Goal: Task Accomplishment & Management: Manage account settings

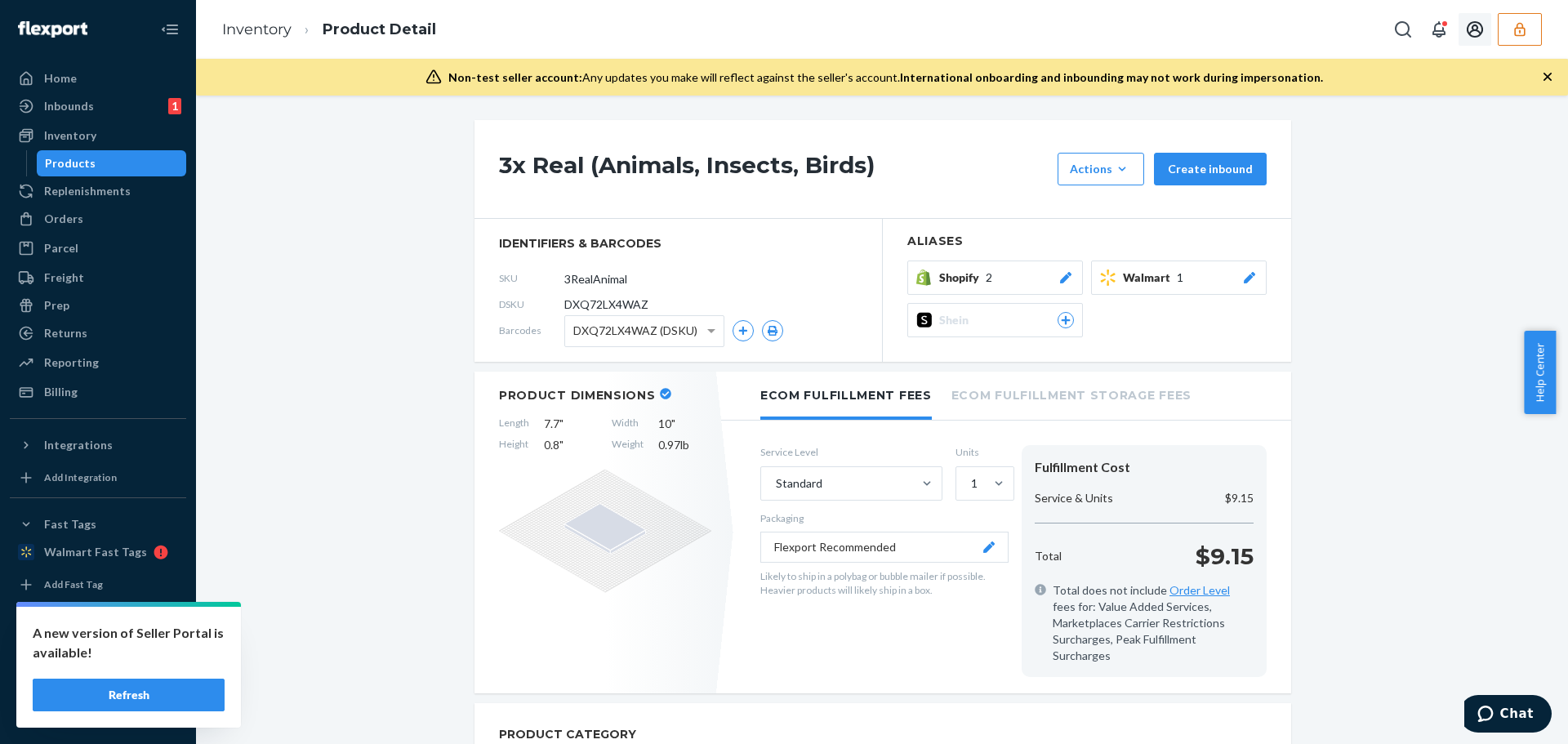
drag, startPoint x: 1516, startPoint y: 29, endPoint x: 1529, endPoint y: 40, distance: 17.0
click at [1516, 29] on icon "button" at bounding box center [1519, 29] width 17 height 17
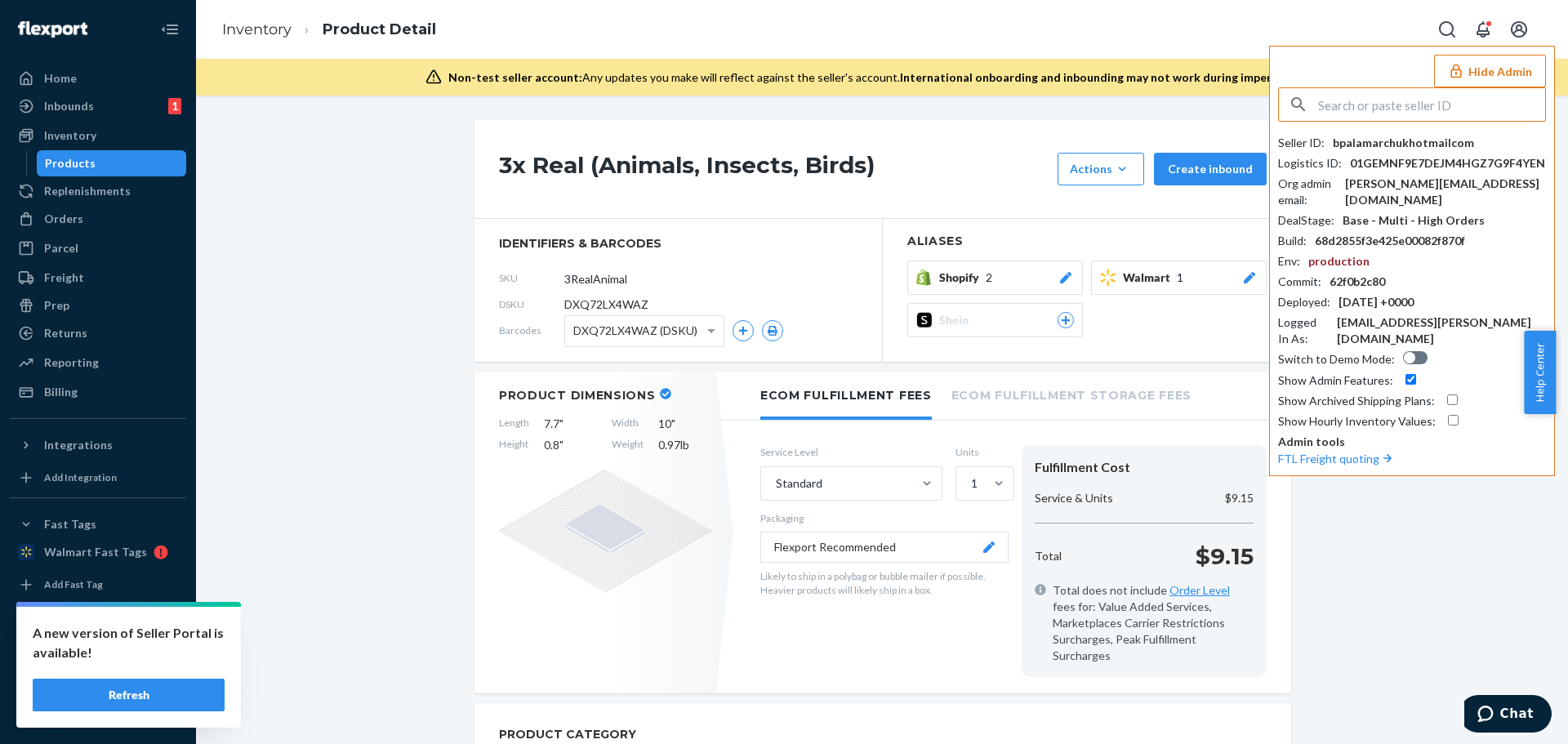
click at [1368, 117] on input "text" at bounding box center [1430, 104] width 227 height 32
click at [1369, 113] on input "text" at bounding box center [1430, 104] width 227 height 32
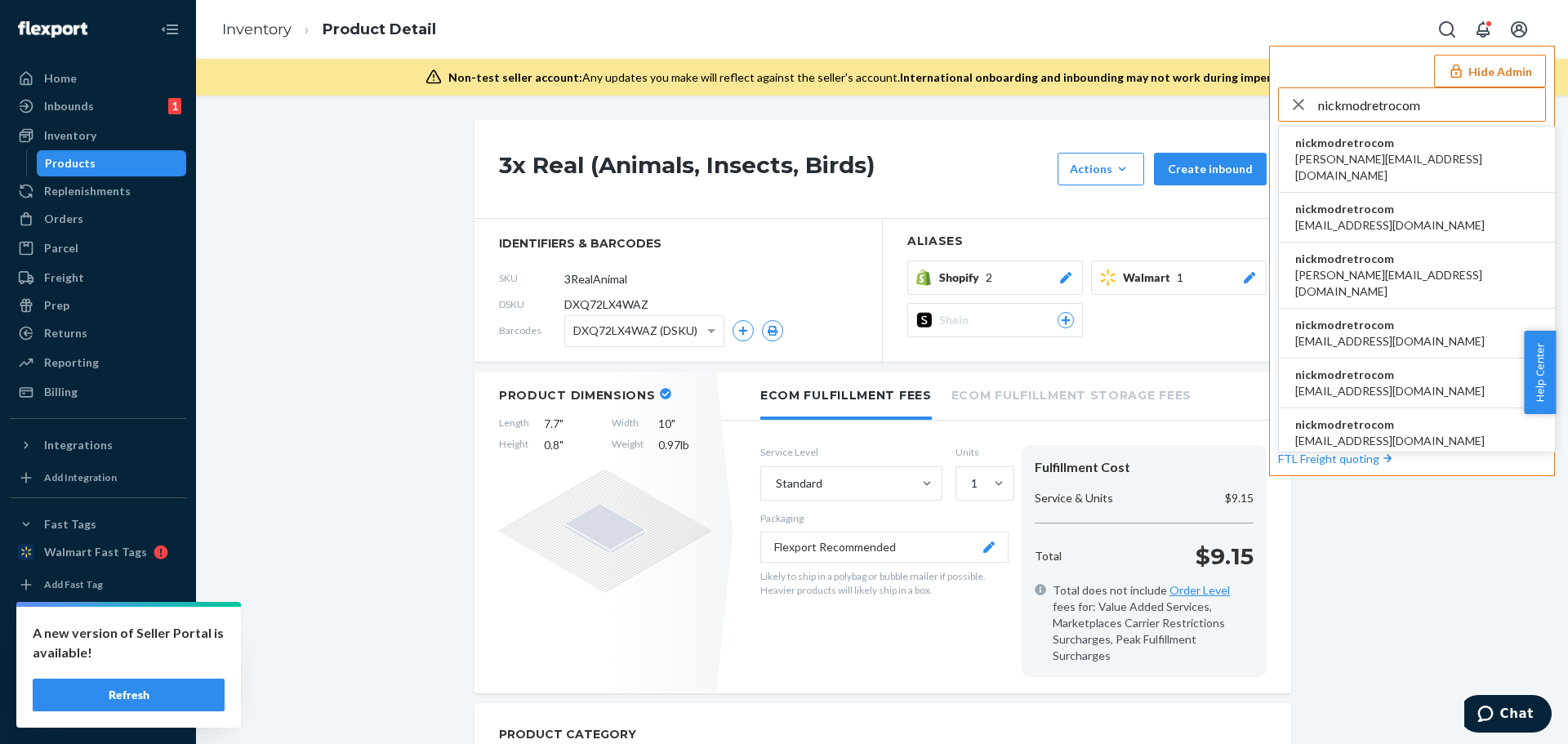
type input "nickmodretrocom"
click at [1372, 146] on span "nickmodretrocom" at bounding box center [1417, 143] width 244 height 17
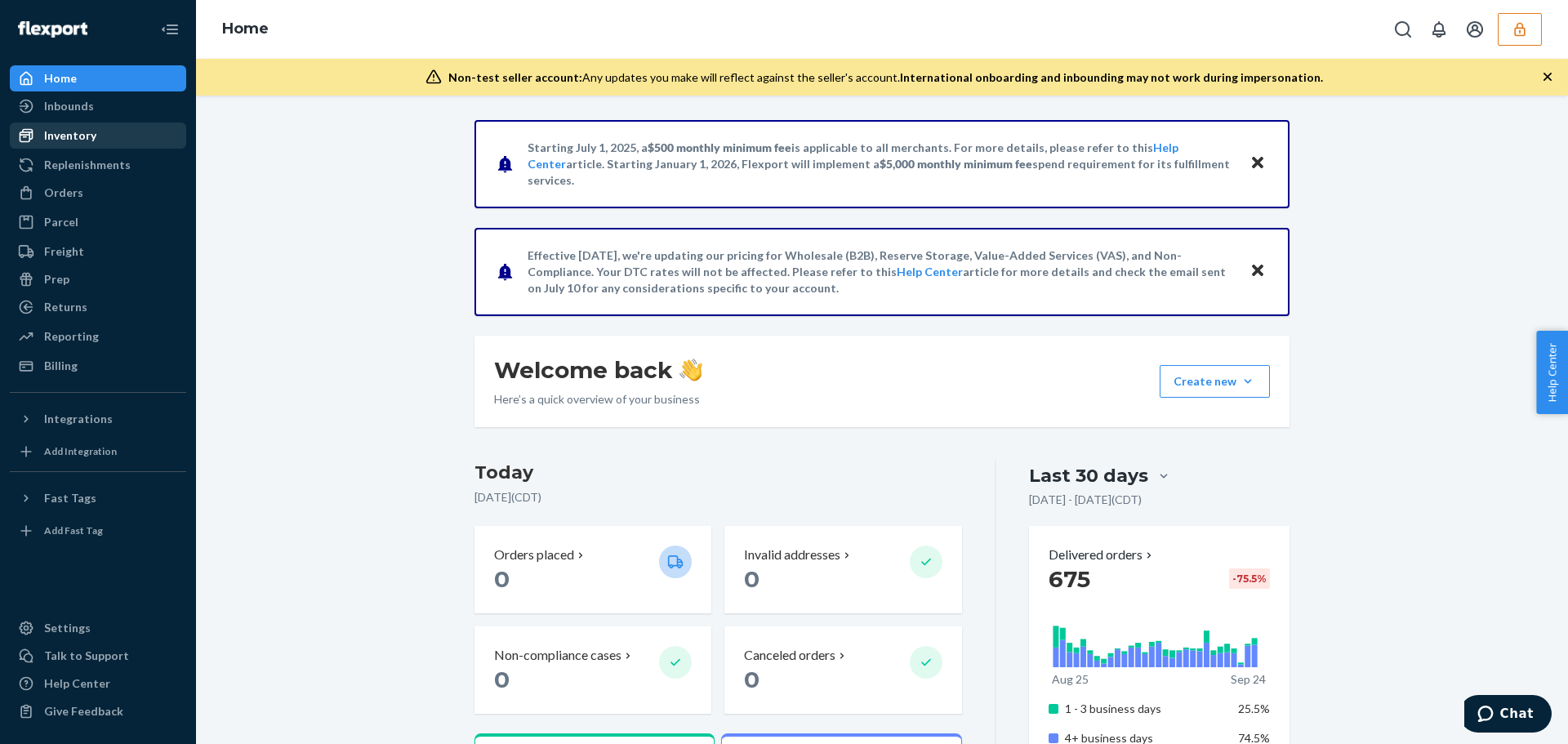
click at [97, 134] on div "Inventory" at bounding box center [98, 135] width 173 height 23
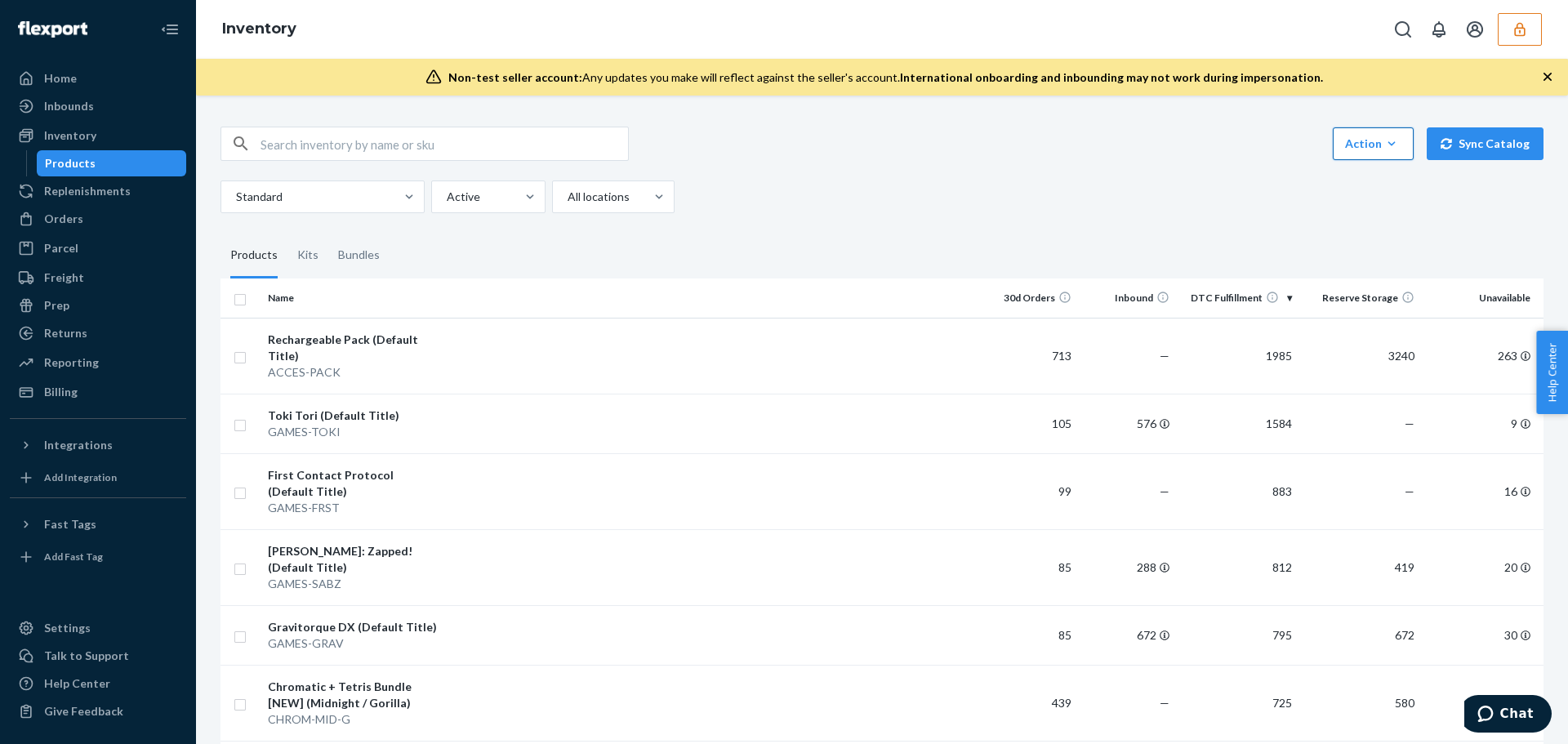
click at [1395, 147] on button "Action Create product Create kit or bundle Bulk create products Bulk update pro…" at bounding box center [1372, 143] width 81 height 32
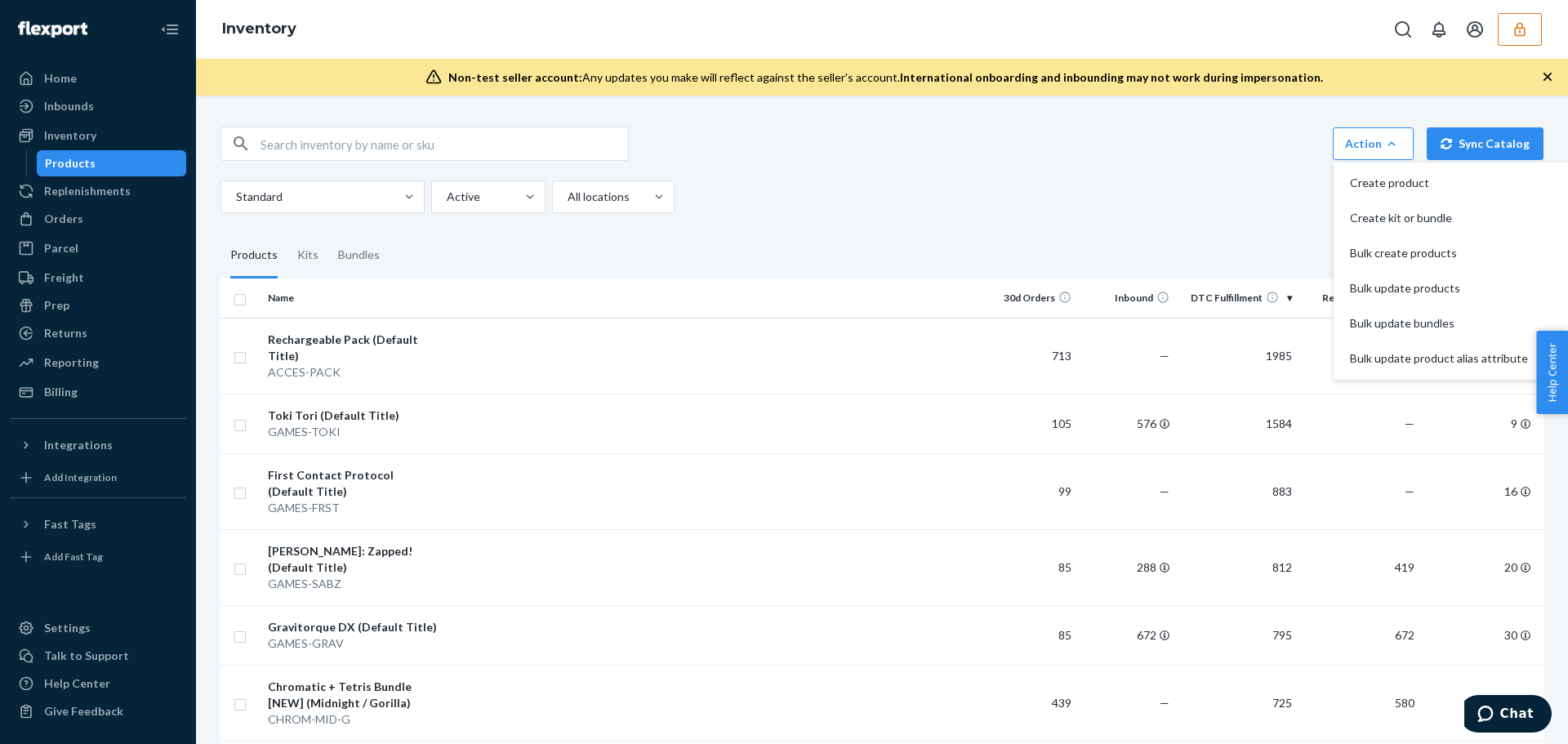
click at [1072, 194] on div "Standard Active All locations" at bounding box center [875, 197] width 1311 height 32
click at [1395, 289] on span "Bulk update products" at bounding box center [1438, 289] width 178 height 12
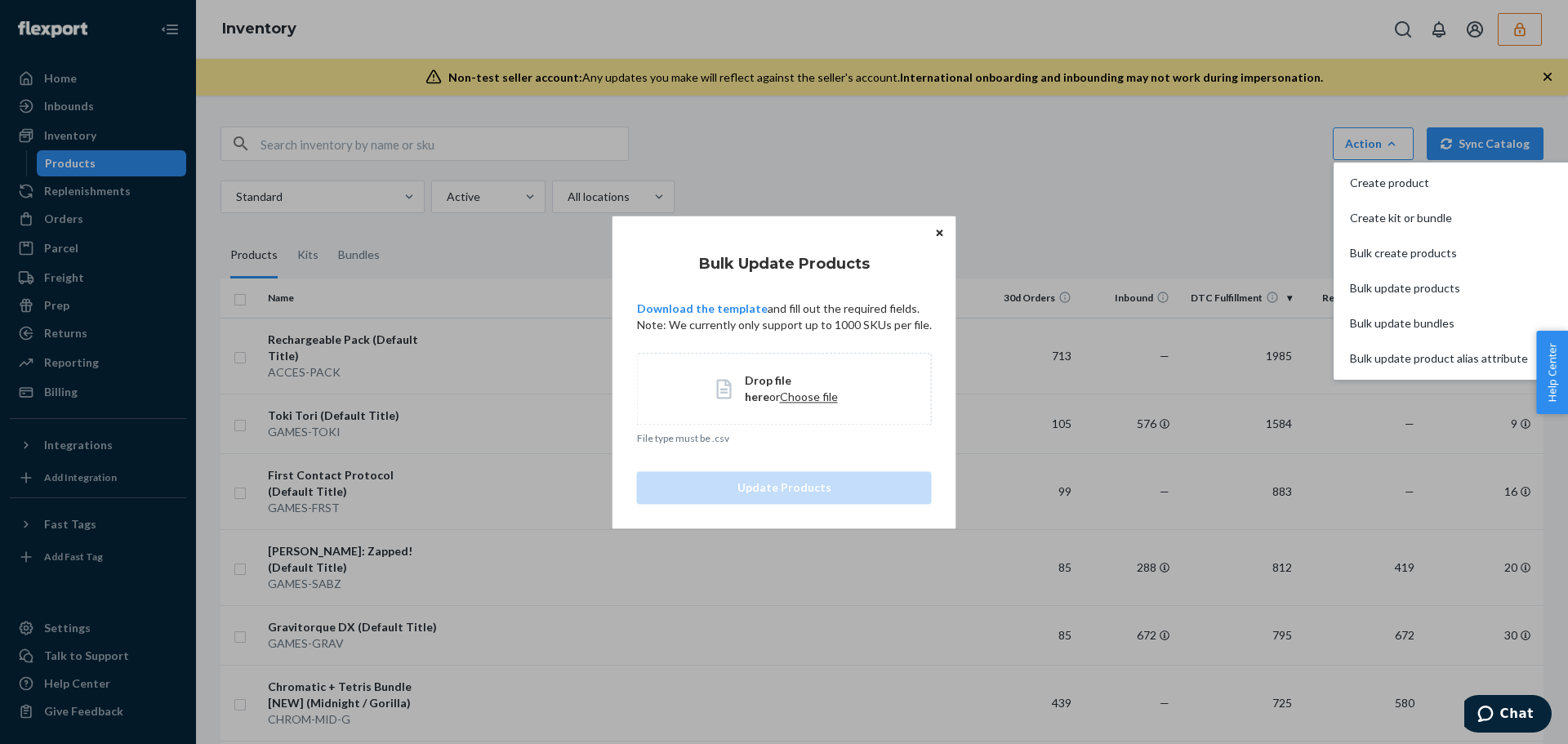
click at [1253, 132] on div "Bulk Update Products Download the template and fill out the required fields. No…" at bounding box center [784, 372] width 1568 height 744
click at [940, 233] on button "Close" at bounding box center [939, 233] width 17 height 18
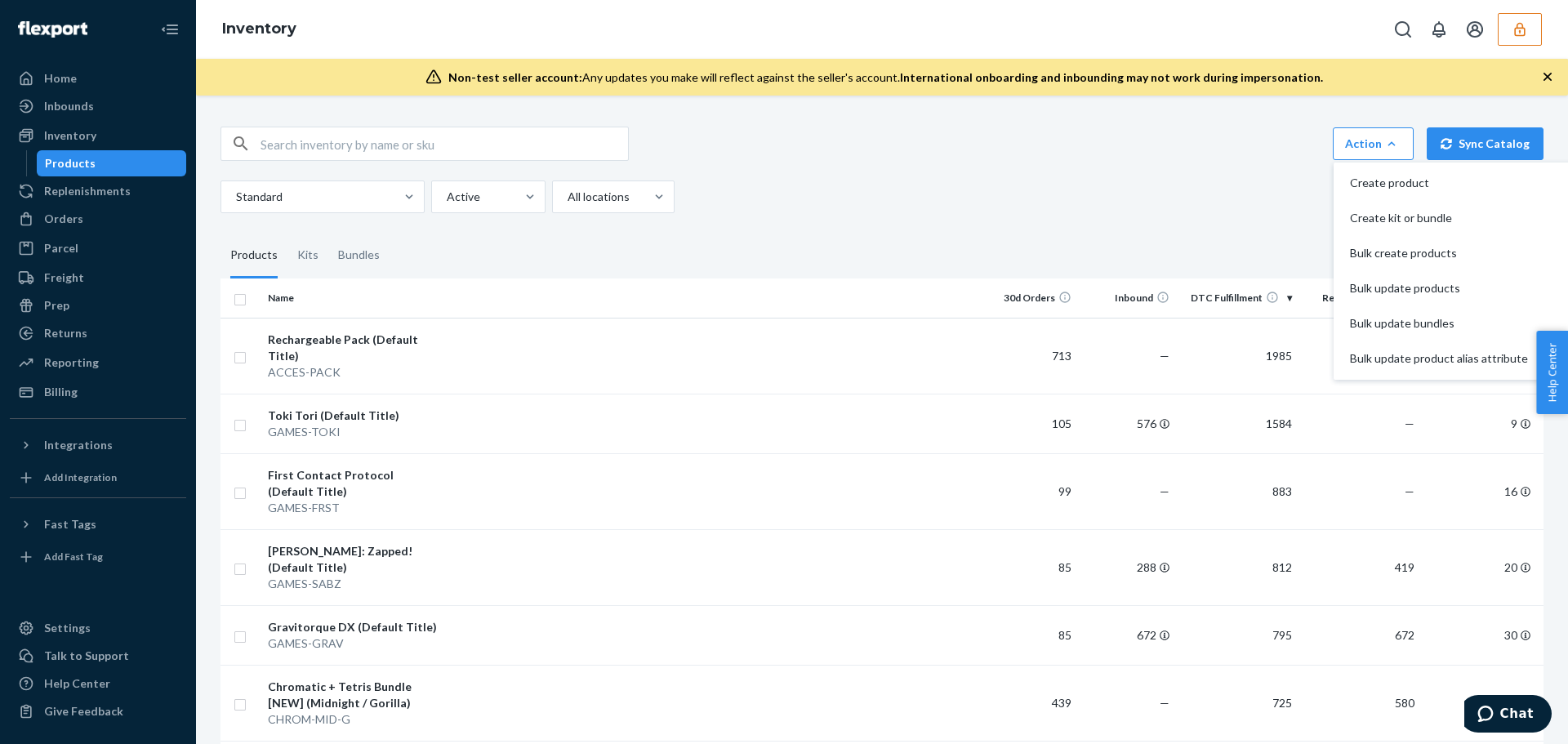
click at [1554, 7] on div "Inventory" at bounding box center [881, 29] width 1372 height 59
click at [1506, 29] on button "button" at bounding box center [1519, 29] width 44 height 32
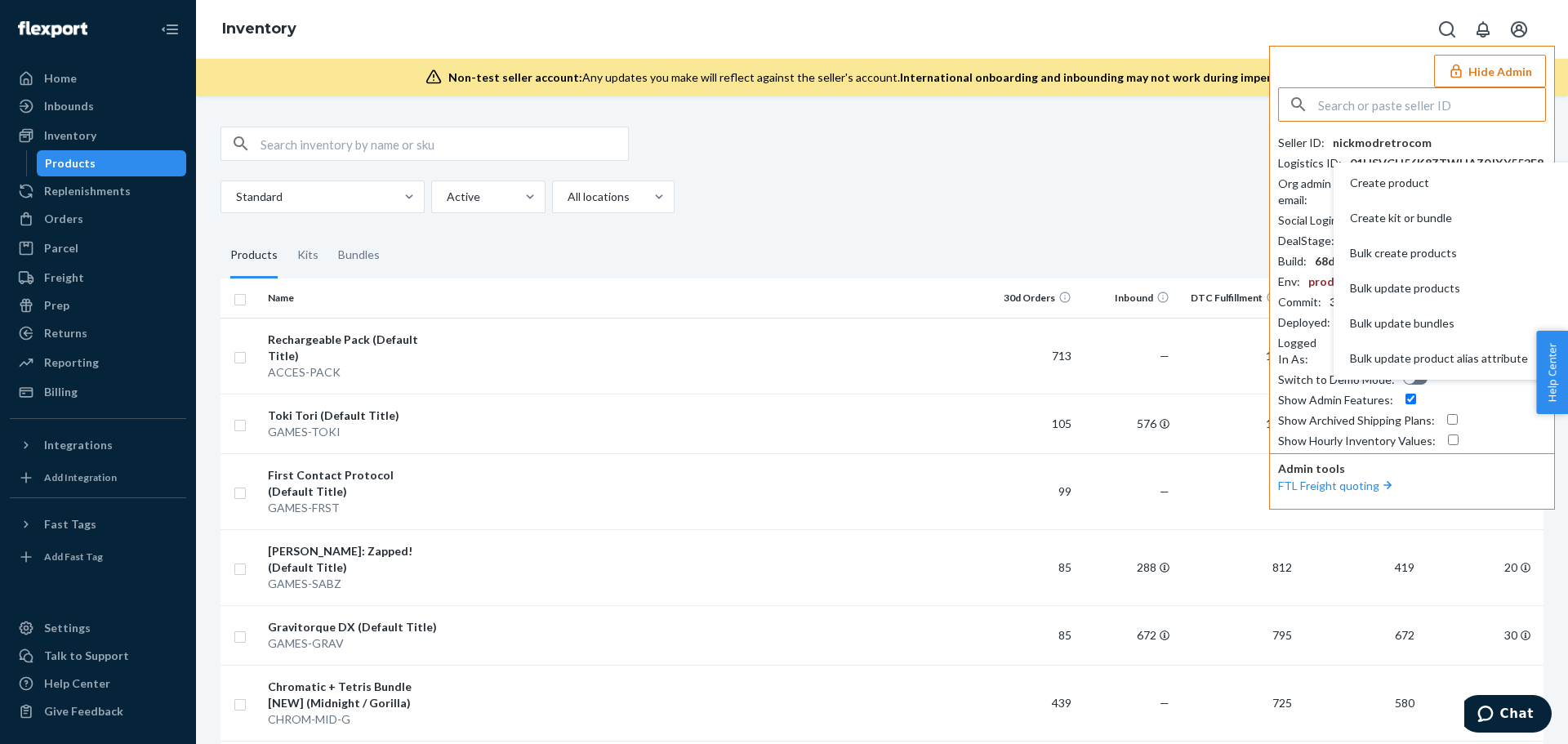
click at [1390, 106] on input "text" at bounding box center [1430, 104] width 227 height 32
type input "jessicahxmoutlookcom"
click at [1316, 147] on span "jessicahxmoutlookcom" at bounding box center [1389, 143] width 190 height 17
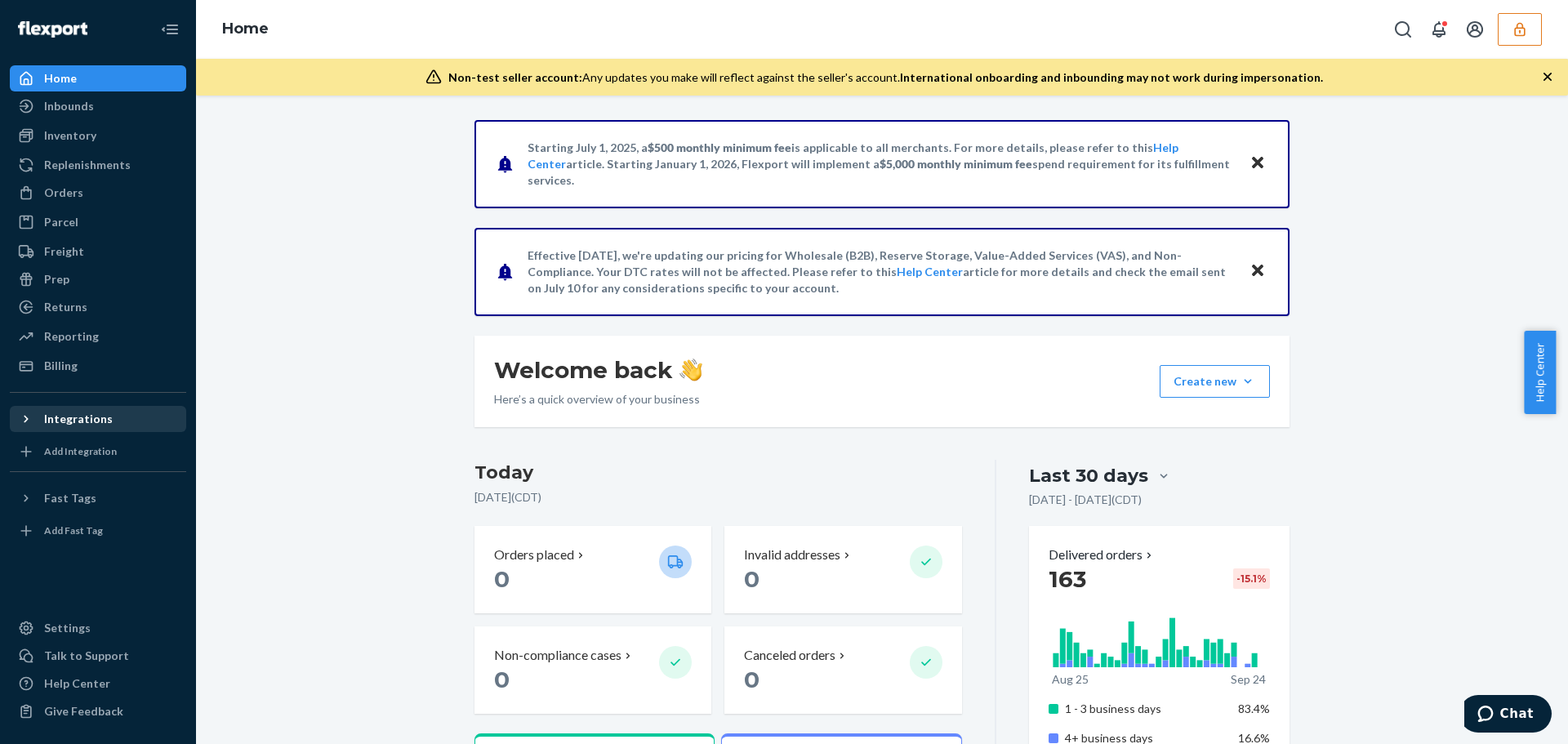
click at [141, 422] on div "Integrations" at bounding box center [98, 419] width 173 height 23
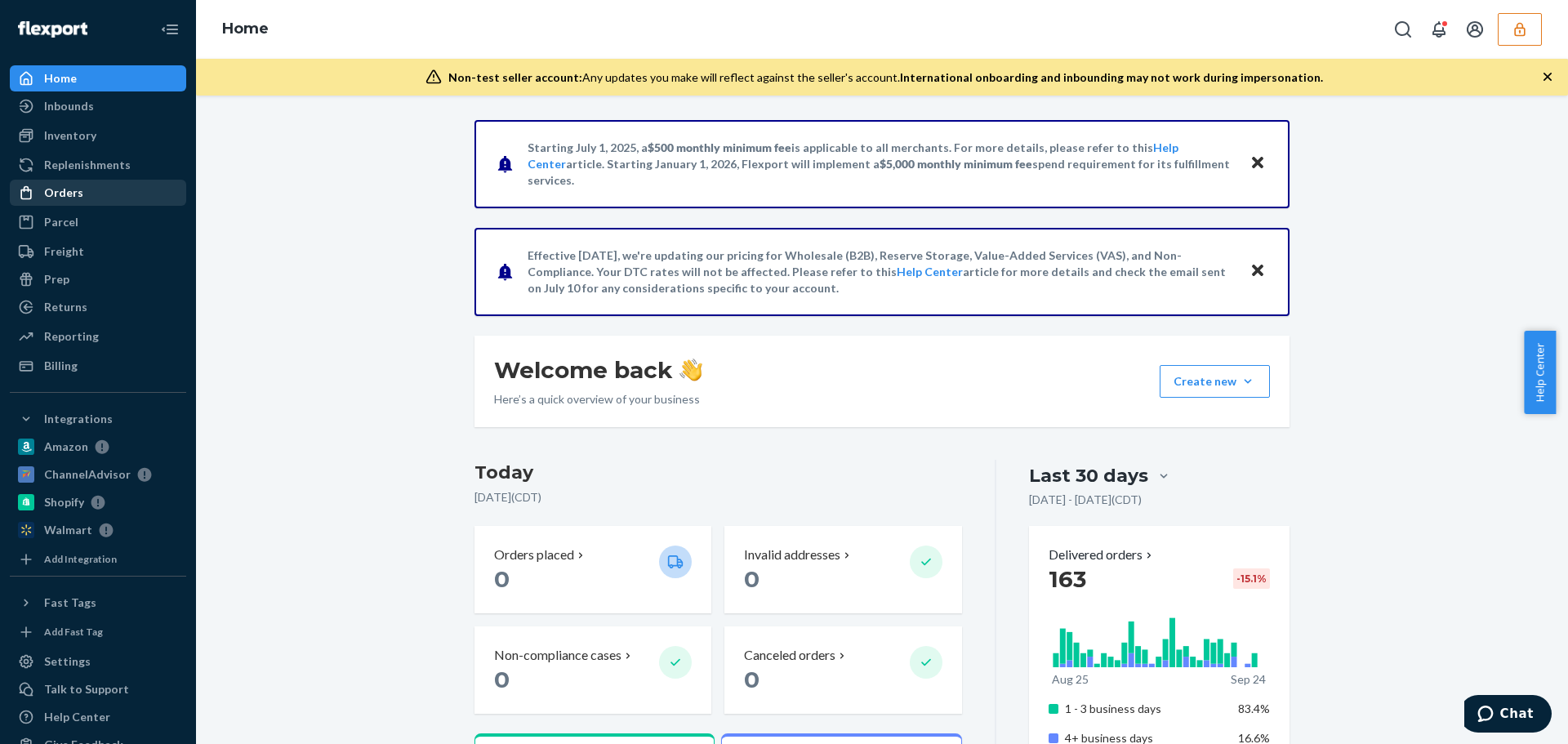
click at [64, 191] on div "Orders" at bounding box center [64, 193] width 39 height 17
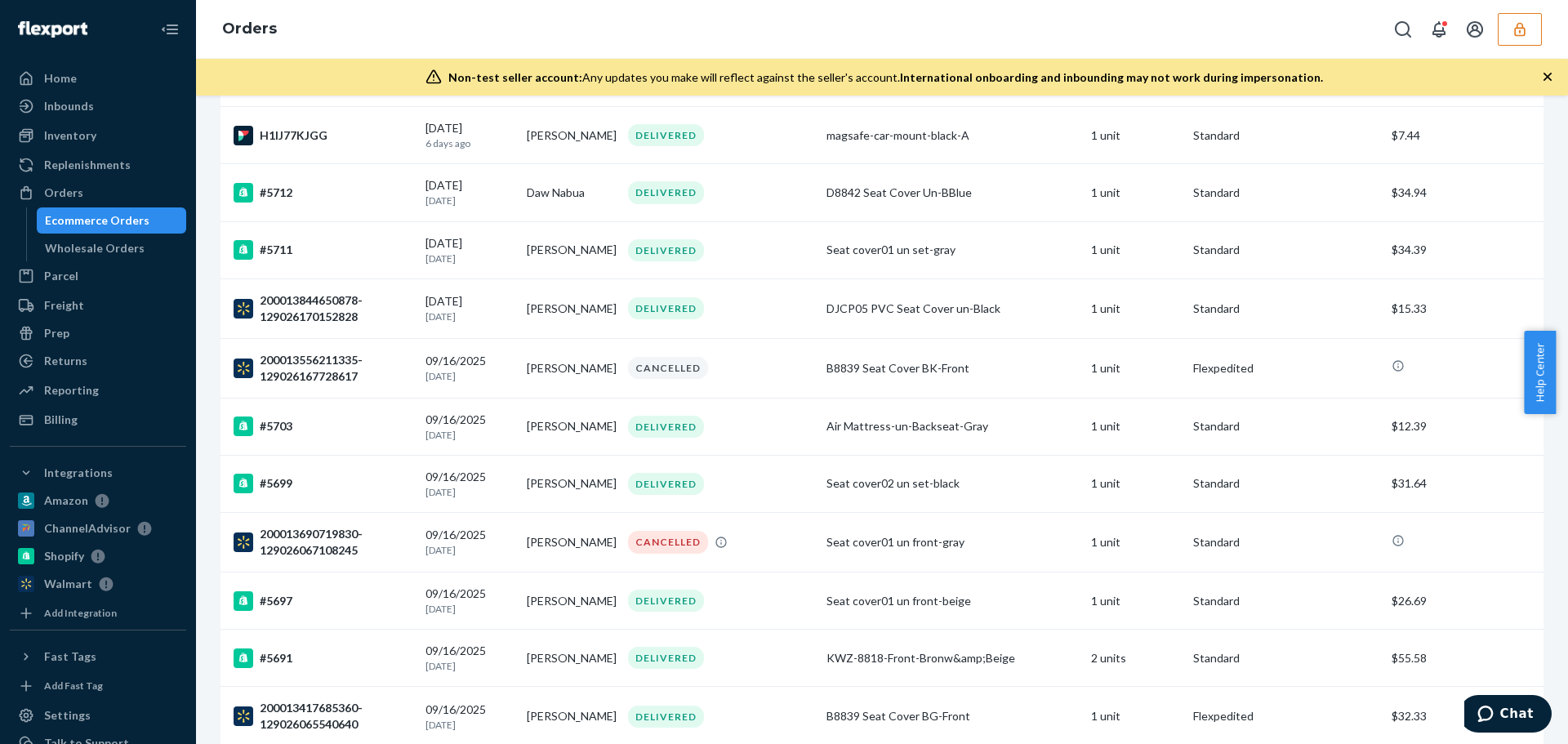
scroll to position [817, 0]
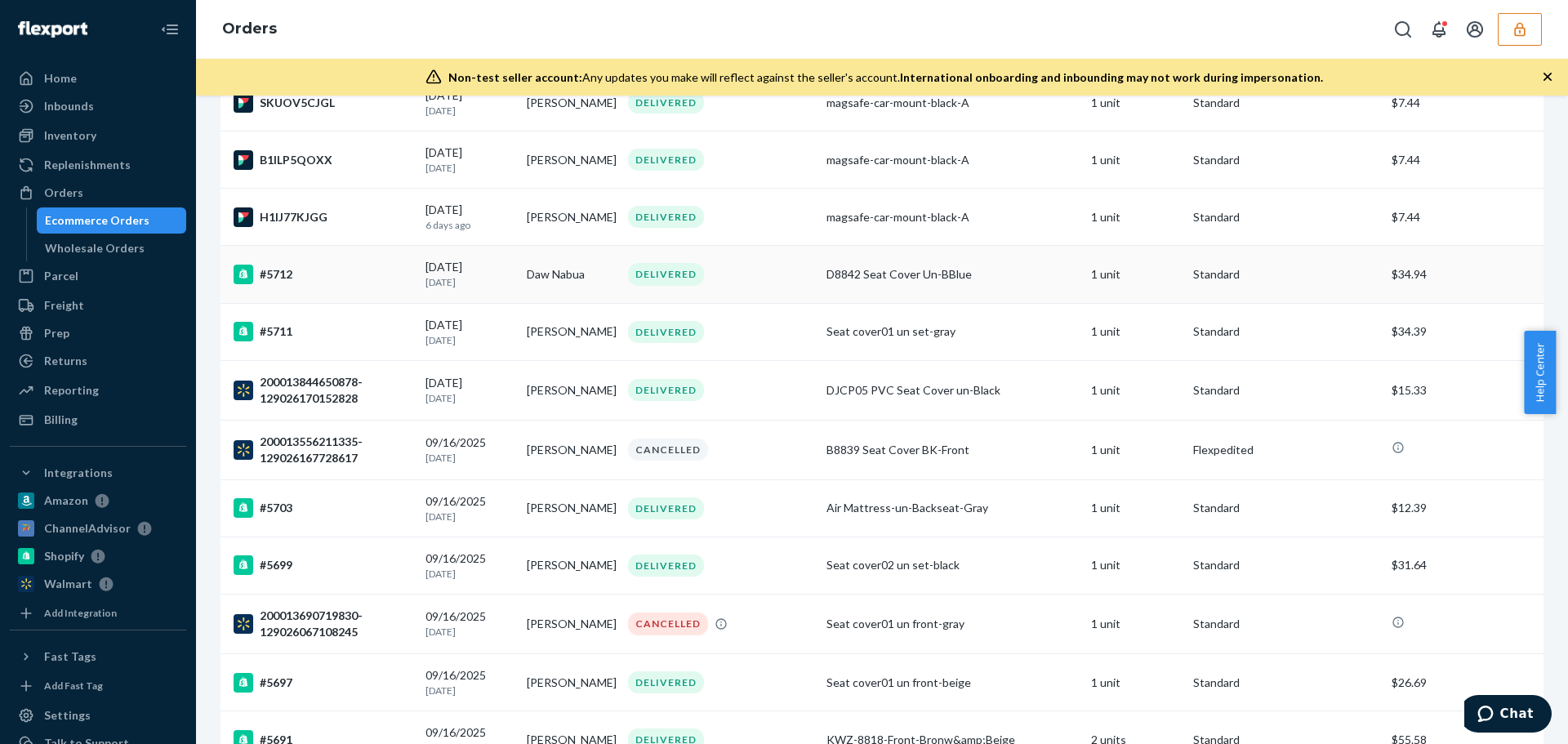
click at [471, 283] on div "09/17/2025 7 days ago" at bounding box center [470, 273] width 88 height 30
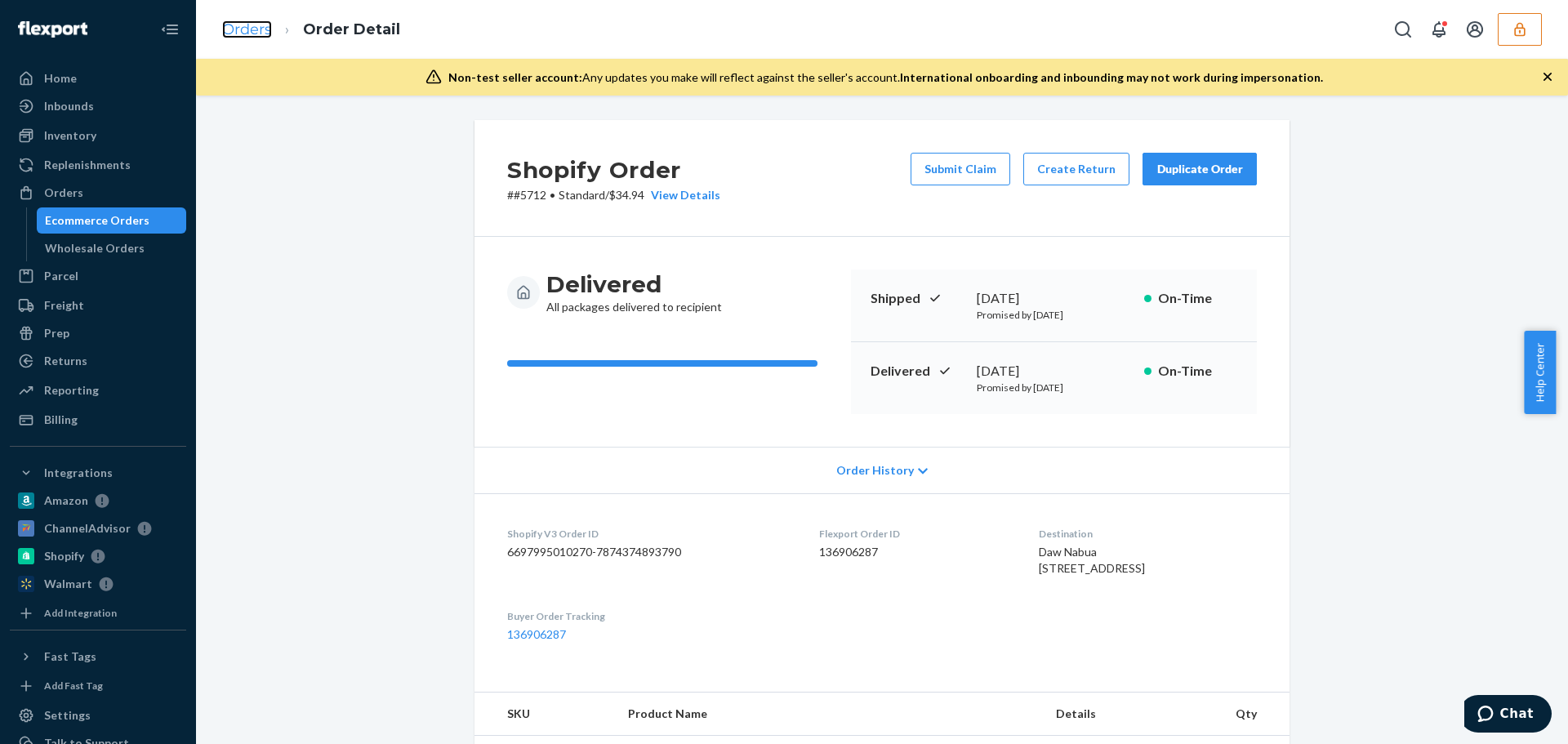
click at [252, 28] on link "Orders" at bounding box center [247, 29] width 50 height 18
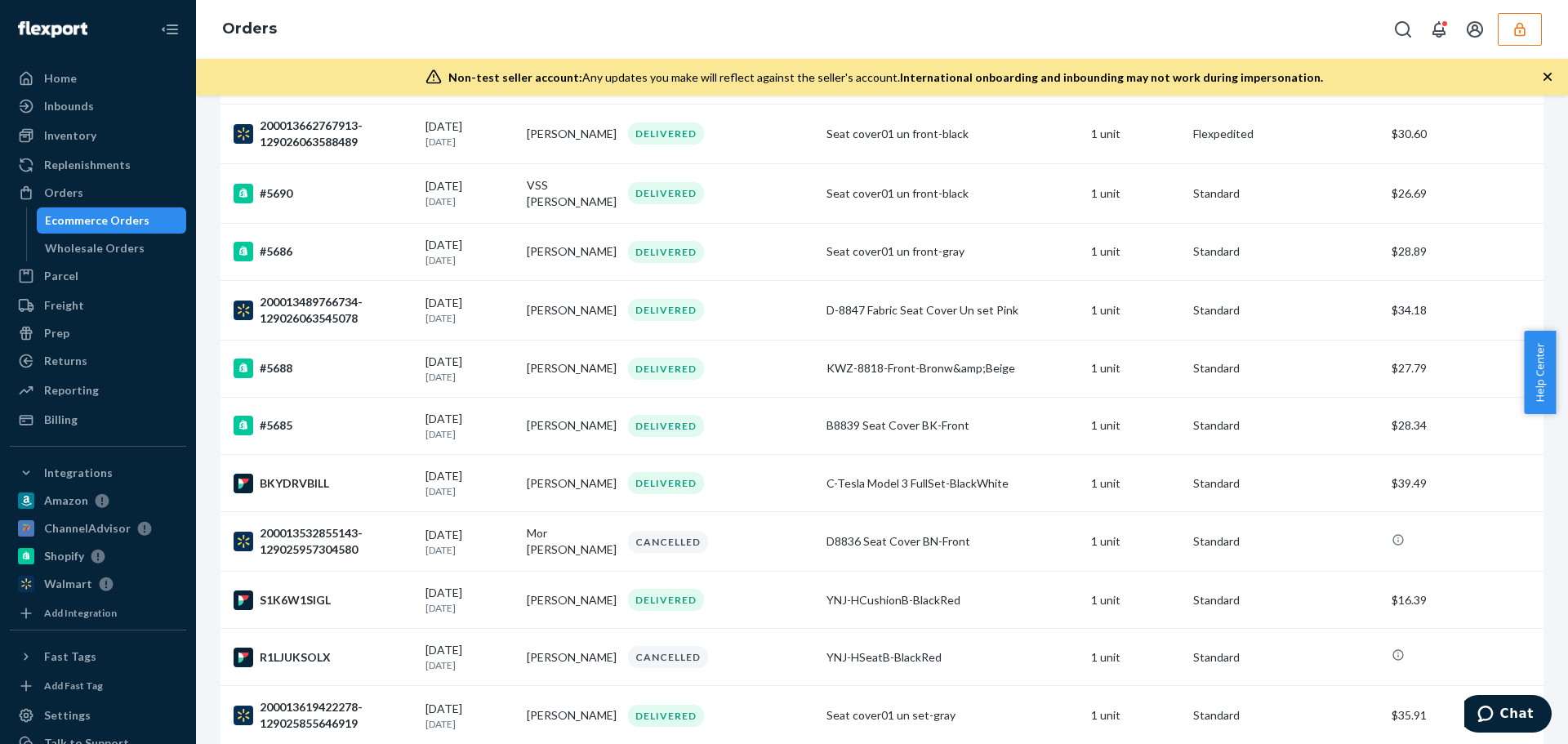
scroll to position [1961, 0]
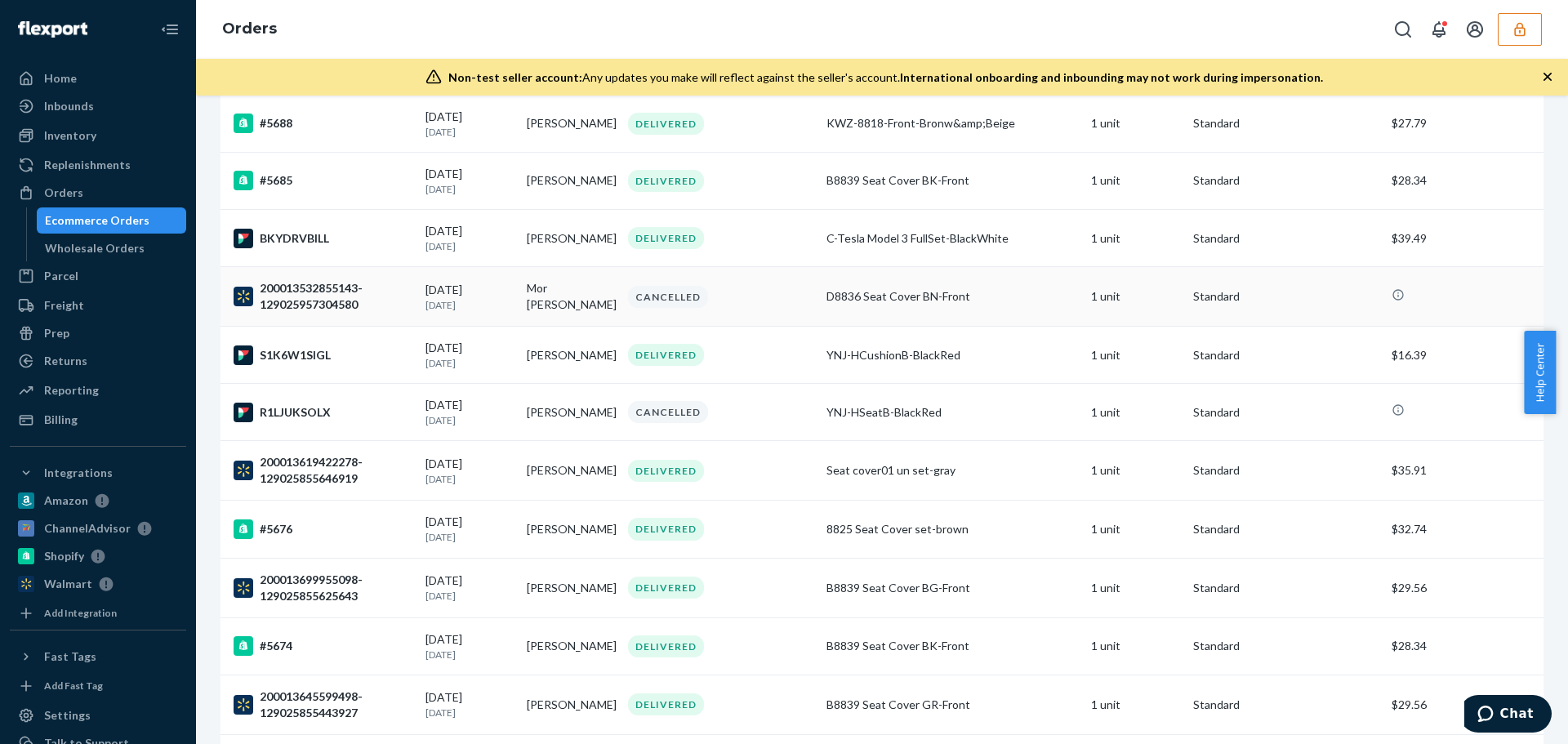
click at [361, 312] on div "200013532855143-129025957304580" at bounding box center [323, 296] width 179 height 32
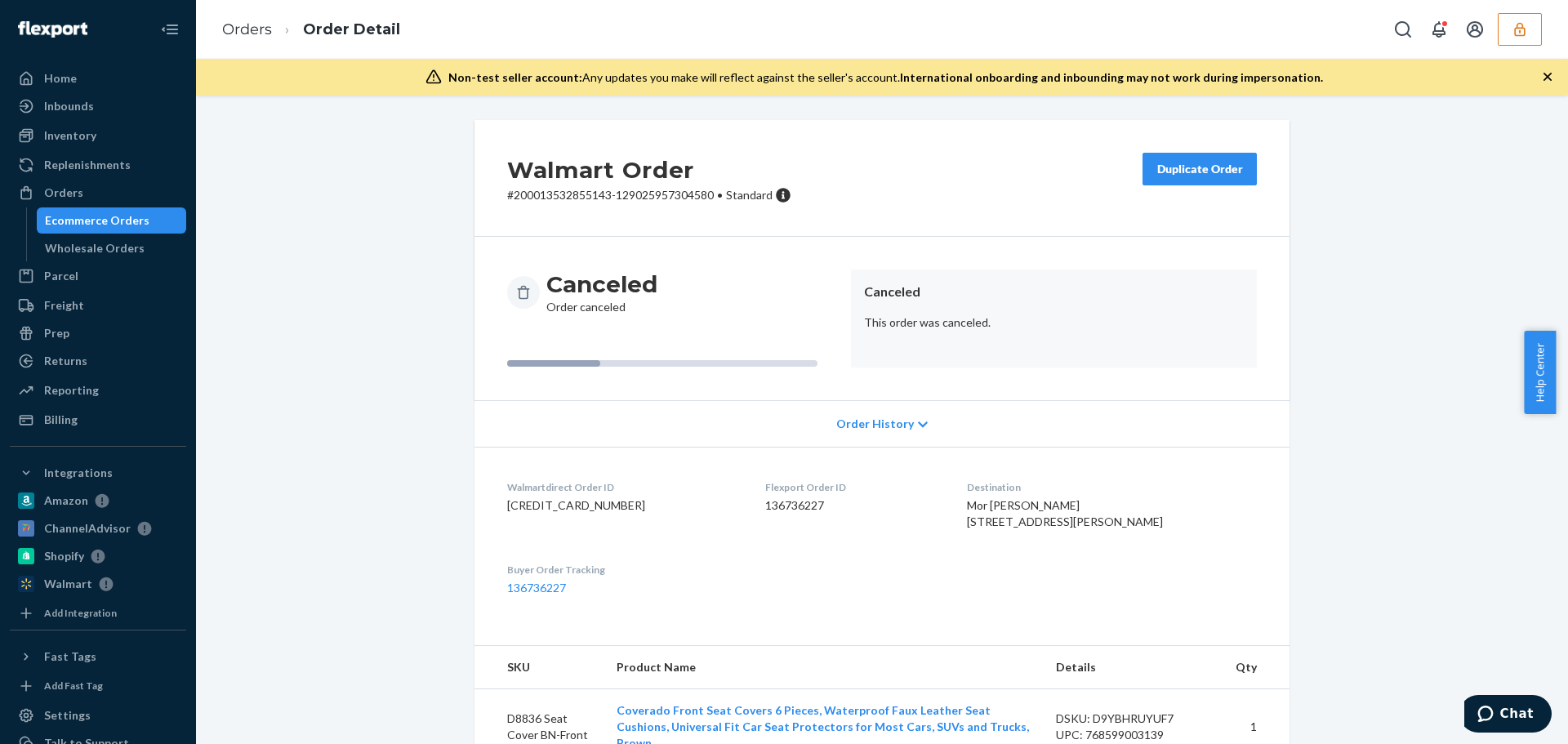
scroll to position [56, 0]
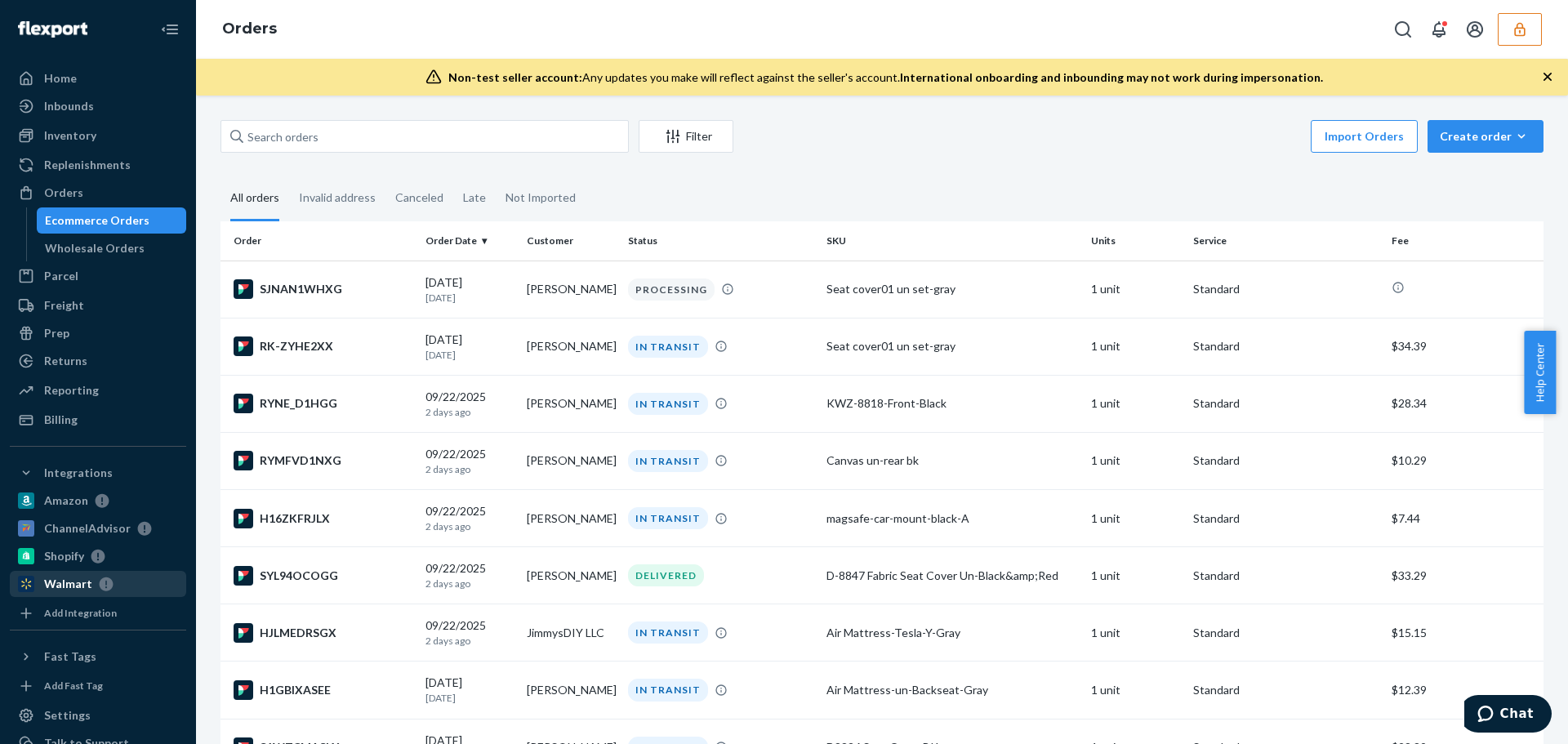
click at [92, 586] on icon at bounding box center [103, 584] width 22 height 15
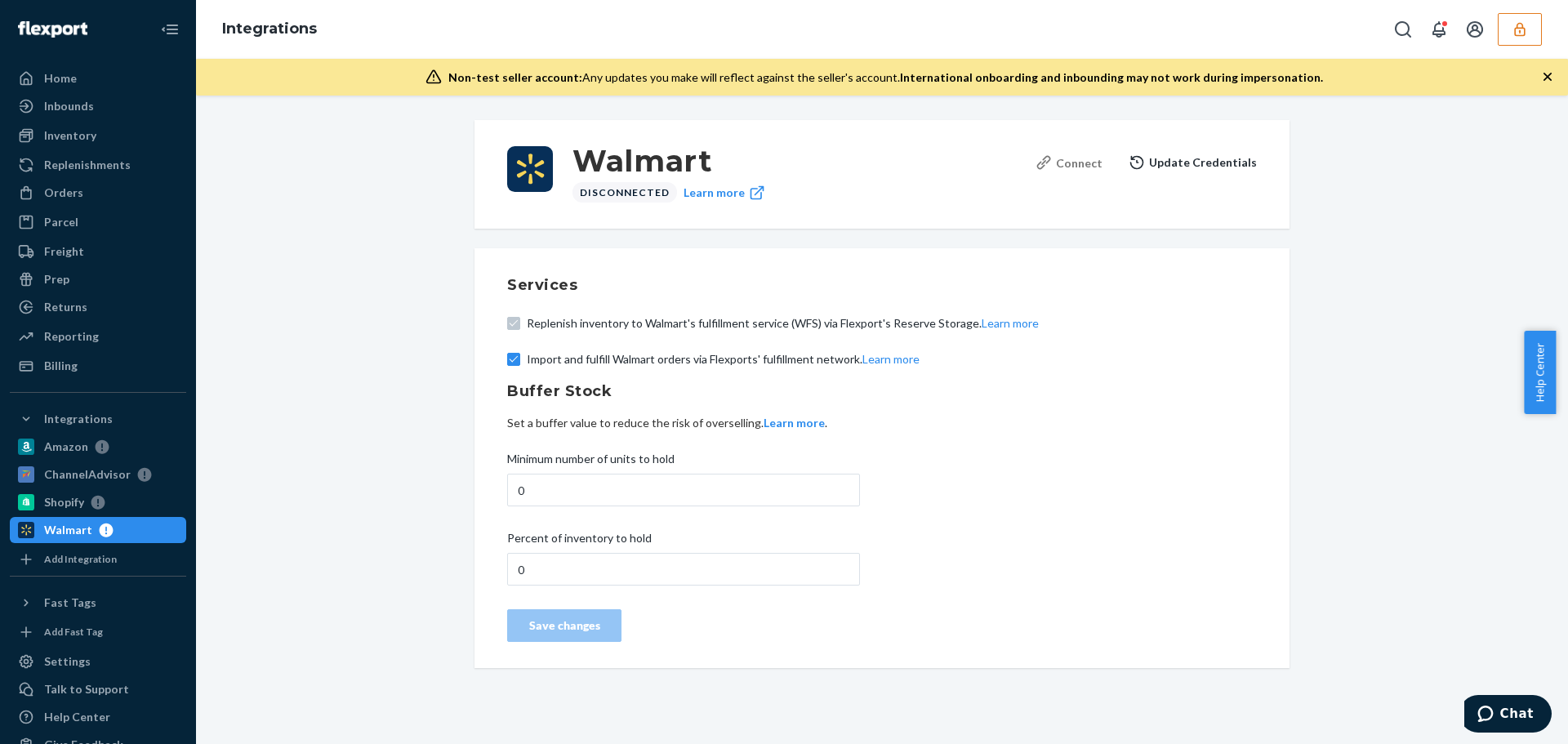
click at [1077, 165] on div "Connect" at bounding box center [1069, 162] width 67 height 17
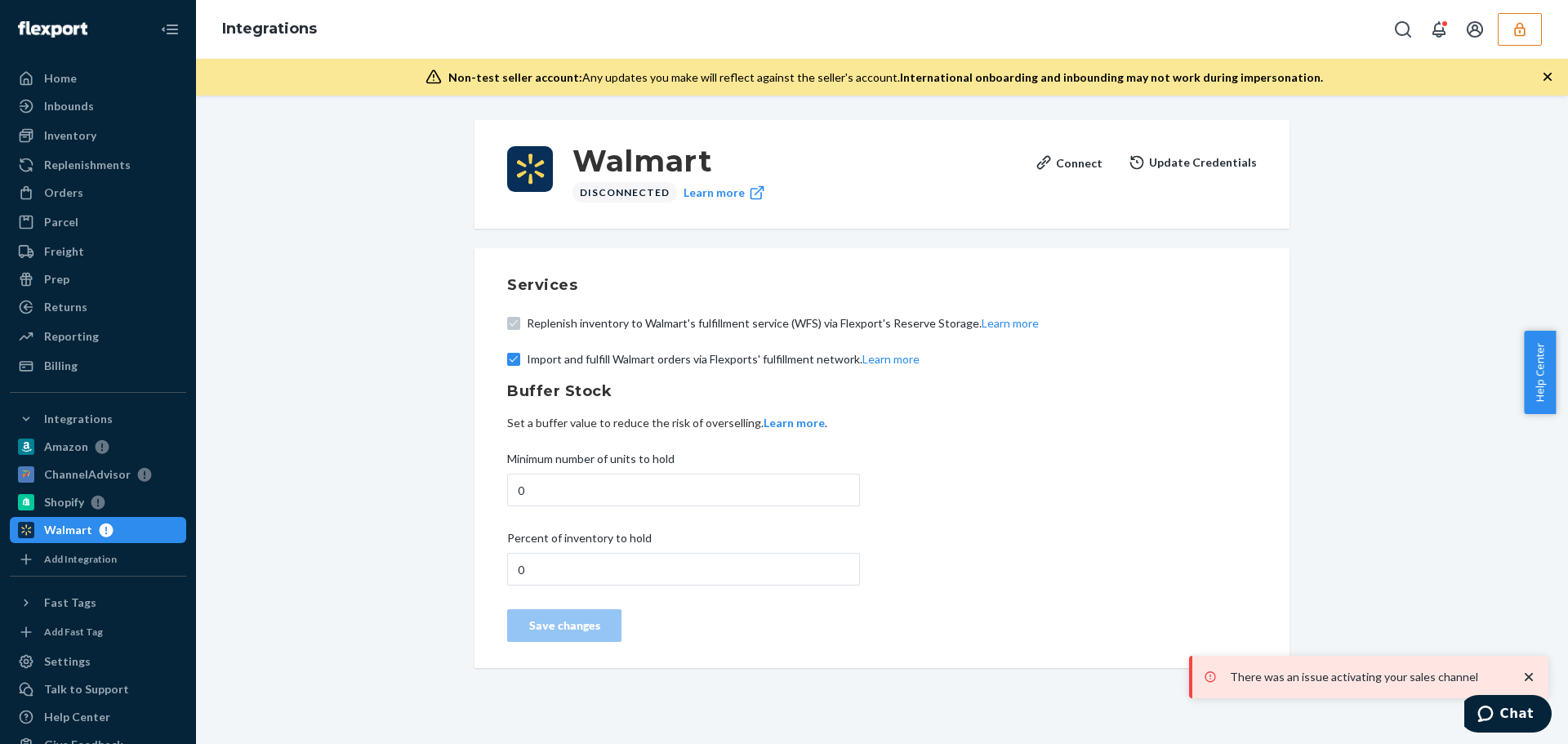
click at [338, 660] on div "Walmart Disconnected Learn more Connect Update Credentials Services Replenish i…" at bounding box center [881, 394] width 1347 height 568
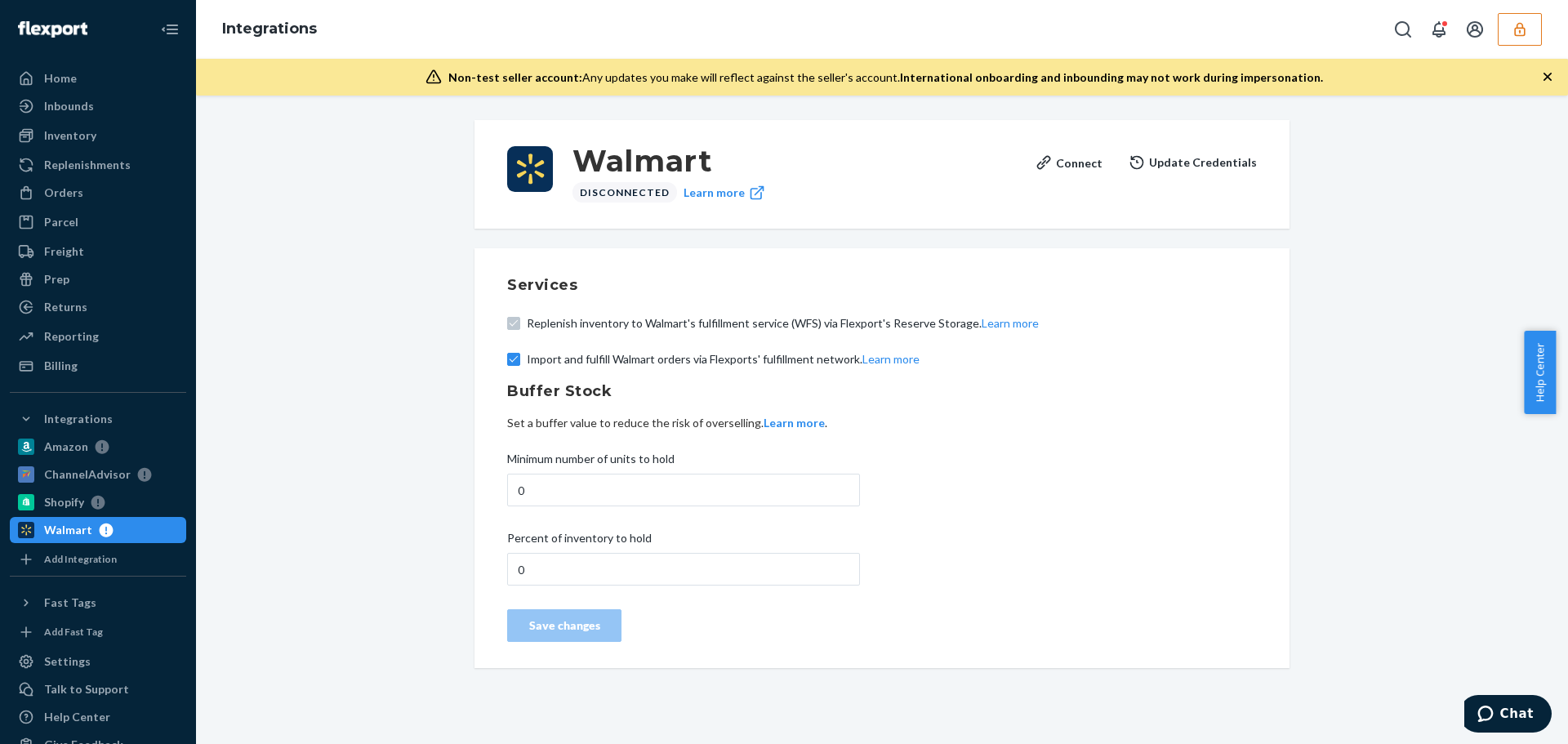
click at [317, 366] on div "Walmart Disconnected Learn more Connect Update Credentials Services Replenish i…" at bounding box center [881, 394] width 1347 height 568
click at [1517, 23] on icon "button" at bounding box center [1519, 29] width 17 height 17
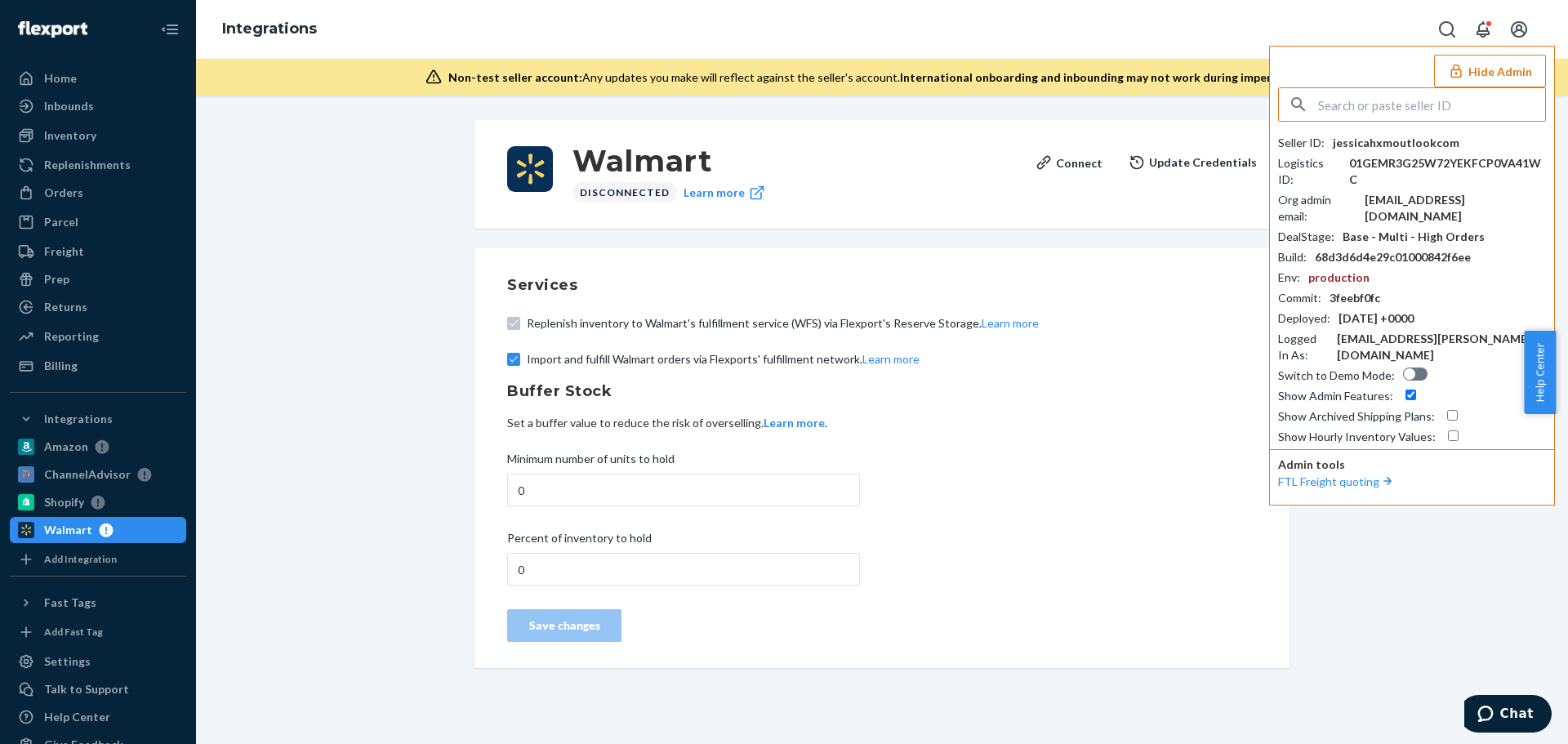
click at [1421, 106] on input "text" at bounding box center [1430, 104] width 227 height 32
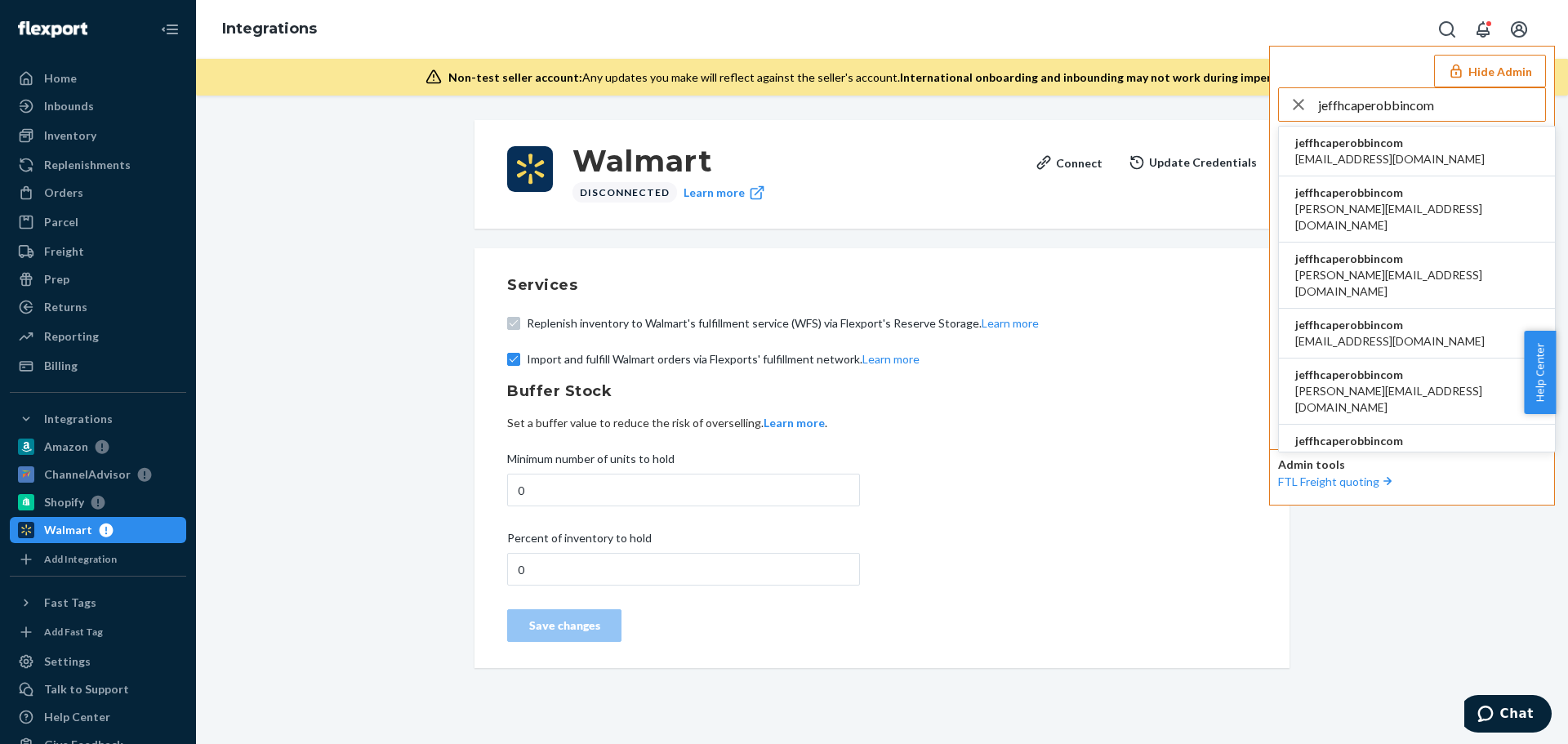
type input "jeffhcaperobbincom"
click at [1396, 143] on span "jeffhcaperobbincom" at bounding box center [1389, 143] width 190 height 17
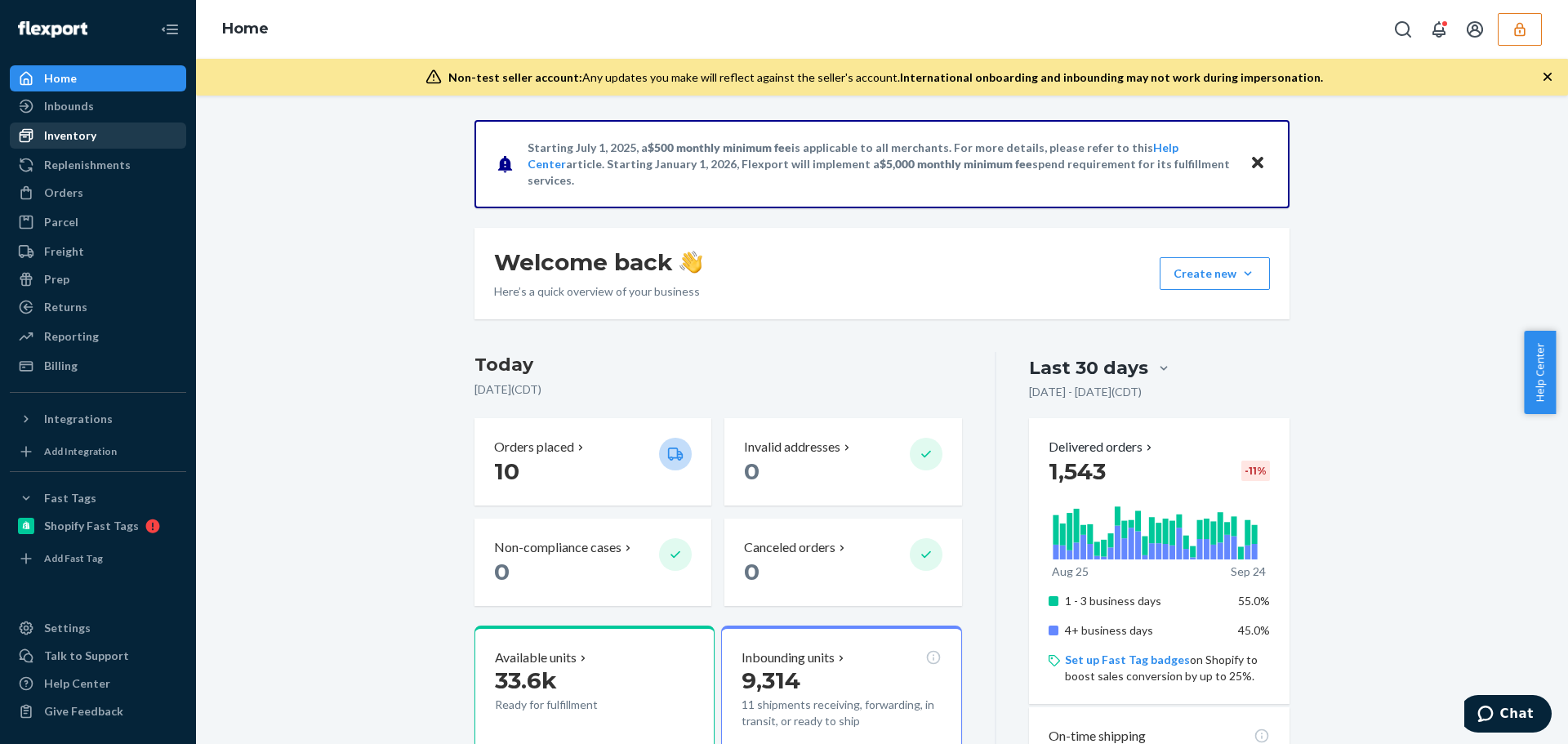
click at [86, 138] on div "Inventory" at bounding box center [70, 136] width 52 height 17
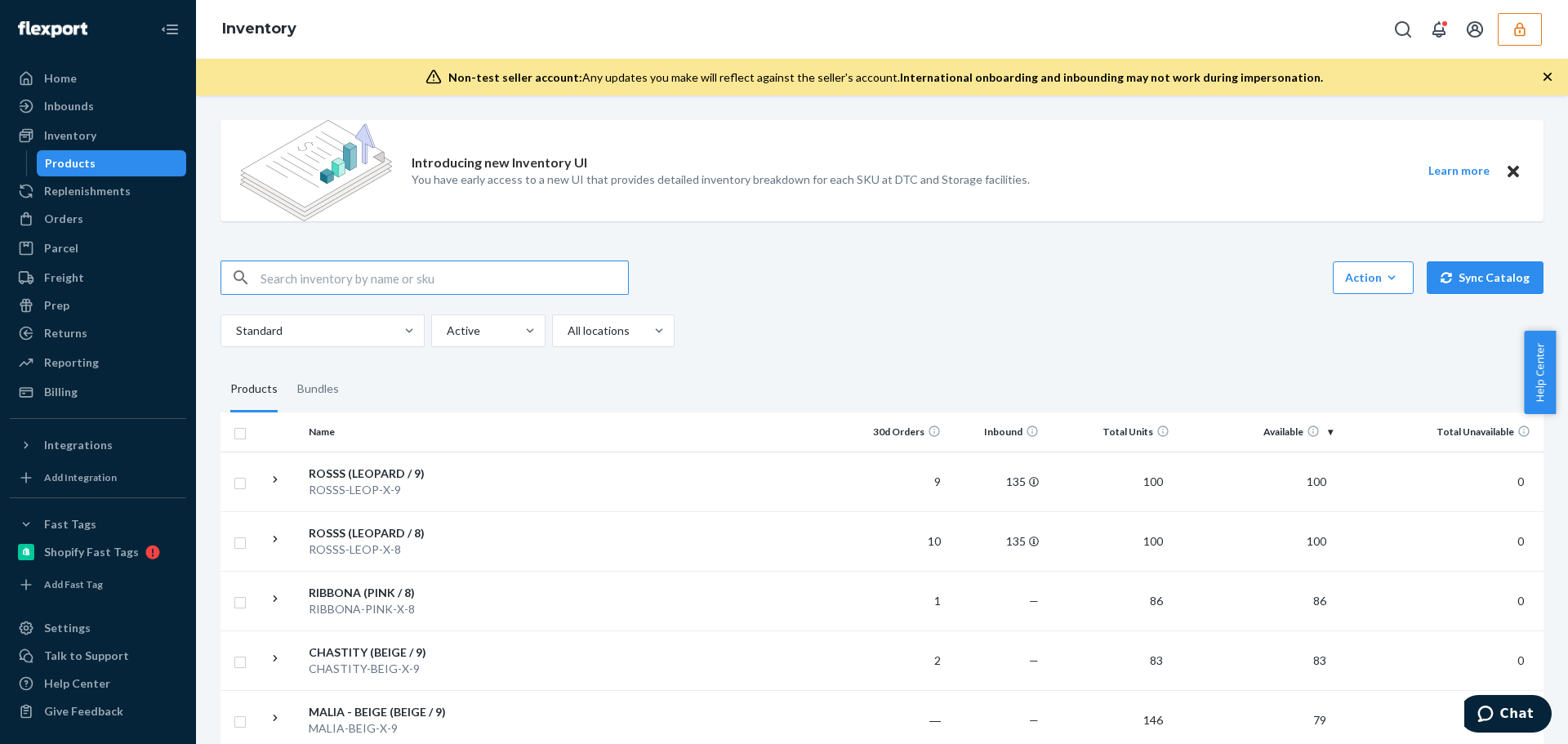
click at [400, 271] on input "text" at bounding box center [444, 277] width 367 height 32
type input "jeffhcaperobbincom"
click at [311, 275] on input "text" at bounding box center [444, 277] width 367 height 32
paste input "DDQ45H7NMQM"
type input "DDQ45H7NMQM"
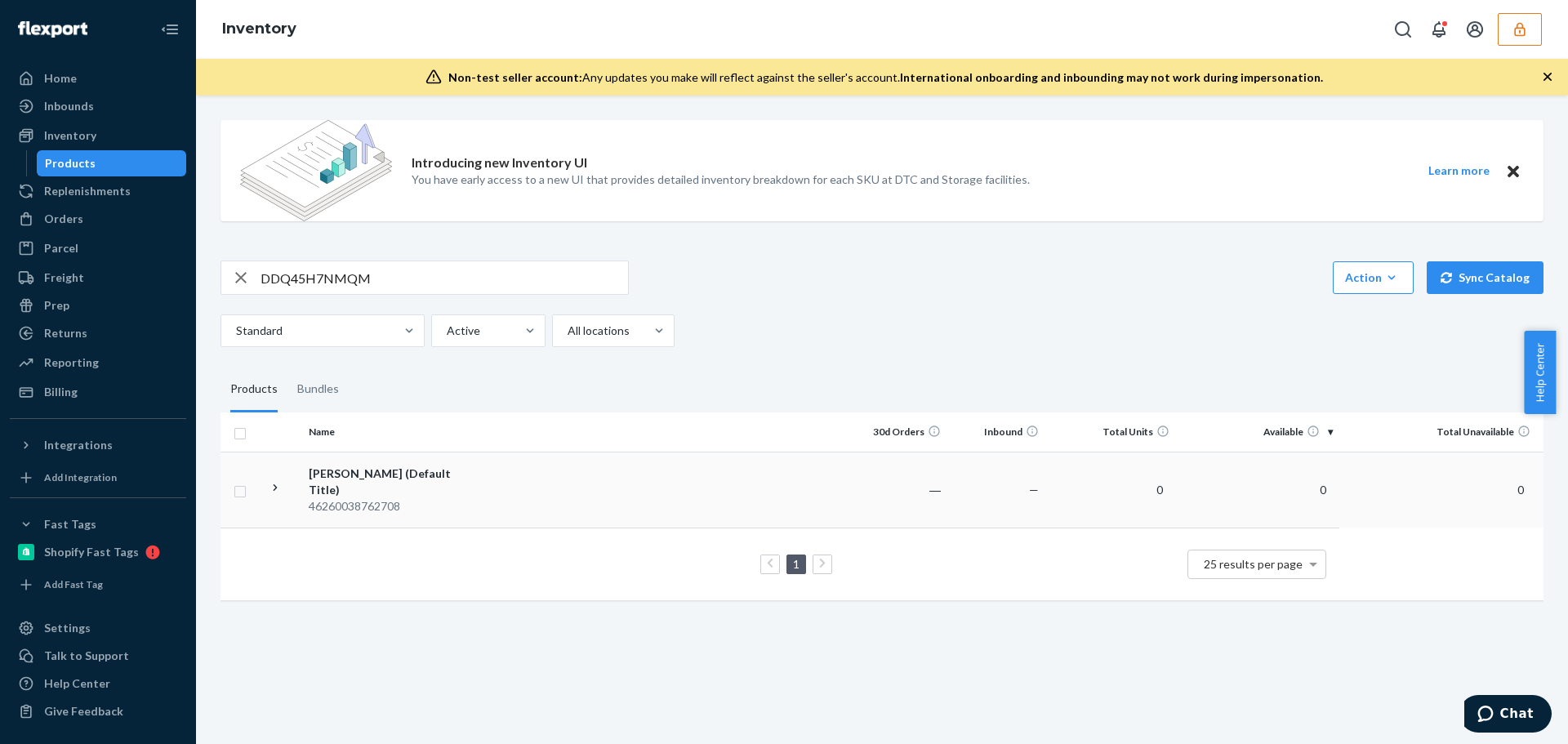
click at [490, 477] on td at bounding box center [668, 489] width 364 height 76
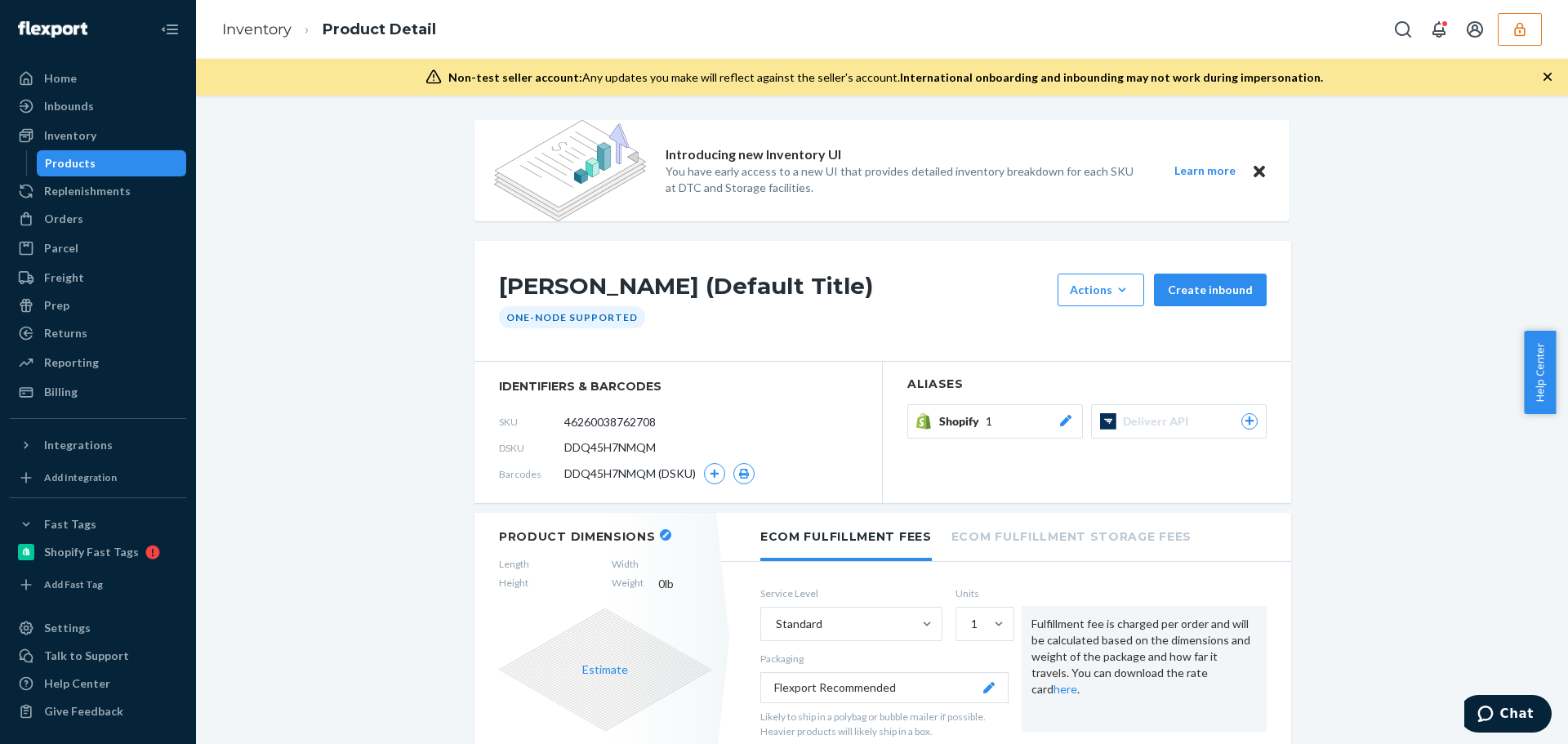
click at [1518, 37] on button "button" at bounding box center [1519, 29] width 44 height 32
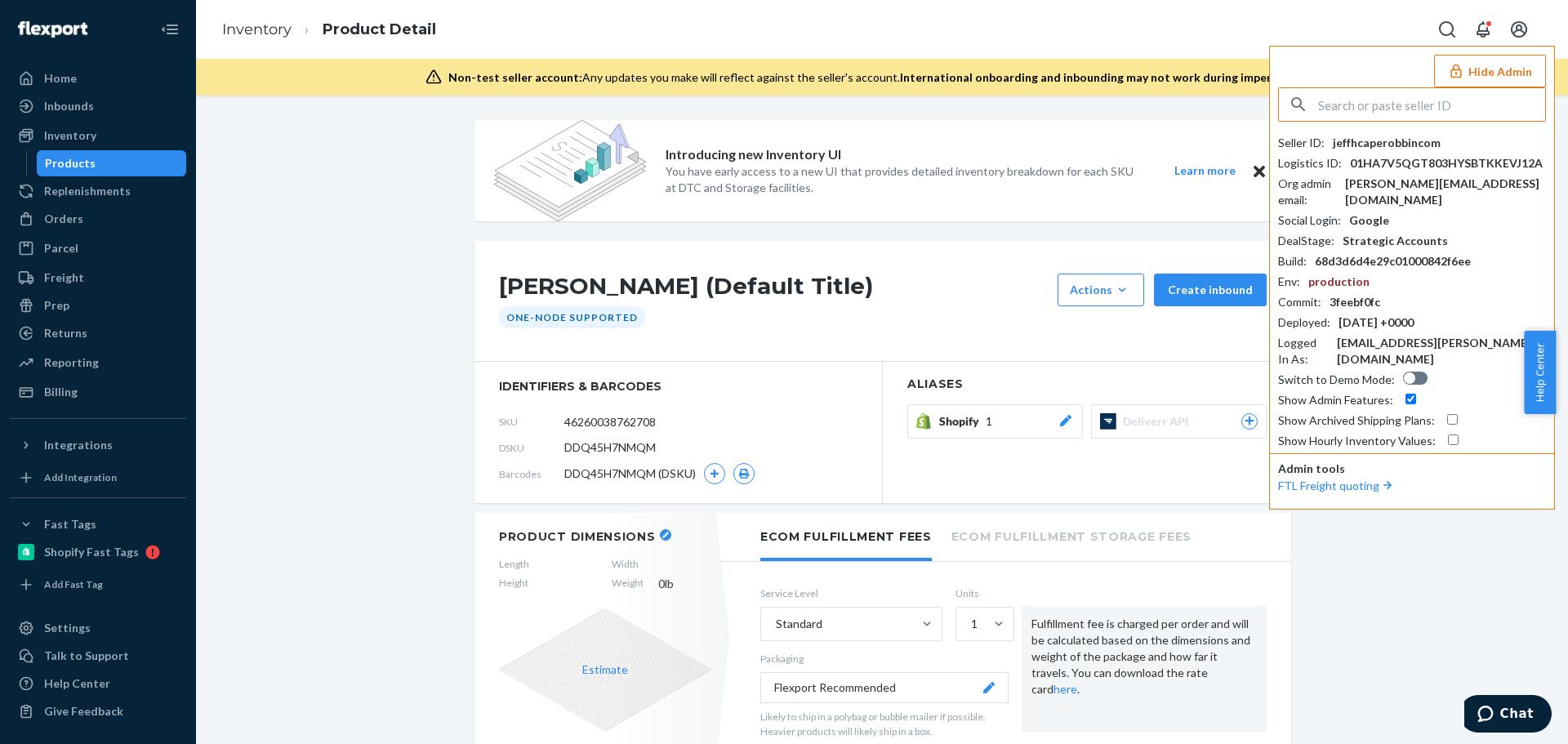
click at [1394, 104] on input "text" at bounding box center [1430, 104] width 227 height 32
type input "dandscoveryllccom"
click at [1370, 144] on span "dandscoveryllccom" at bounding box center [1417, 143] width 244 height 17
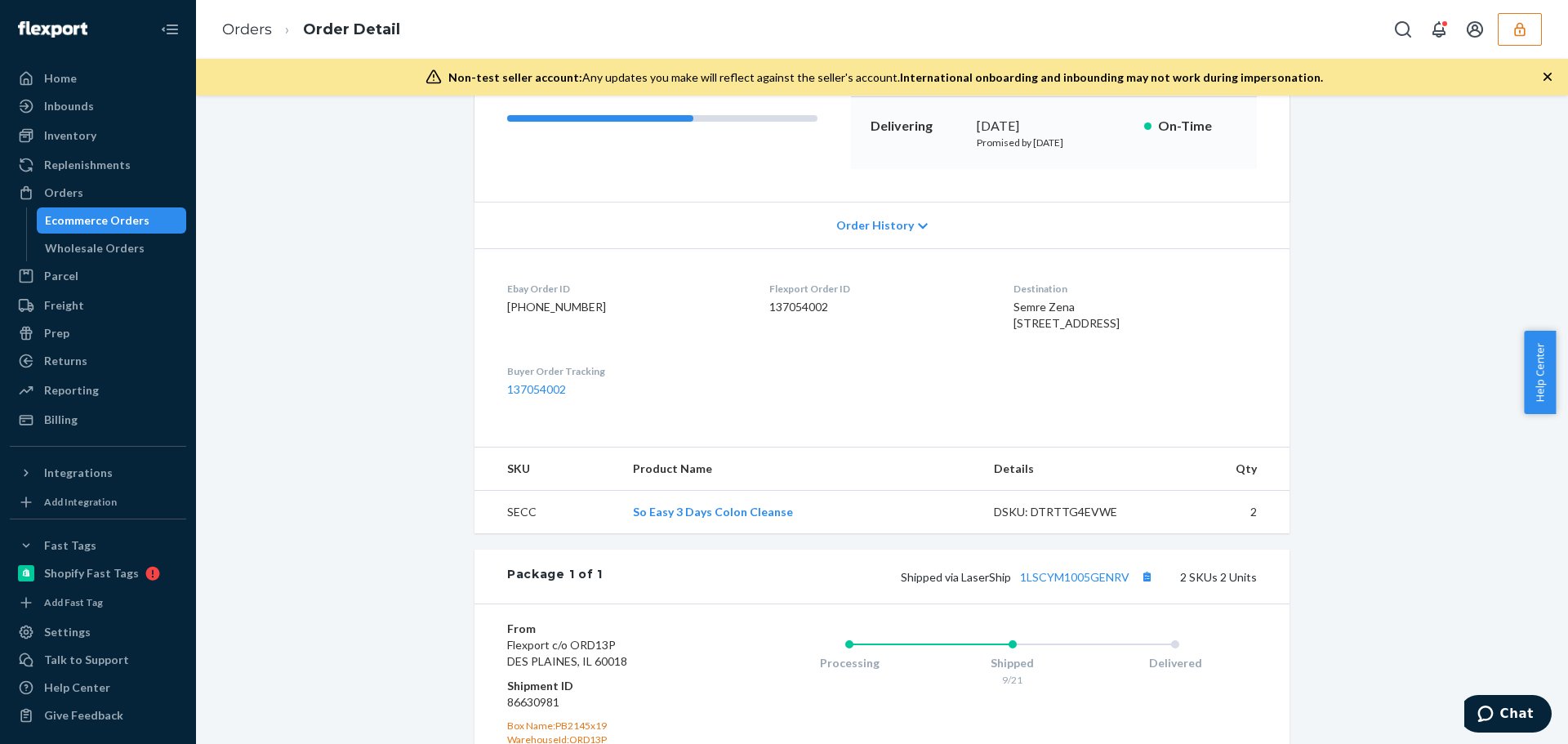
scroll to position [326, 0]
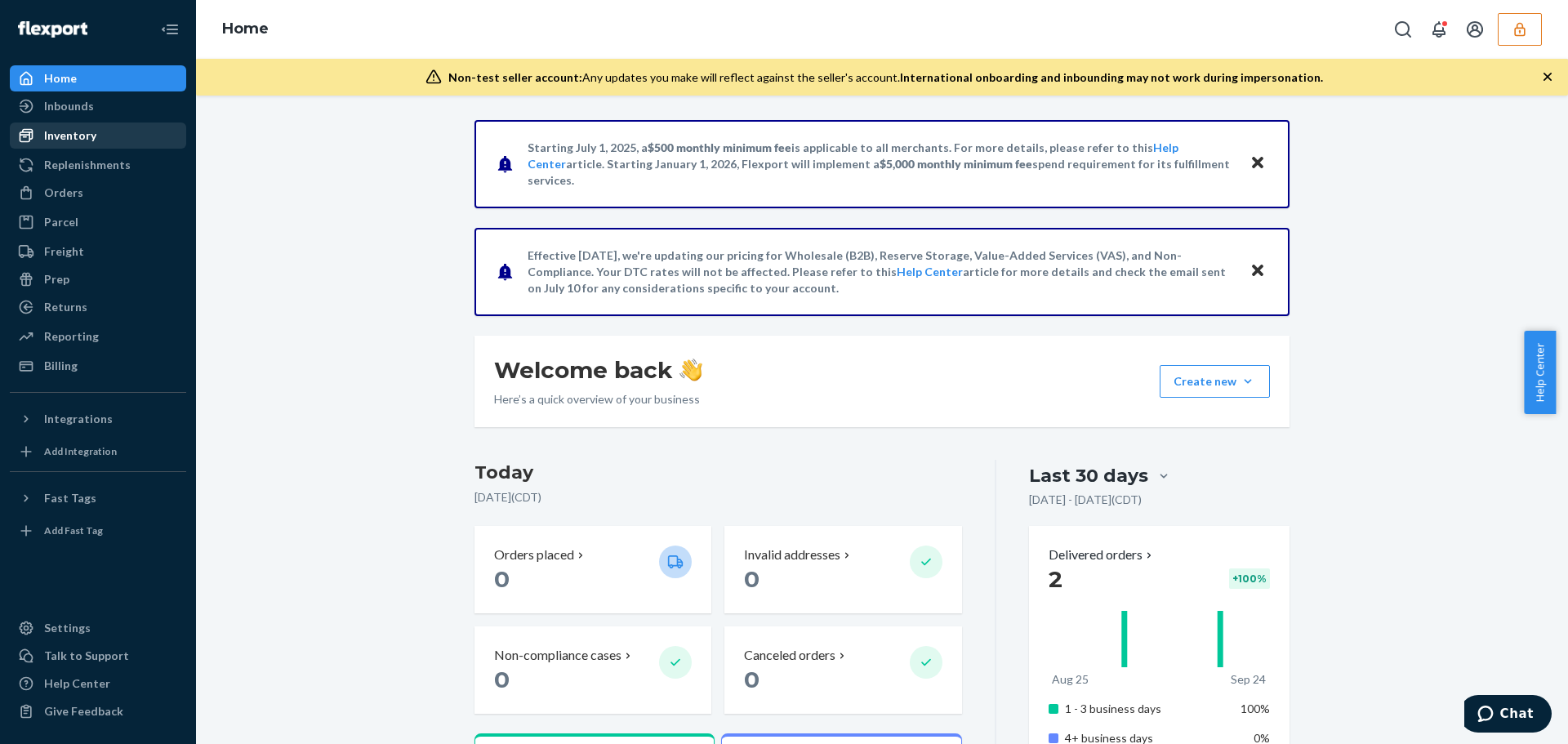
click at [84, 139] on div "Inventory" at bounding box center [70, 136] width 52 height 17
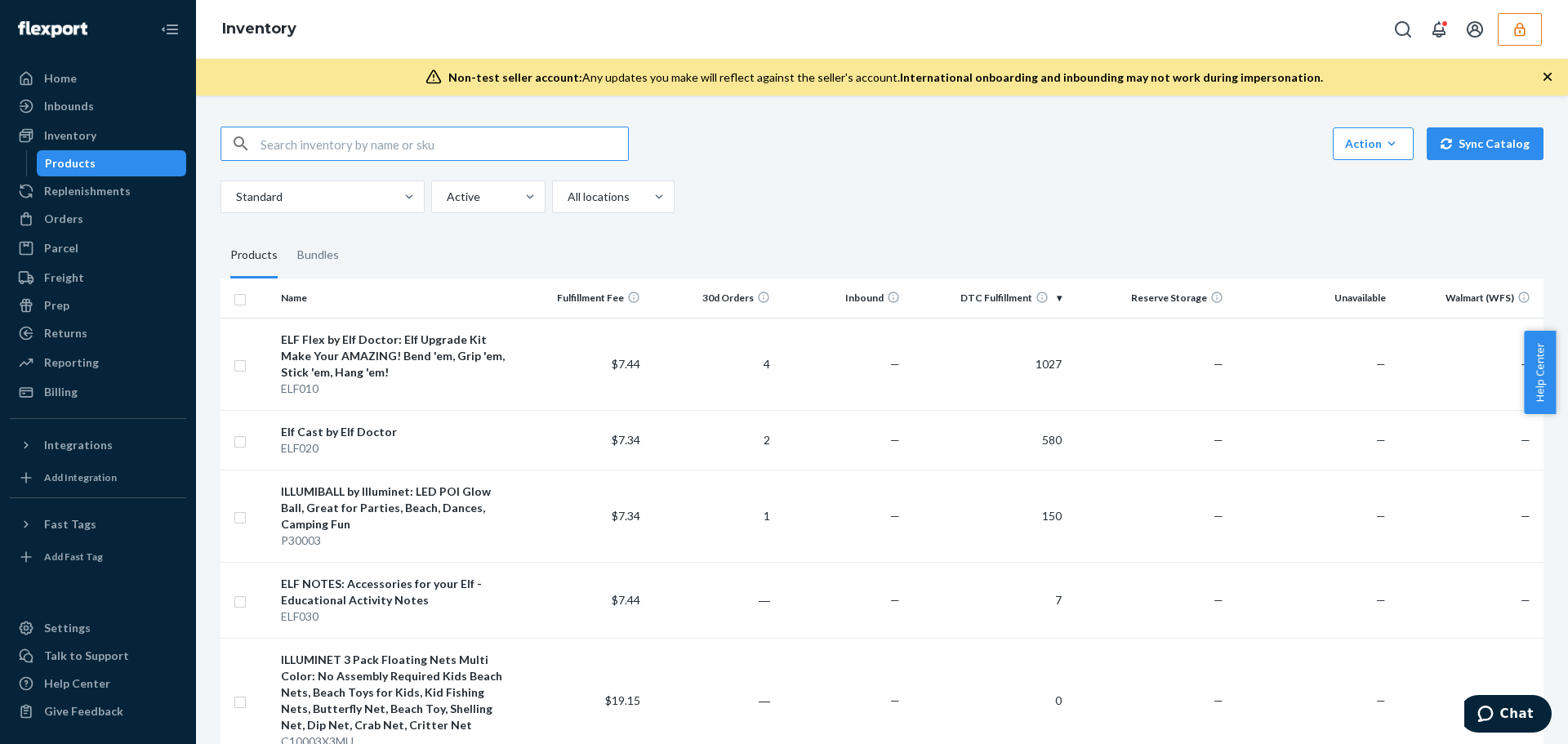
click at [350, 146] on input "text" at bounding box center [444, 143] width 367 height 32
paste input "ELF020"
type input "ELF020"
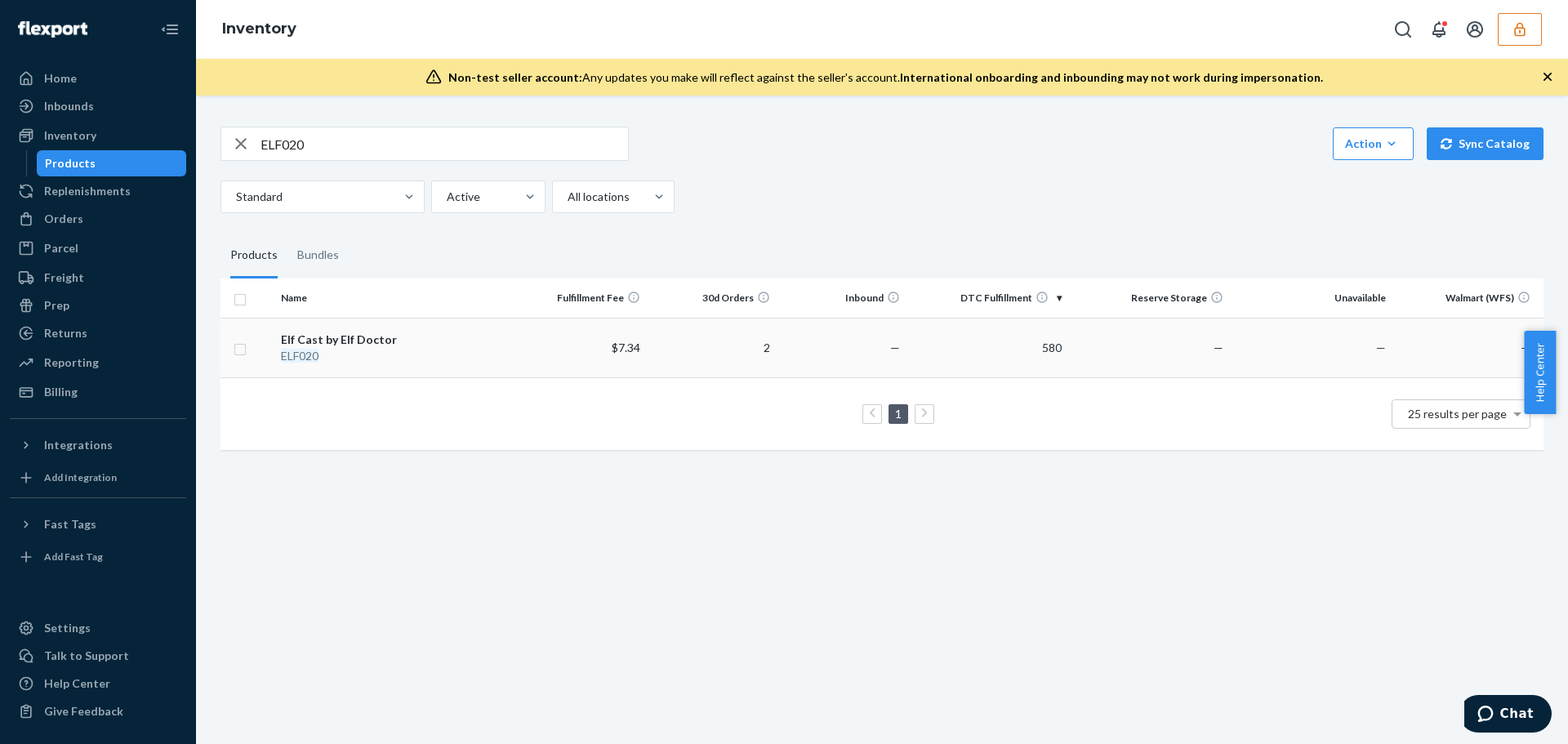
click at [454, 362] on div "ELF020" at bounding box center [396, 356] width 230 height 17
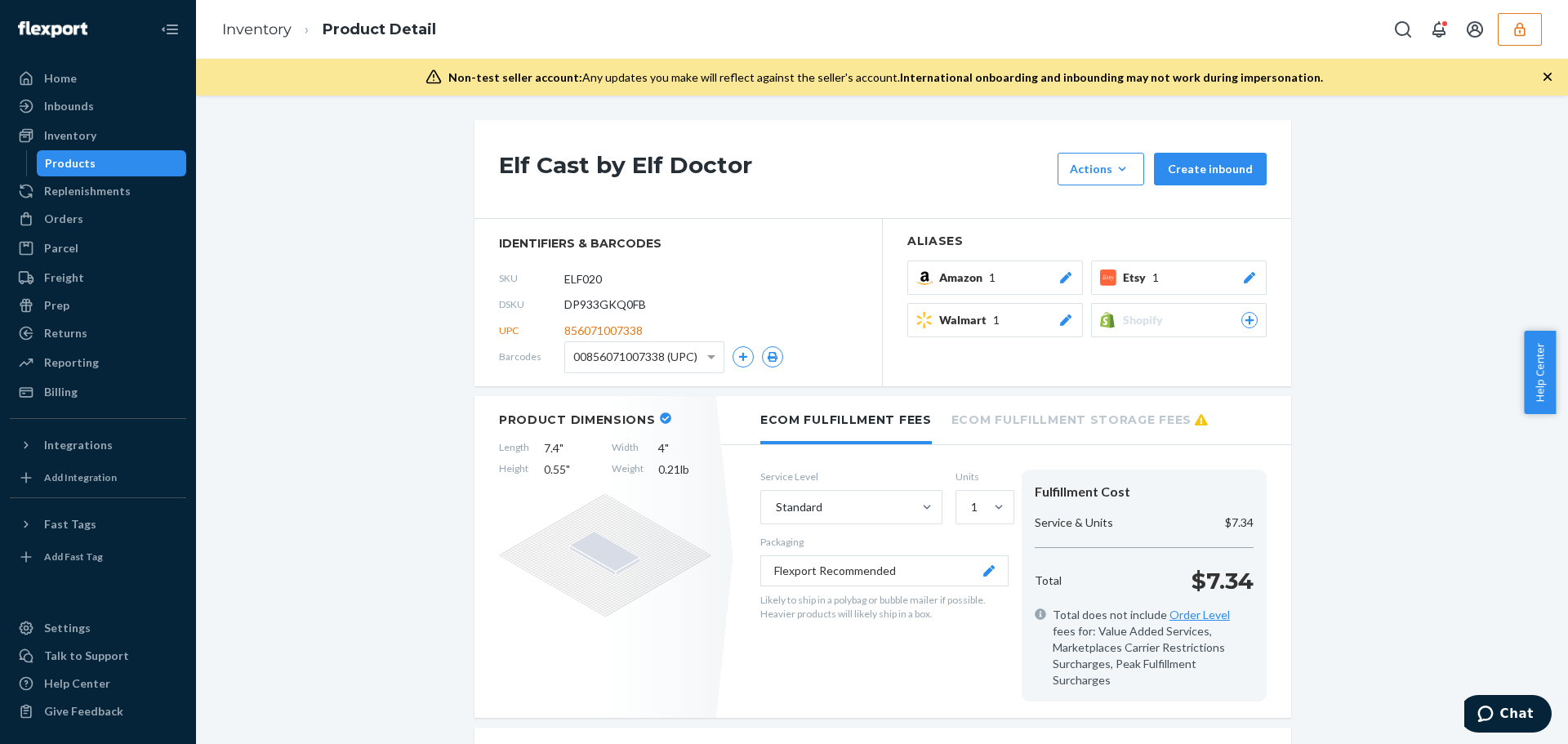
click at [580, 302] on span "DP933GKQ0FB" at bounding box center [604, 305] width 82 height 17
copy span "DP933GKQ0FB"
click at [1503, 46] on div "Inventory Product Detail" at bounding box center [881, 29] width 1372 height 59
click at [1528, 41] on button "button" at bounding box center [1519, 29] width 44 height 32
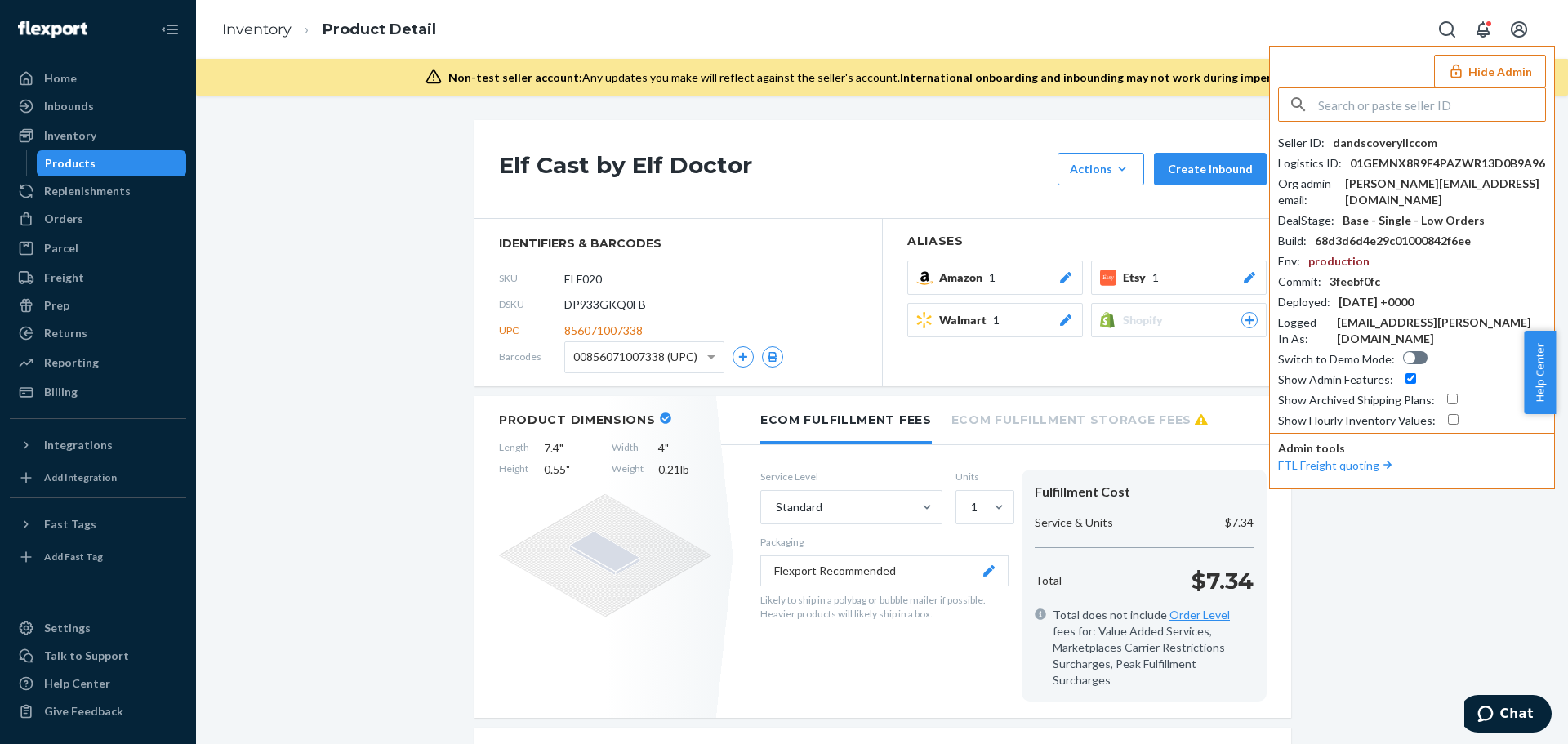
click at [1362, 106] on input "text" at bounding box center [1430, 104] width 227 height 32
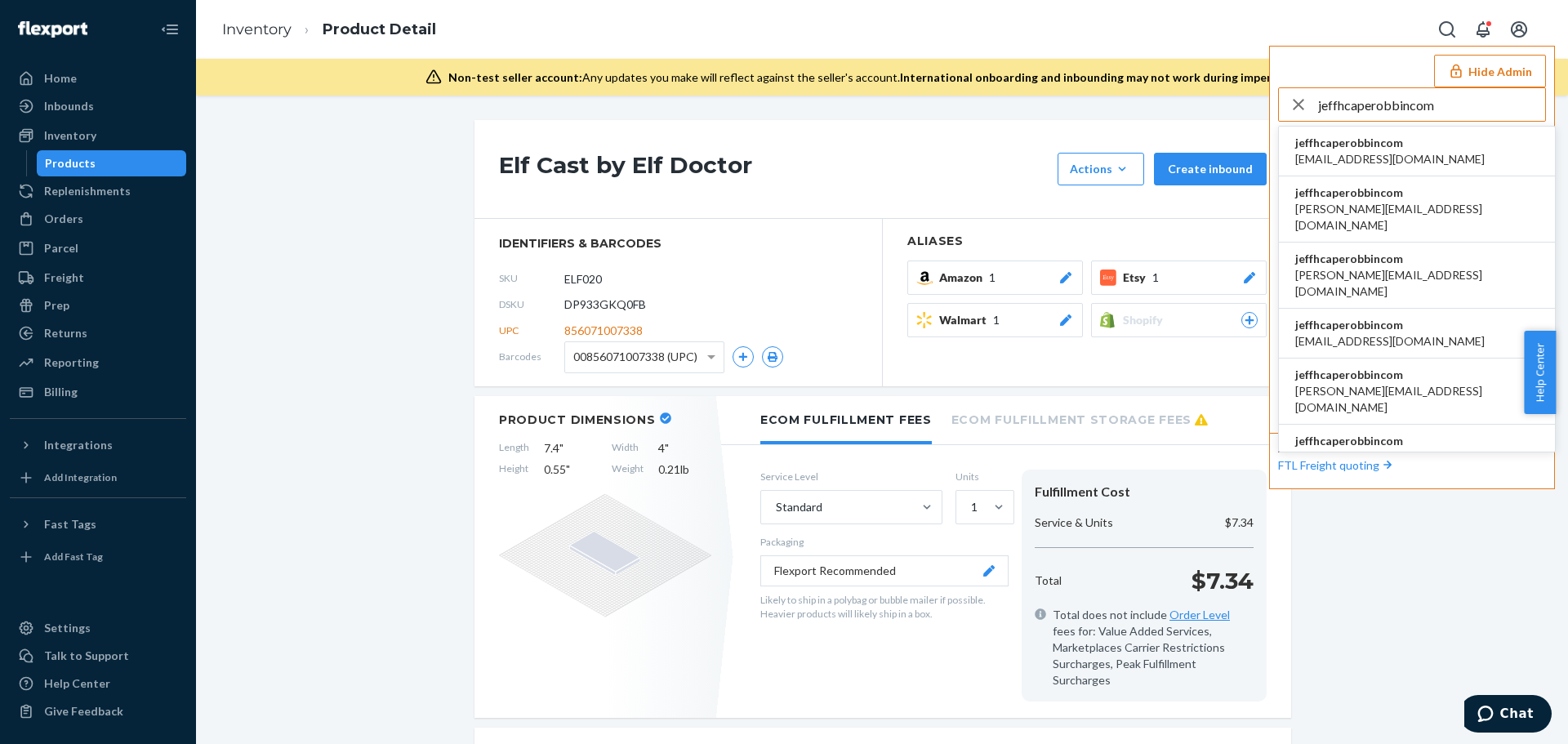
type input "jeffhcaperobbincom"
click at [1366, 147] on span "jeffhcaperobbincom" at bounding box center [1389, 143] width 190 height 17
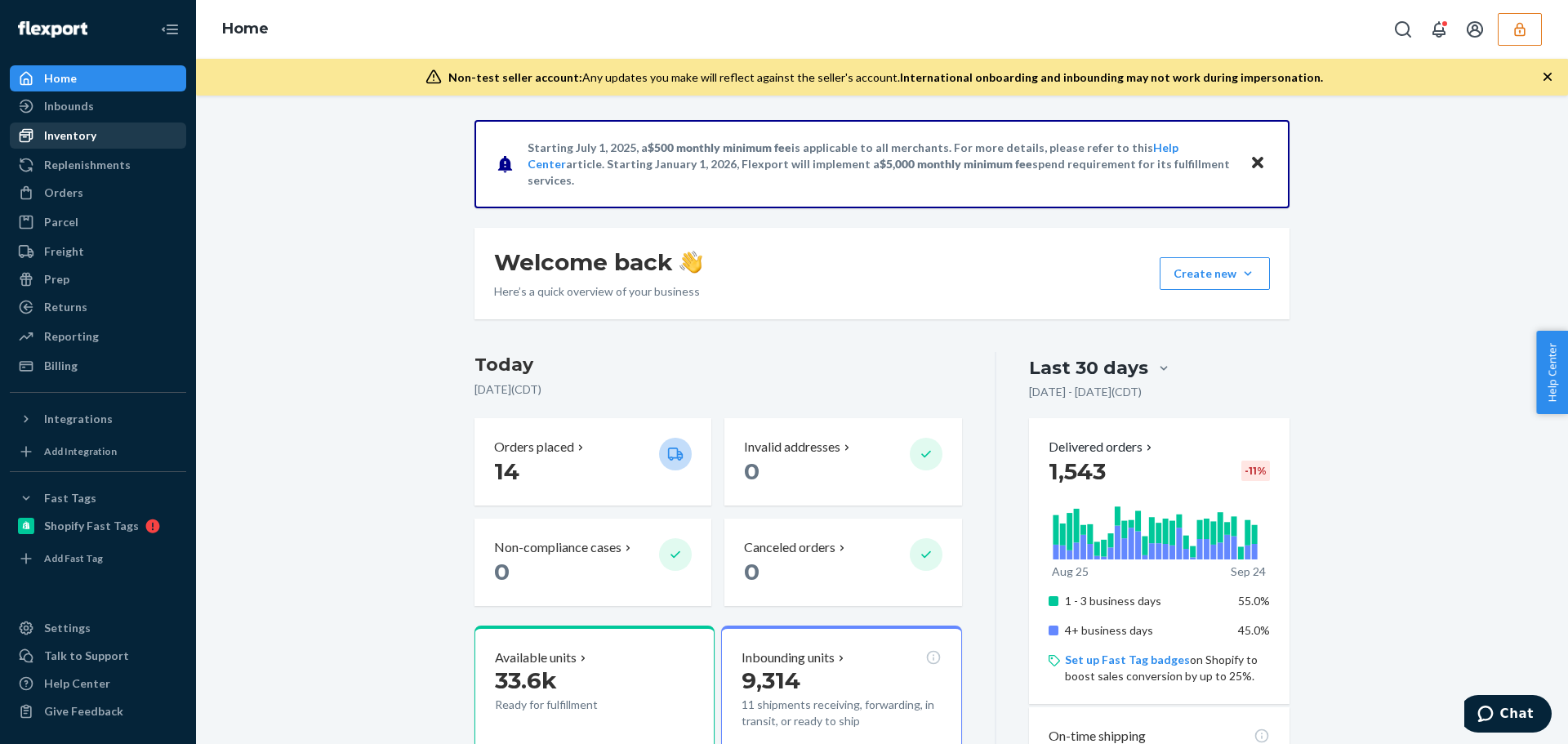
click at [91, 139] on div "Inventory" at bounding box center [70, 136] width 52 height 17
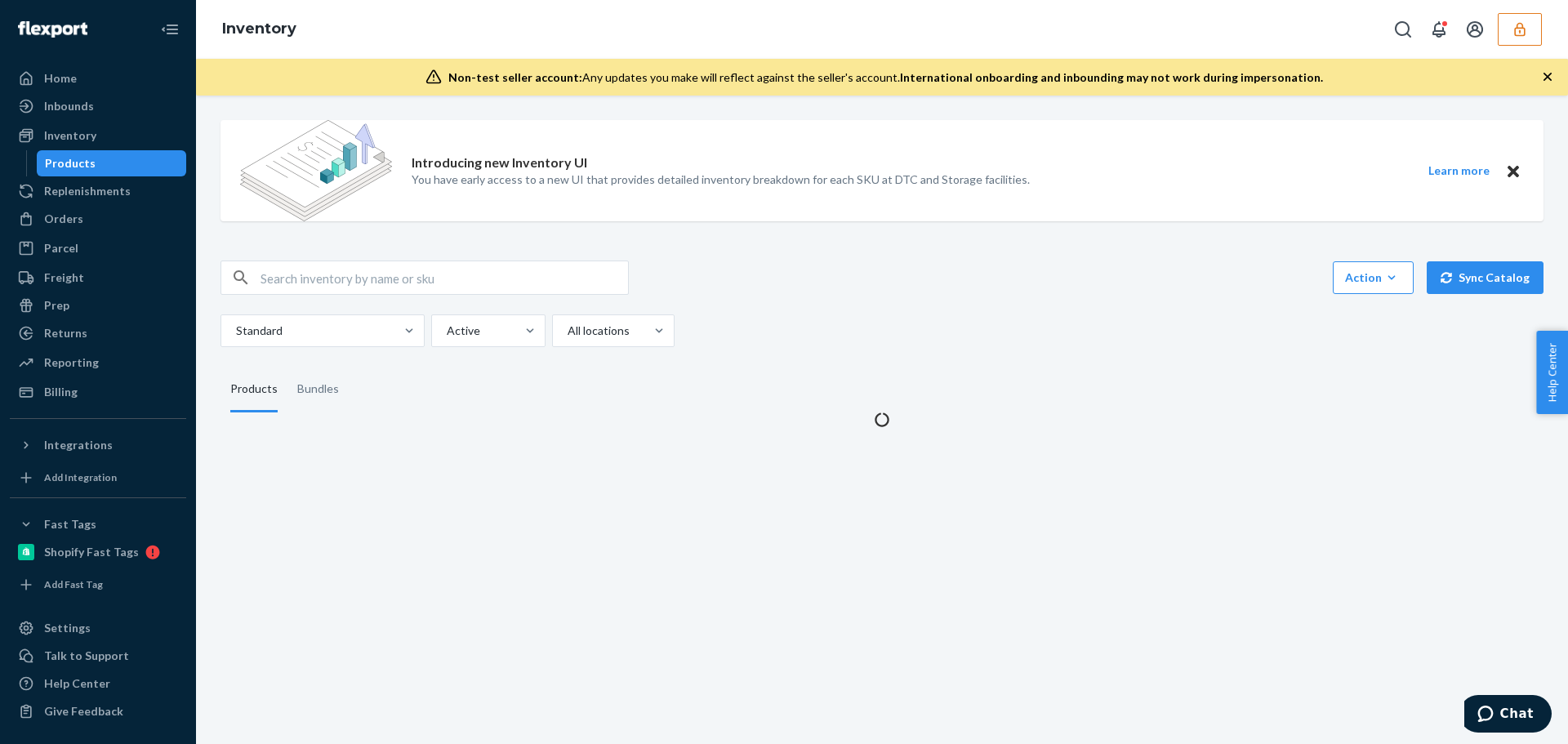
click at [397, 274] on input "text" at bounding box center [444, 277] width 367 height 32
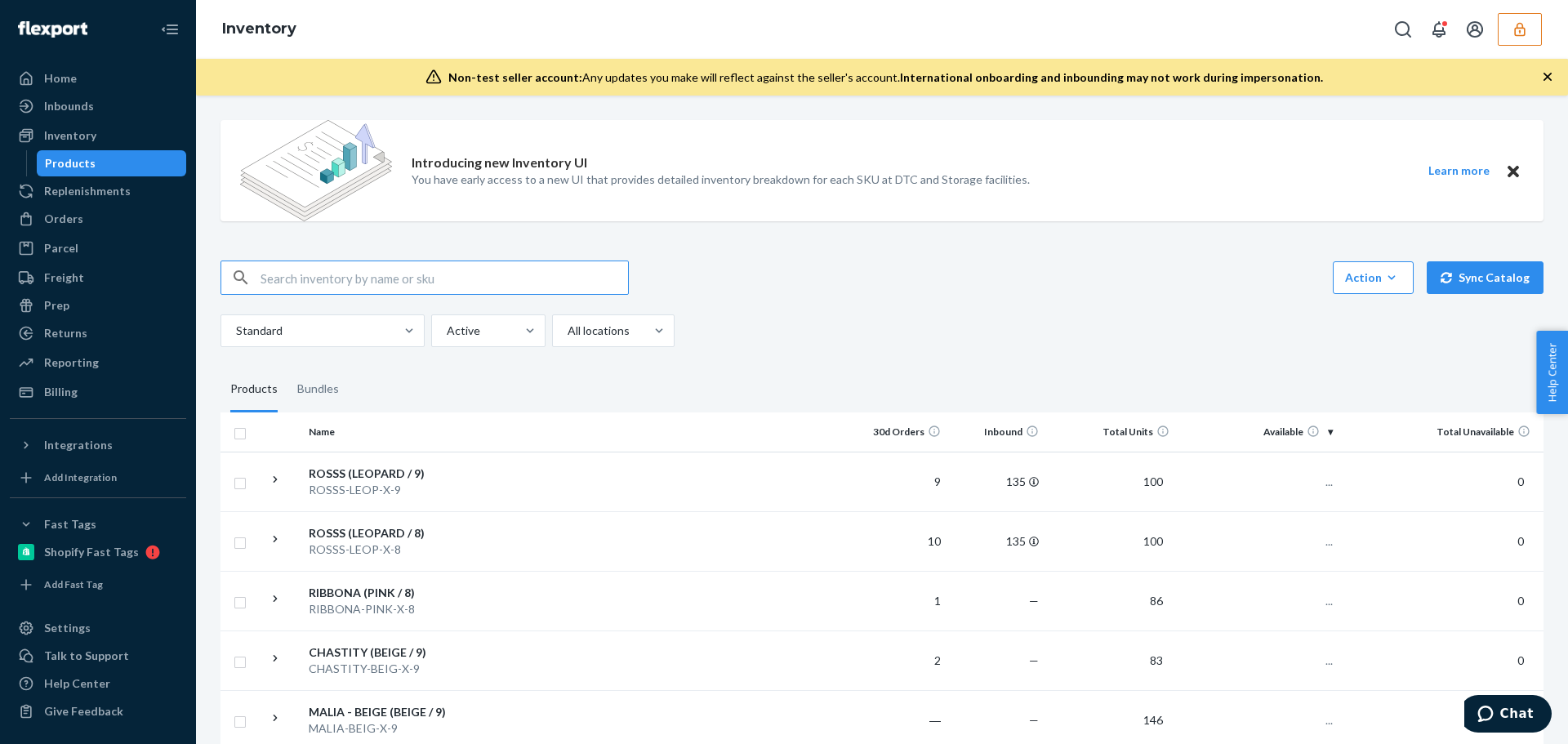
paste input "DDQ45H7NMQM"
type input "DDQ45H7NMQM"
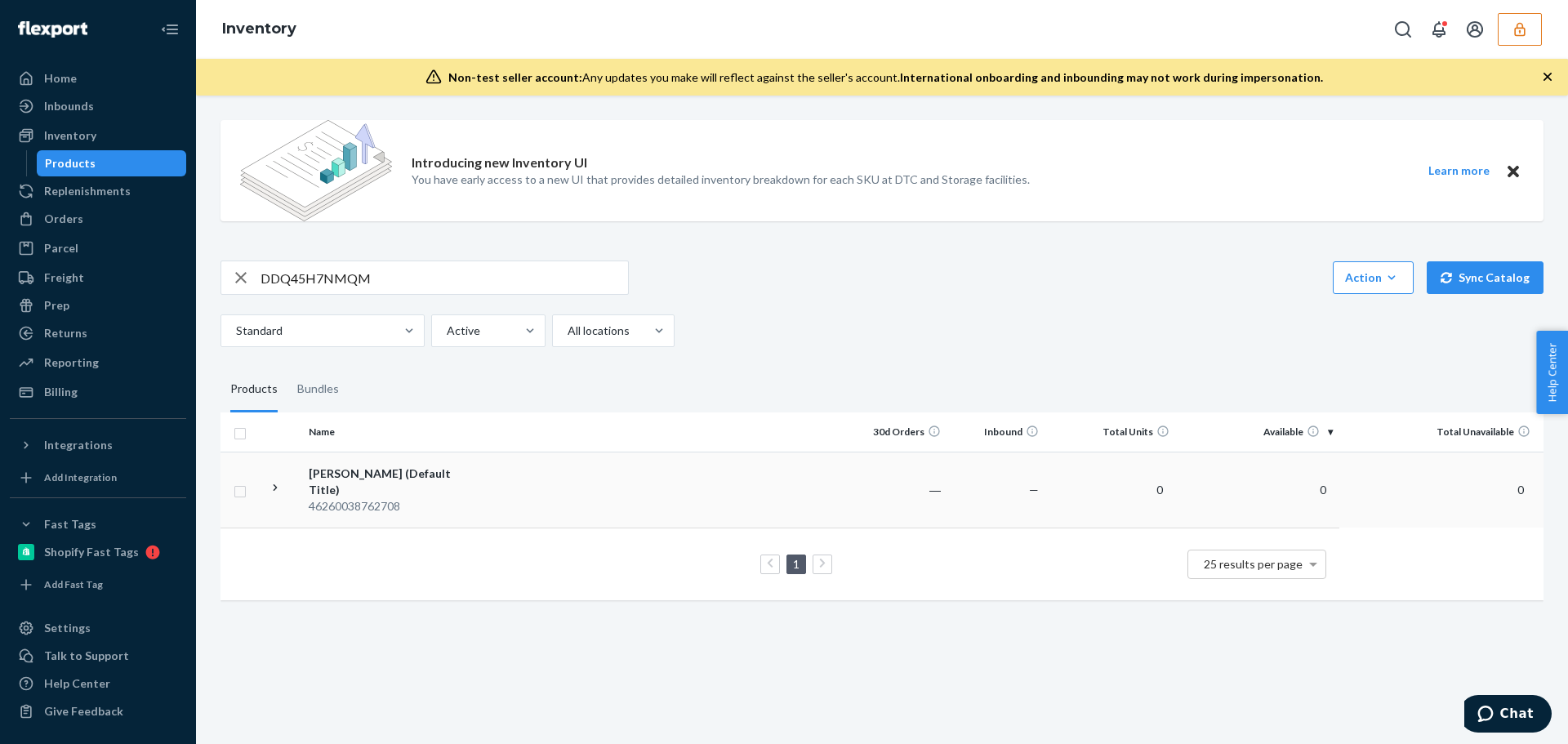
click at [528, 491] on td at bounding box center [668, 489] width 364 height 76
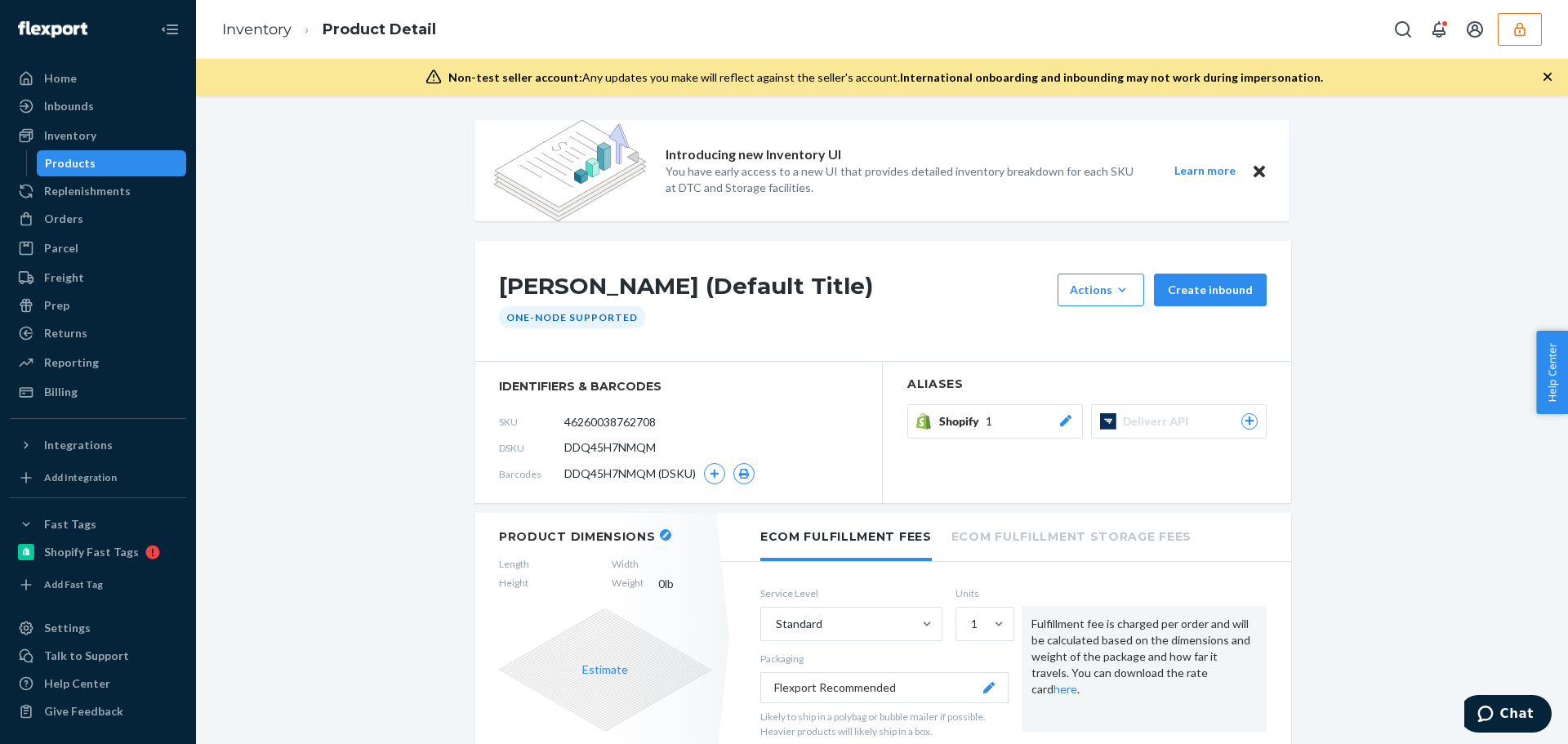
click at [988, 422] on div "Shopify 1" at bounding box center [1006, 422] width 135 height 17
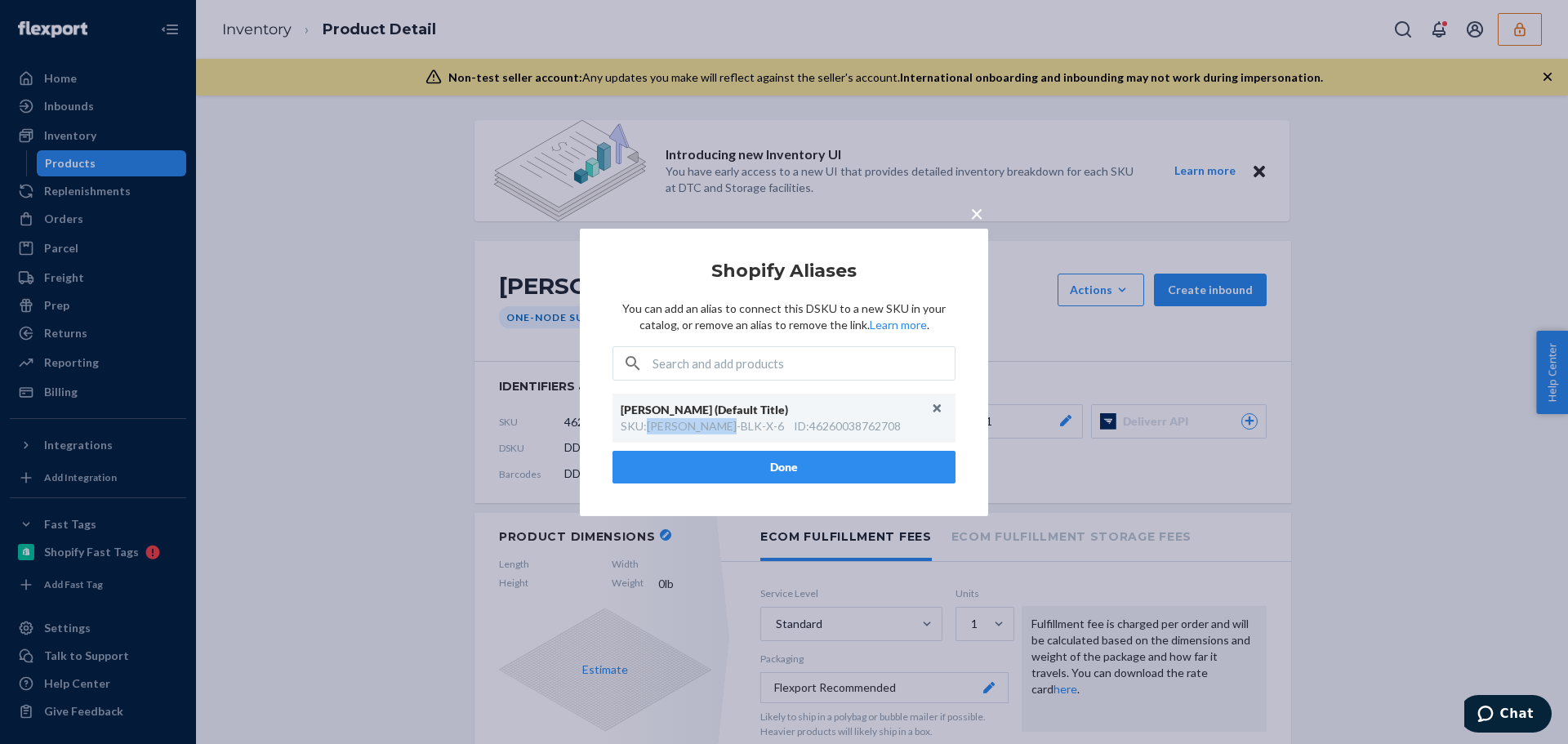
drag, startPoint x: 649, startPoint y: 427, endPoint x: 730, endPoint y: 426, distance: 81.0
click at [730, 426] on div "SKU : PANUS-BLK-X-6" at bounding box center [702, 427] width 163 height 17
copy div "PANUS-BLK-X-6"
click at [748, 466] on button "Done" at bounding box center [783, 467] width 343 height 32
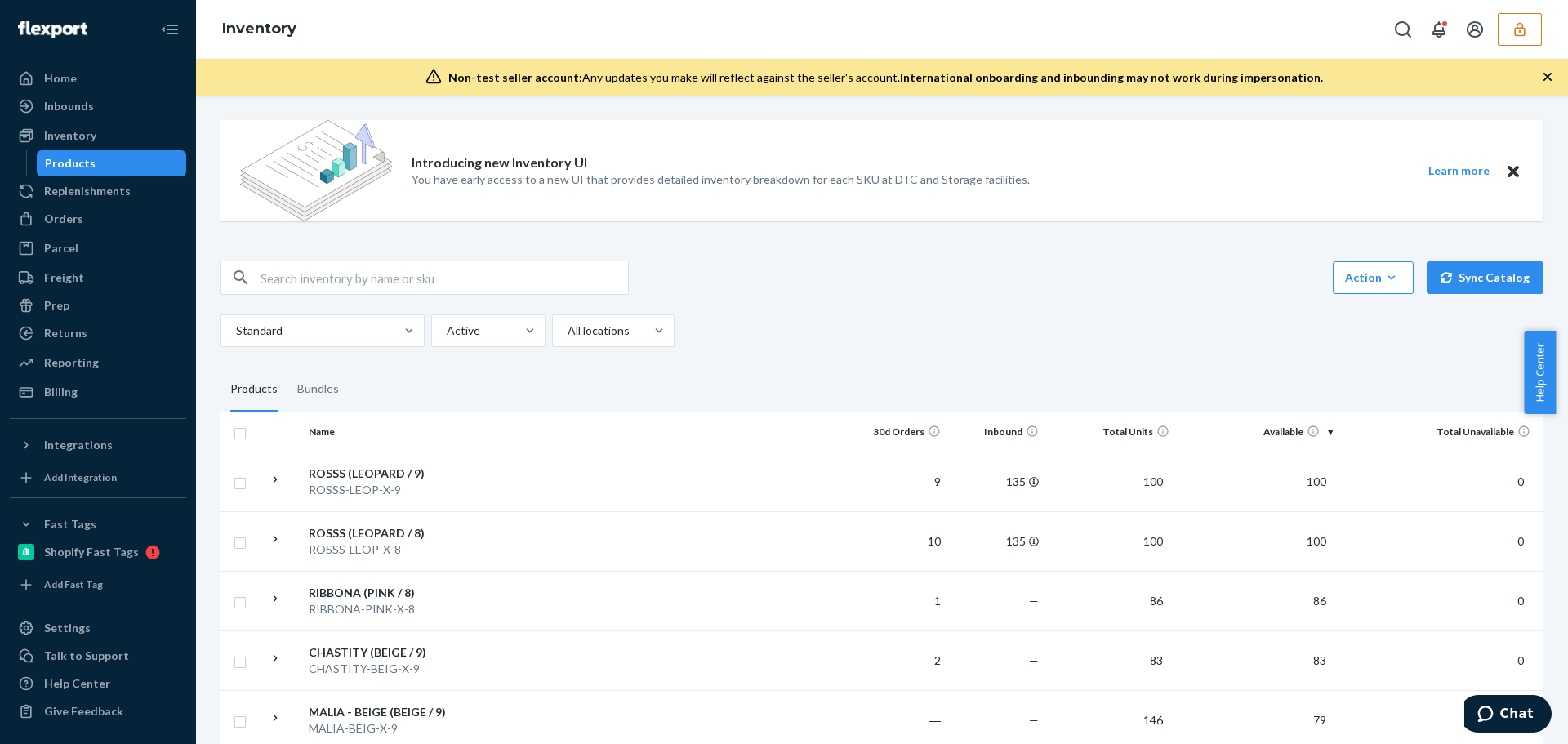
click at [356, 277] on input "text" at bounding box center [444, 277] width 367 height 32
paste input "D3JSL4NDVNA"
type input "D3JSL4NDVNA"
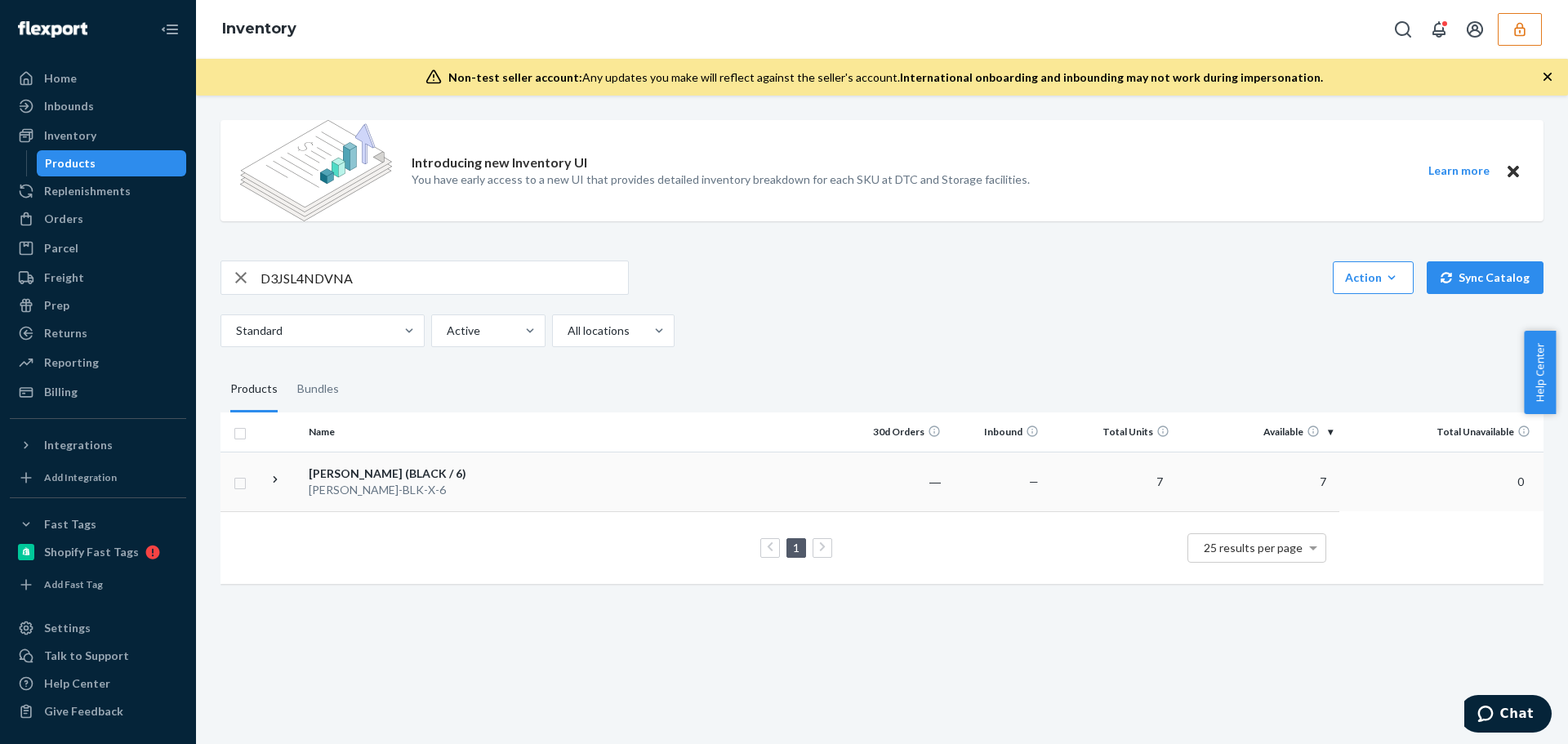
click at [438, 487] on div "PANUS-BLK-X-6" at bounding box center [394, 489] width 171 height 17
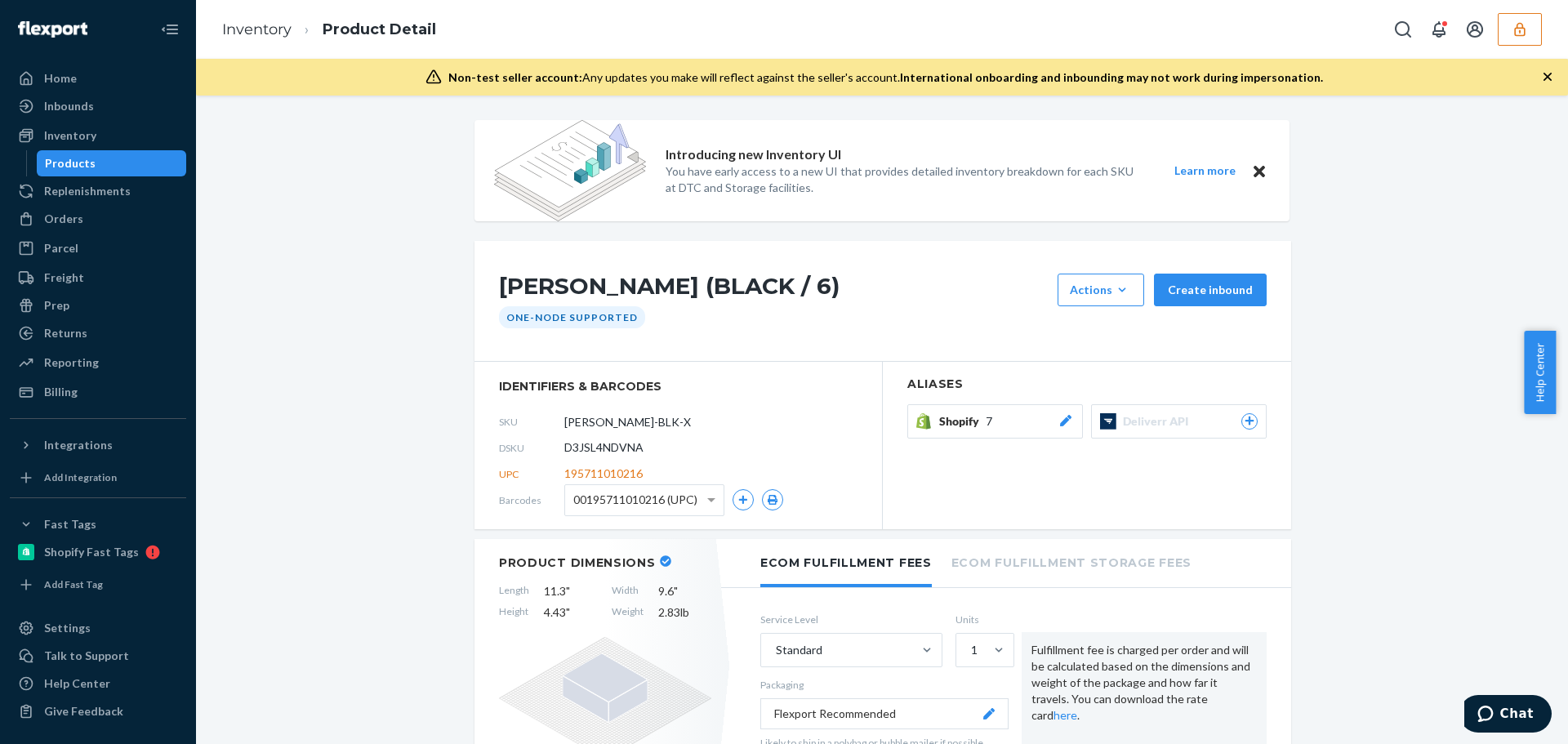
click at [996, 423] on div "Shopify 7" at bounding box center [1006, 422] width 135 height 17
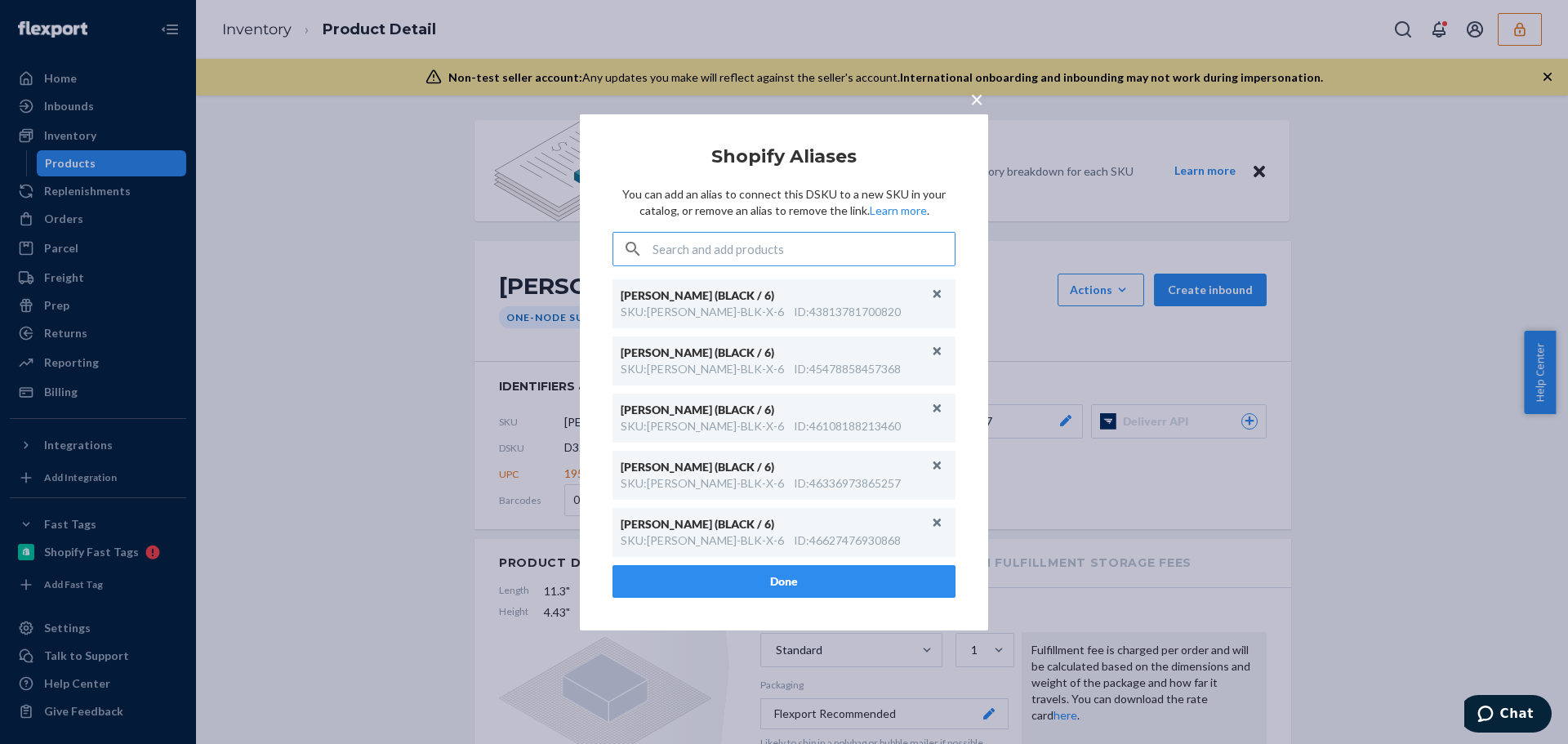
click at [708, 252] on input "text" at bounding box center [804, 249] width 303 height 32
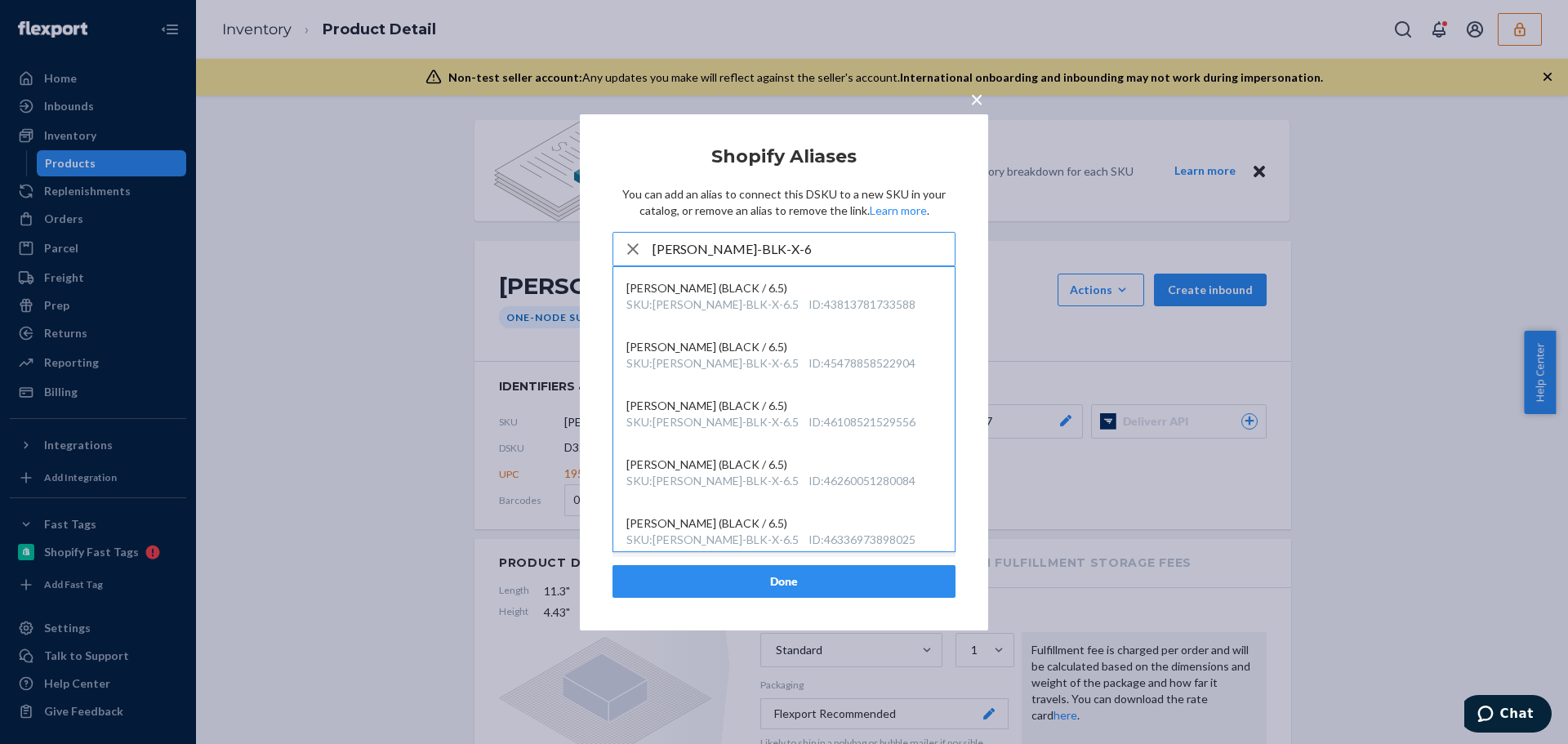
type input "PANUS-BLK-X-6"
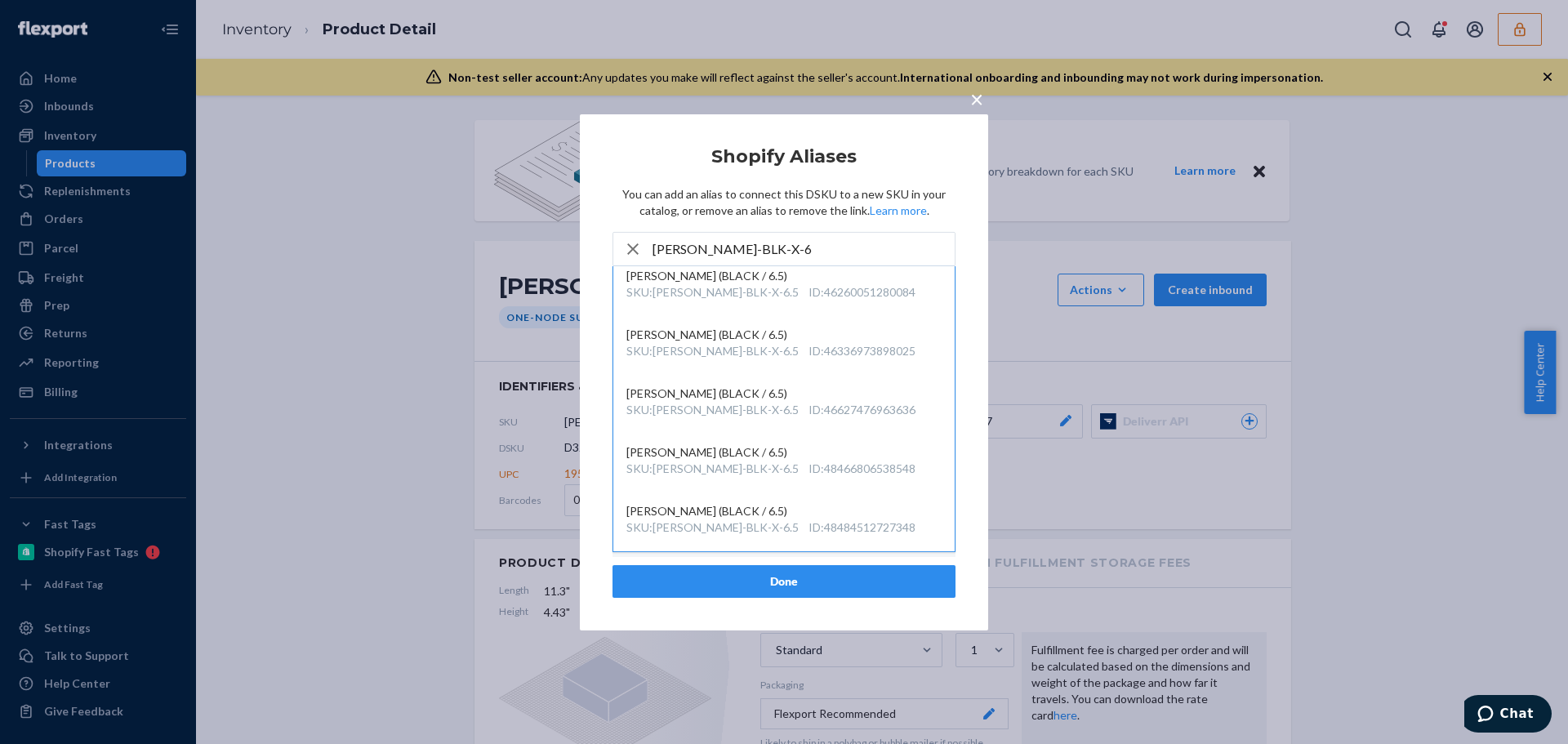
scroll to position [245, 0]
click at [829, 522] on div "ID : 46260038762708" at bounding box center [853, 530] width 107 height 17
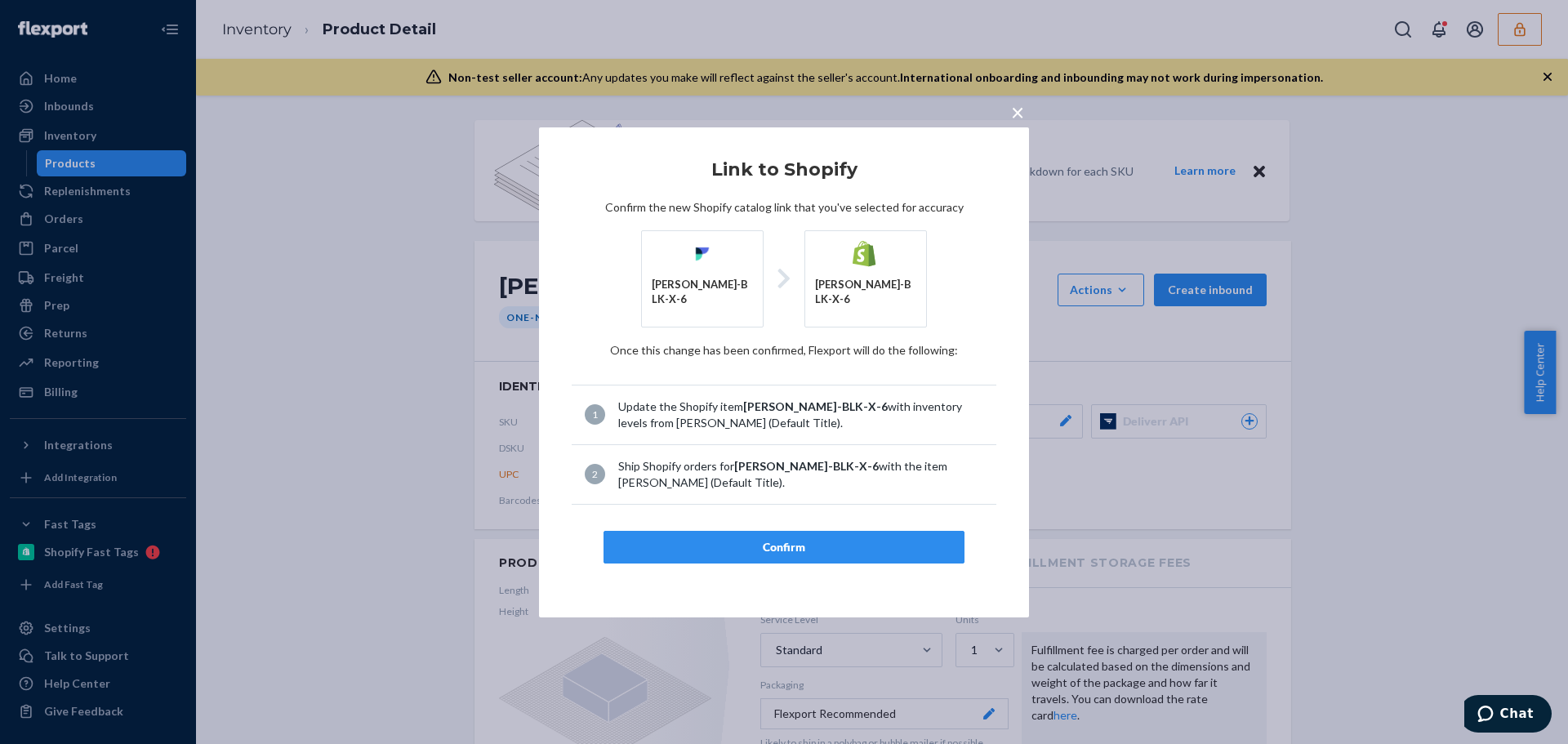
click at [853, 540] on div "Confirm" at bounding box center [783, 547] width 333 height 17
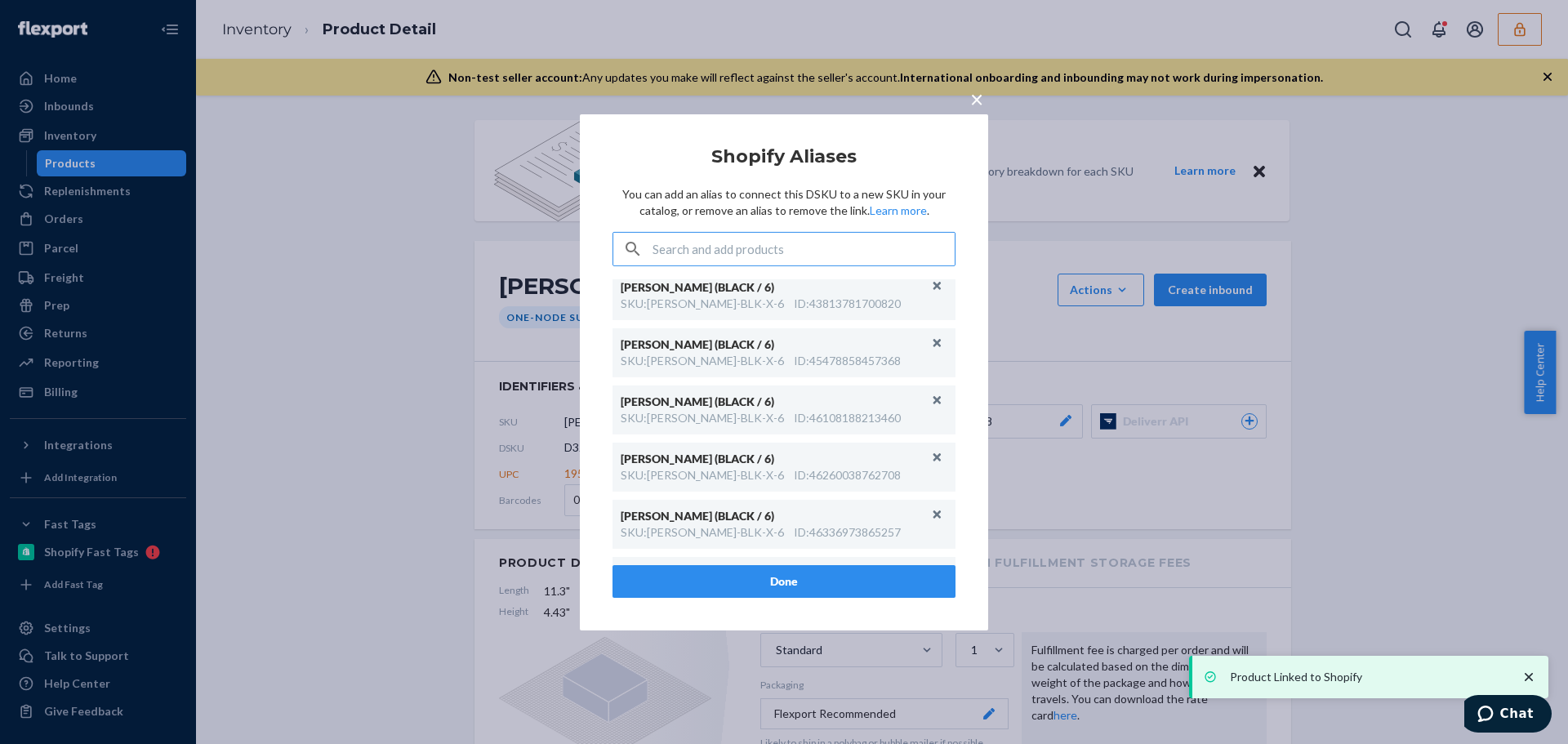
scroll to position [0, 0]
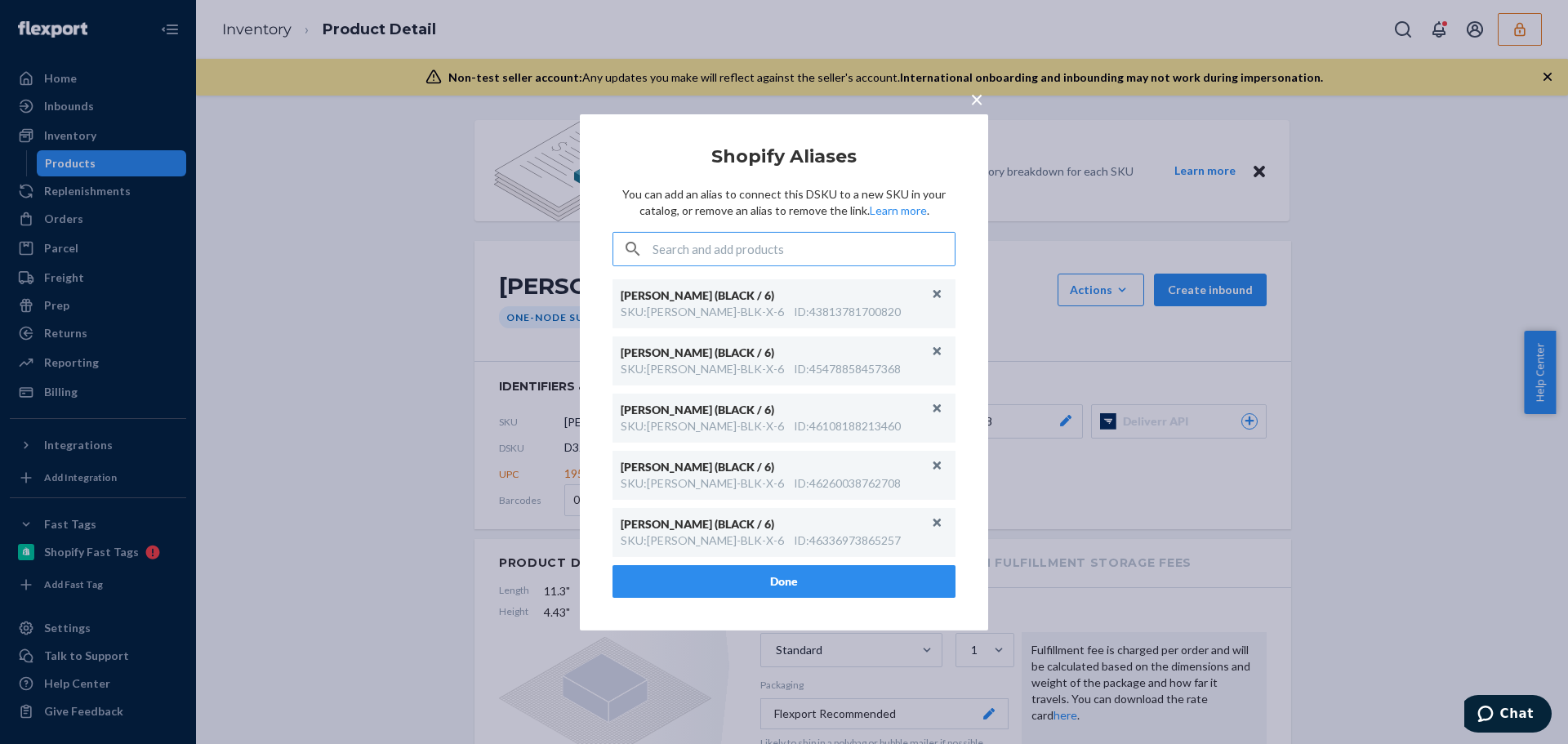
click at [836, 578] on button "Done" at bounding box center [783, 581] width 343 height 32
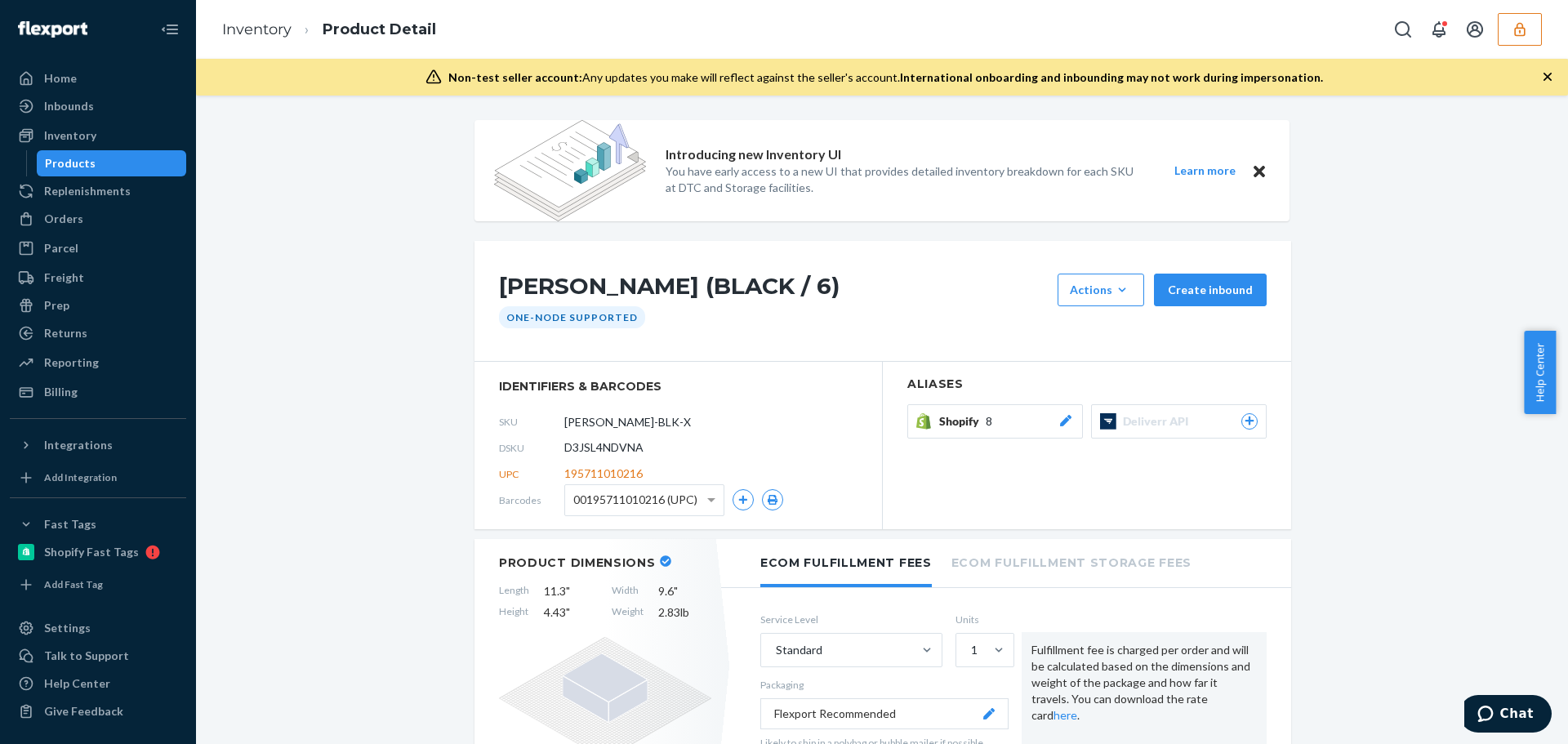
click at [89, 444] on div "Integrations" at bounding box center [79, 445] width 69 height 17
click at [597, 444] on span "D3JSL4NDVNA" at bounding box center [603, 447] width 80 height 17
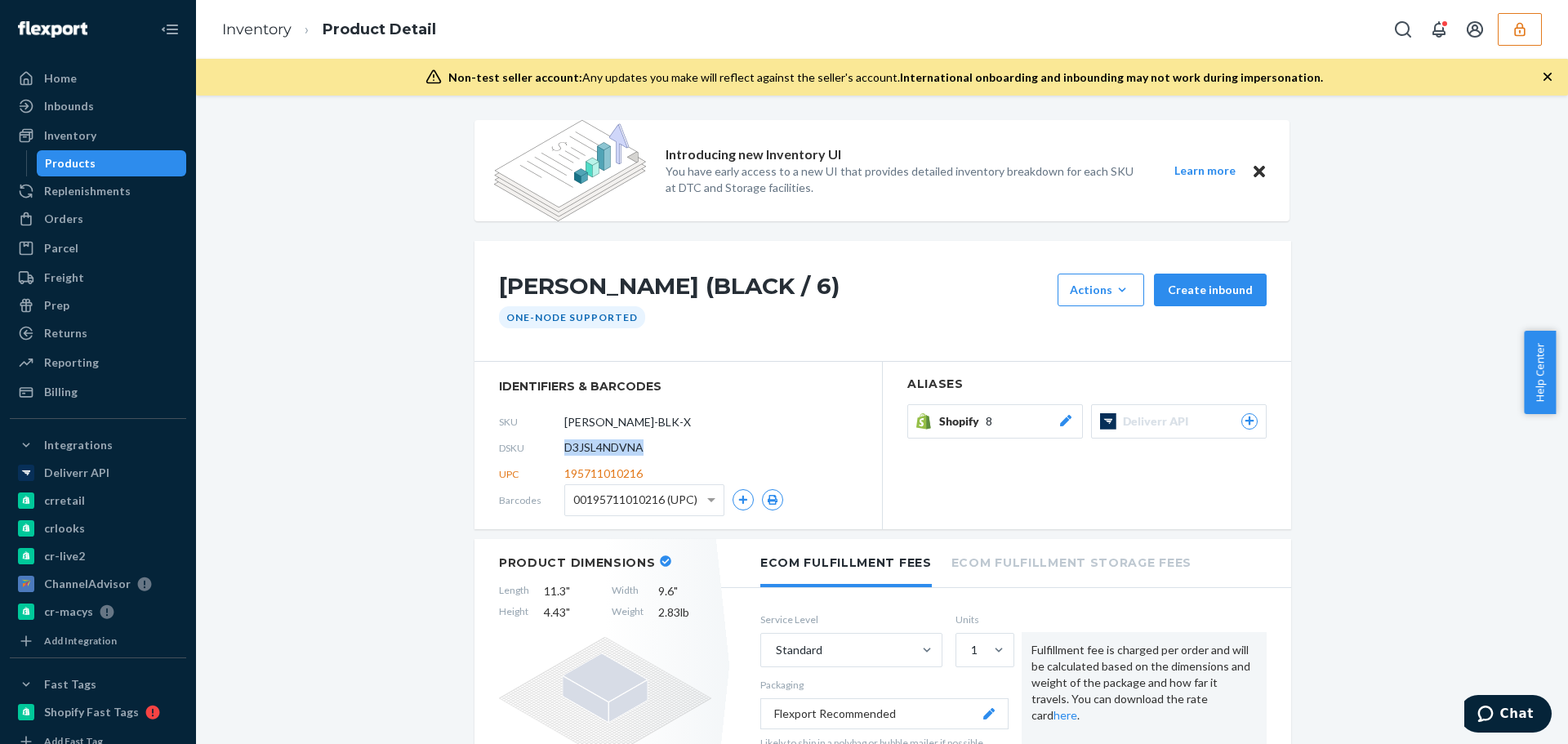
click at [597, 444] on span "D3JSL4NDVNA" at bounding box center [603, 447] width 80 height 17
copy span "D3JSL4NDVNA"
click at [45, 220] on div "Orders" at bounding box center [64, 218] width 39 height 17
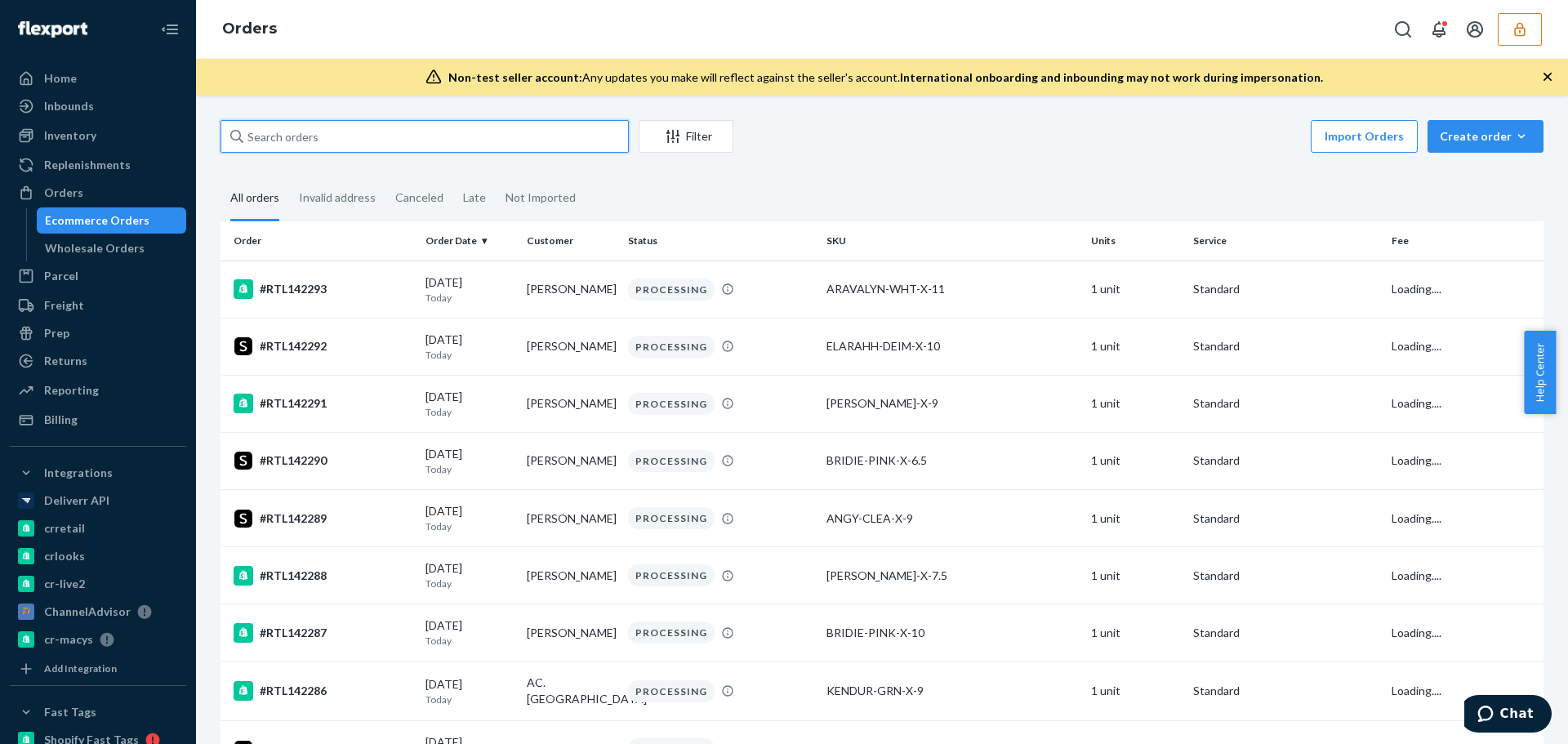
click at [368, 138] on input "text" at bounding box center [424, 136] width 409 height 32
paste input "RTL142069"
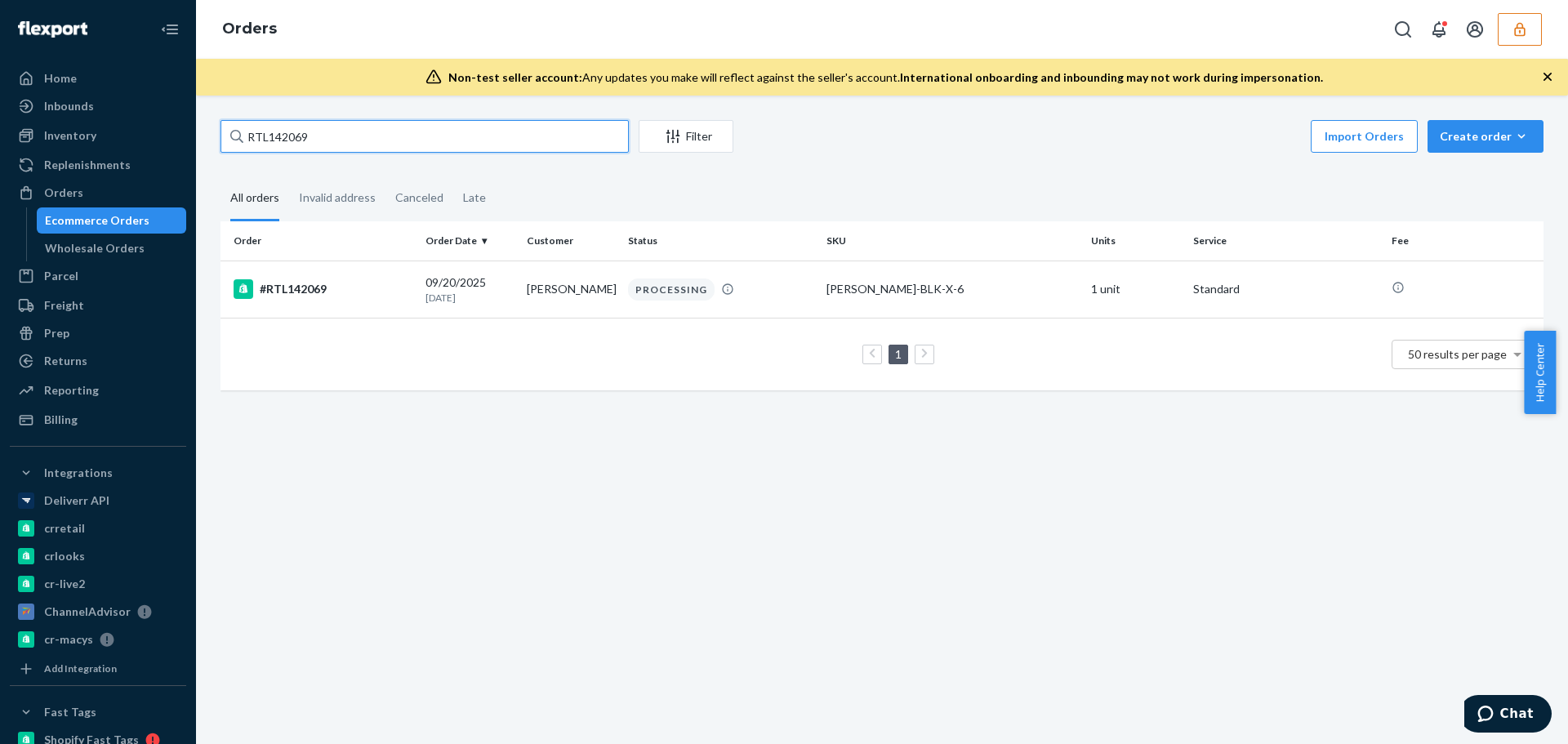
type input "RTL142069"
click at [287, 660] on div "RTL142069 Filter Import Orders Create order Ecommerce order Removal order All o…" at bounding box center [881, 420] width 1372 height 649
click at [1510, 29] on button "button" at bounding box center [1519, 29] width 44 height 32
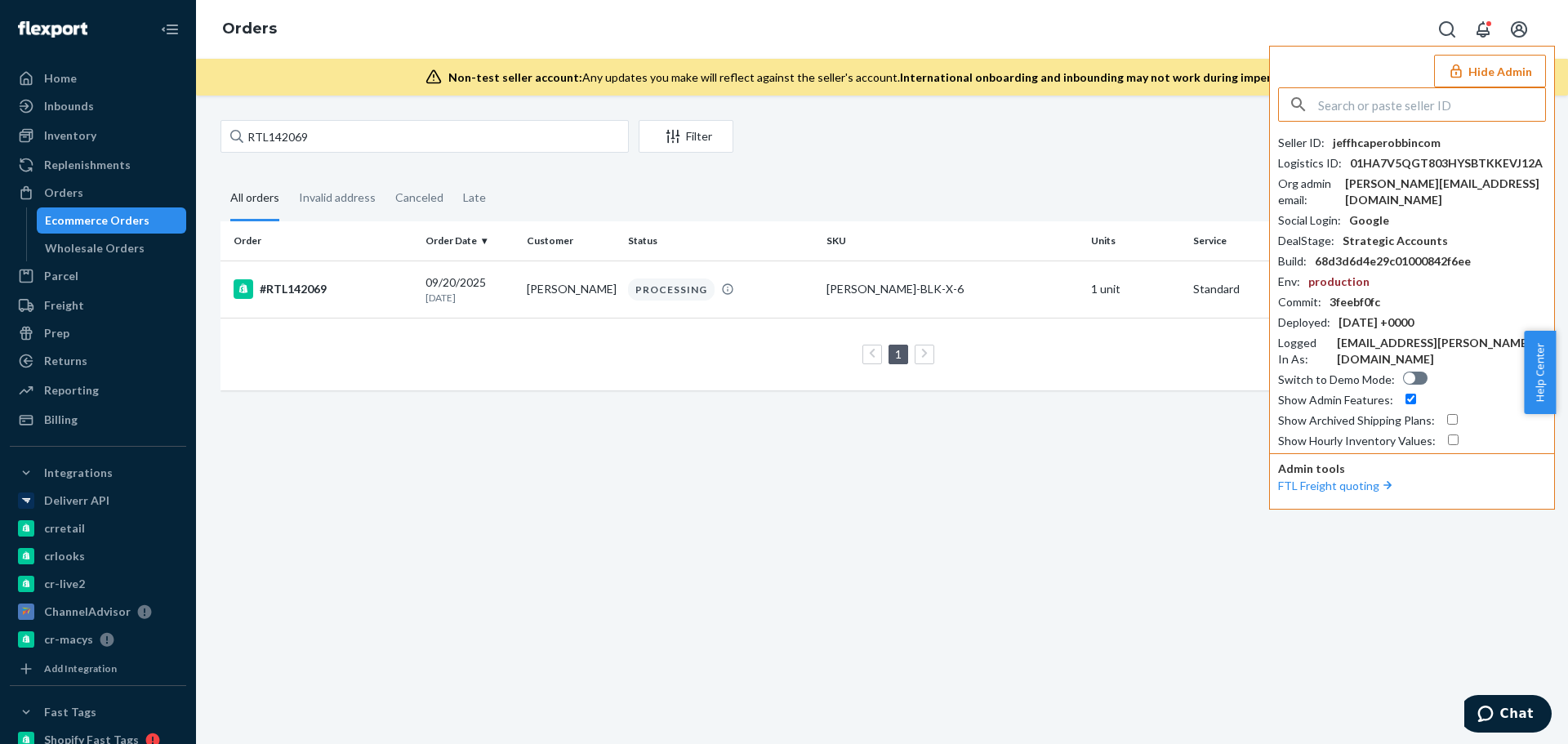
click at [1387, 106] on input "text" at bounding box center [1430, 104] width 227 height 32
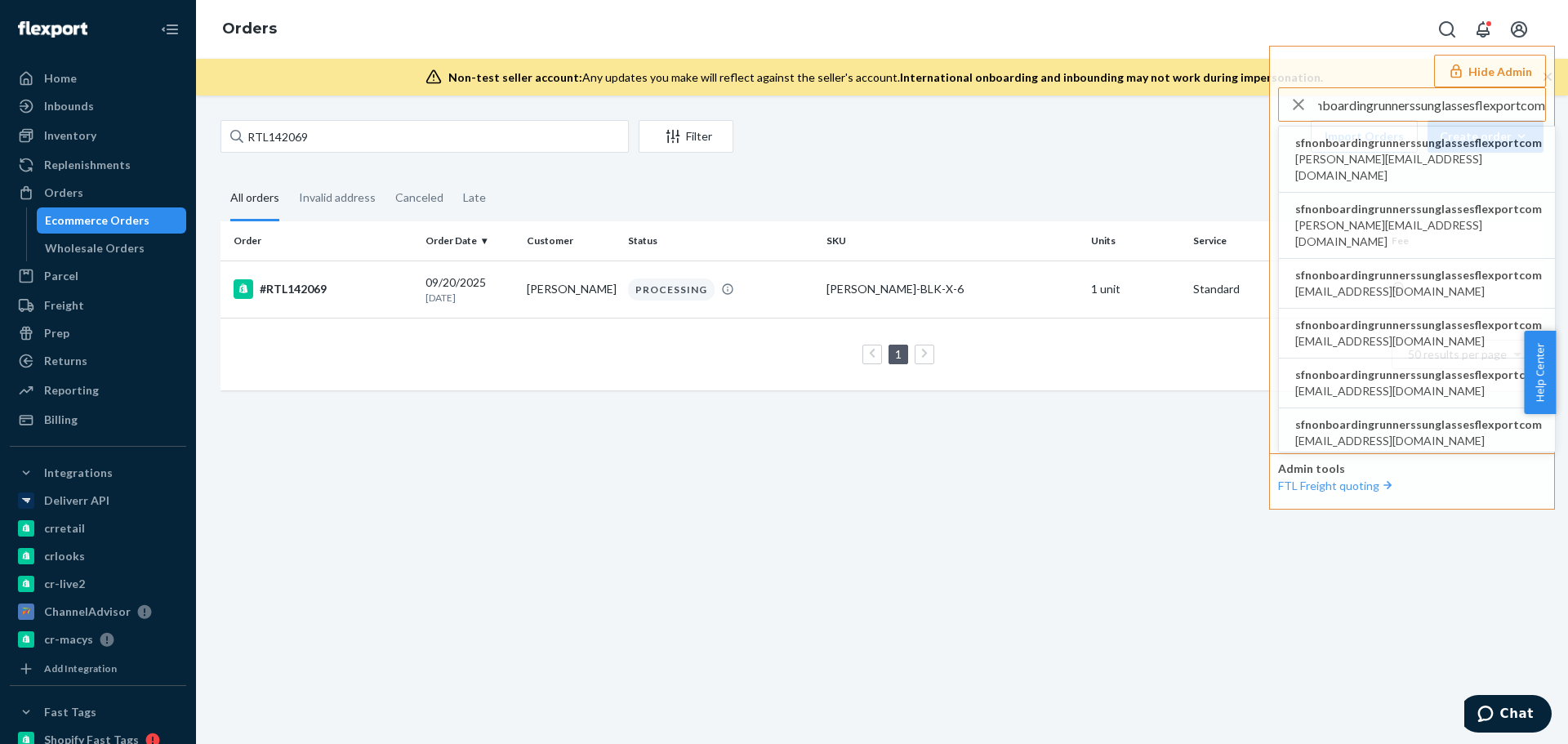
type input "sfnonboardingrunnerssunglassesflexportcom"
click at [1367, 143] on span "sfnonboardingrunnerssunglassesflexportcom" at bounding box center [1418, 143] width 247 height 17
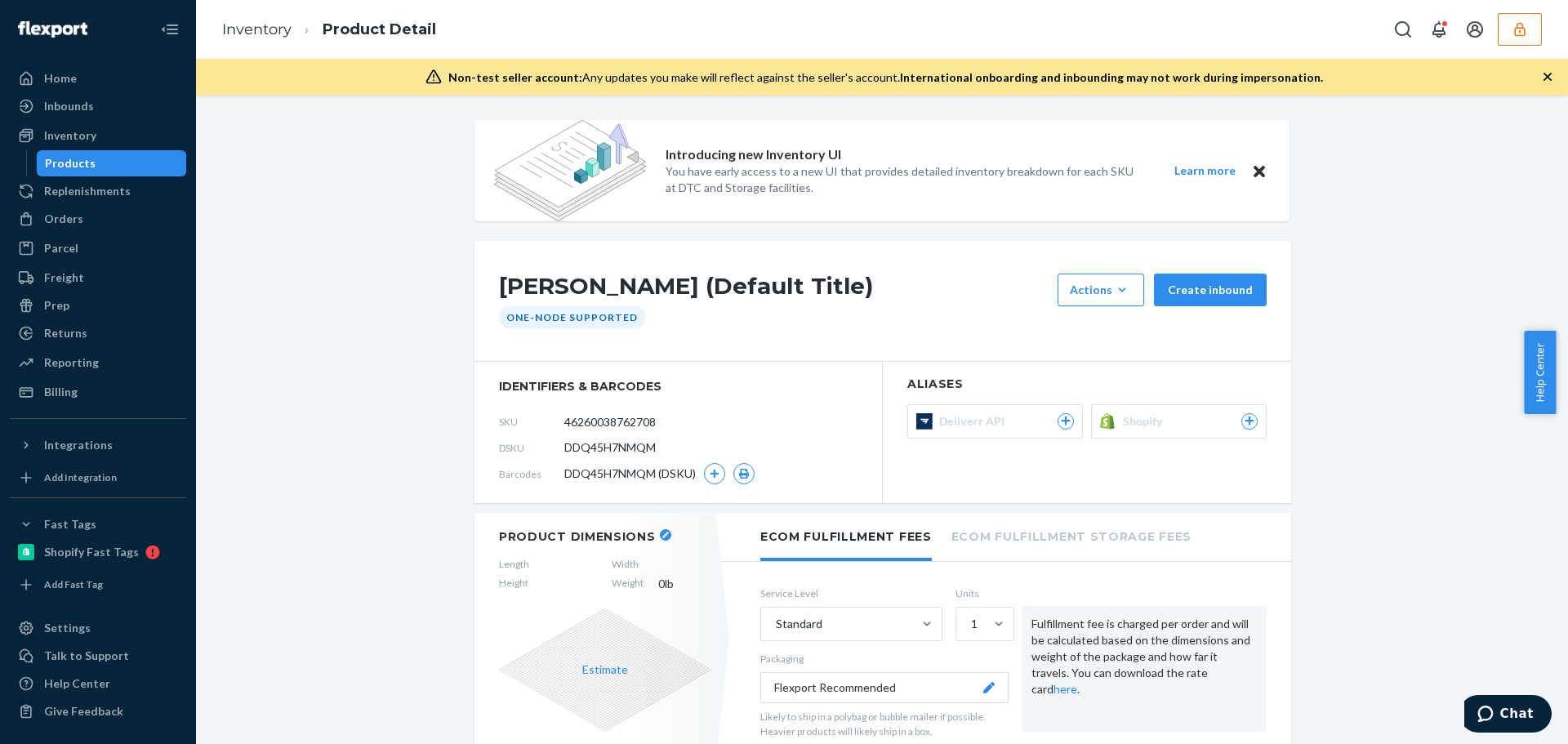
click at [631, 448] on span "DDQ45H7NMQM" at bounding box center [609, 447] width 91 height 17
copy span "DDQ45H7NMQM"
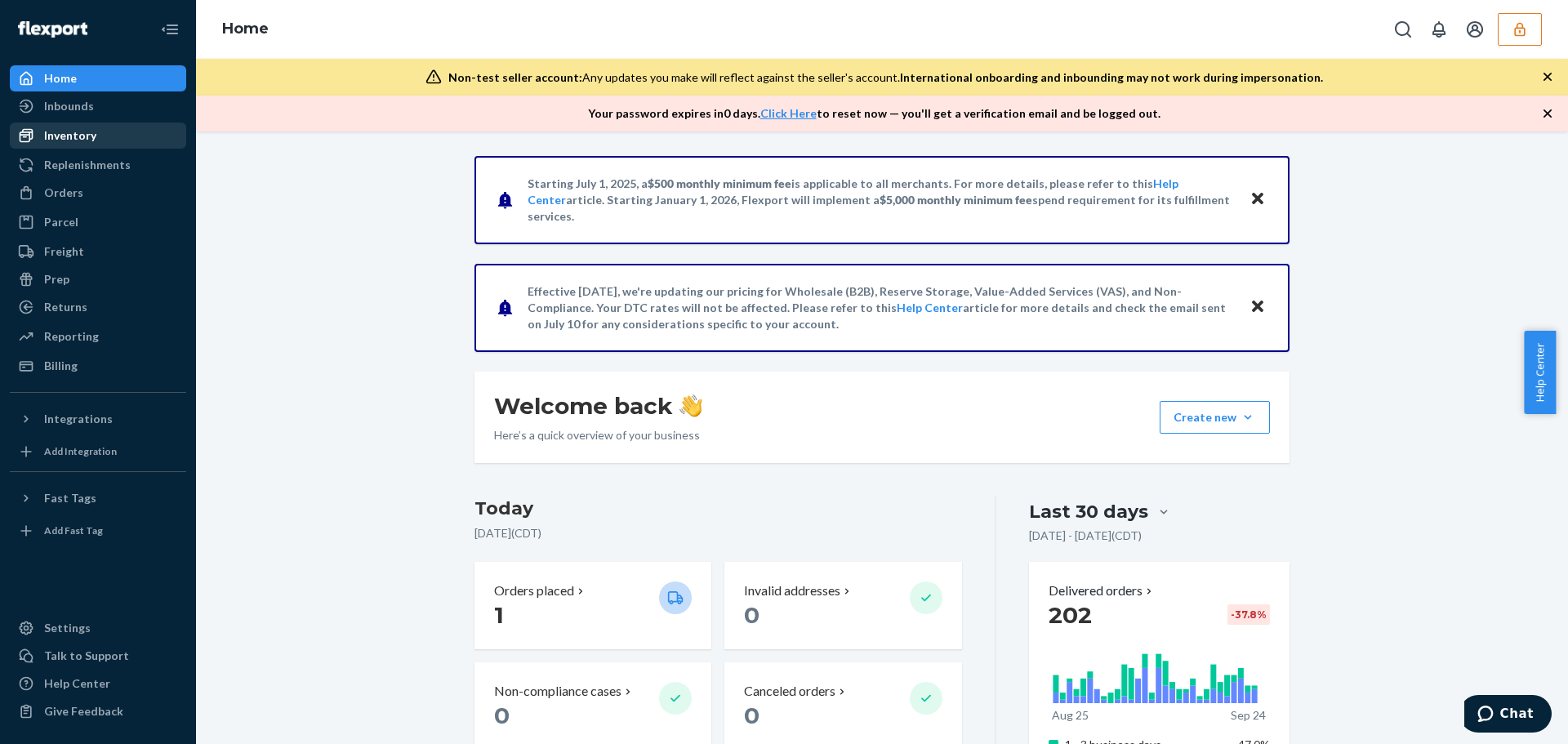
click at [81, 141] on div "Inventory" at bounding box center [70, 136] width 52 height 17
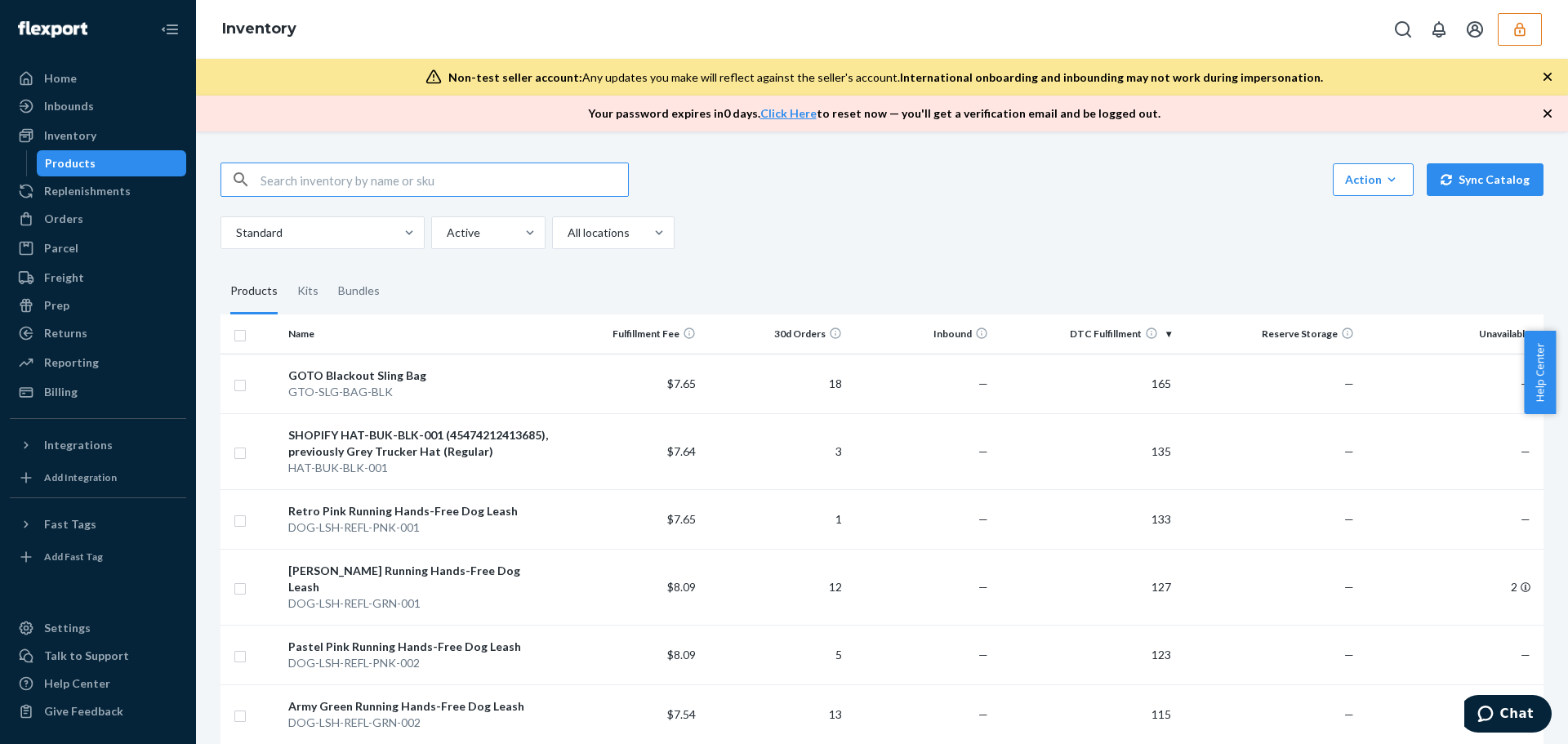
click at [303, 175] on input "text" at bounding box center [444, 179] width 367 height 32
type input "sfnonboardingrunnerssunglassesflexportcom"
click at [333, 174] on input "text" at bounding box center [444, 179] width 367 height 32
paste input "DET9CSALD69"
type input "DET9CSALD69"
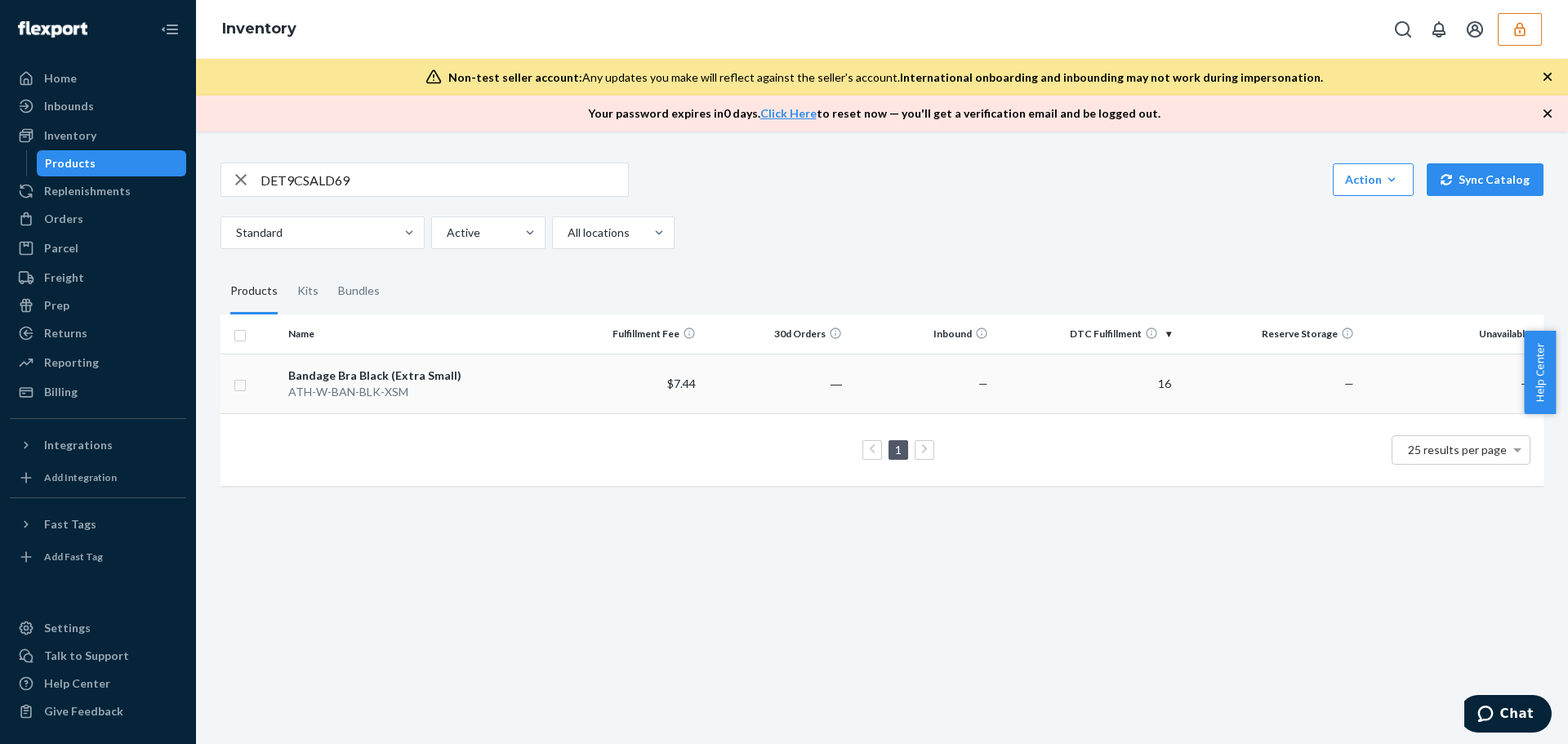
click at [497, 380] on div "Bandage Bra Black (Extra Small)" at bounding box center [419, 375] width 261 height 17
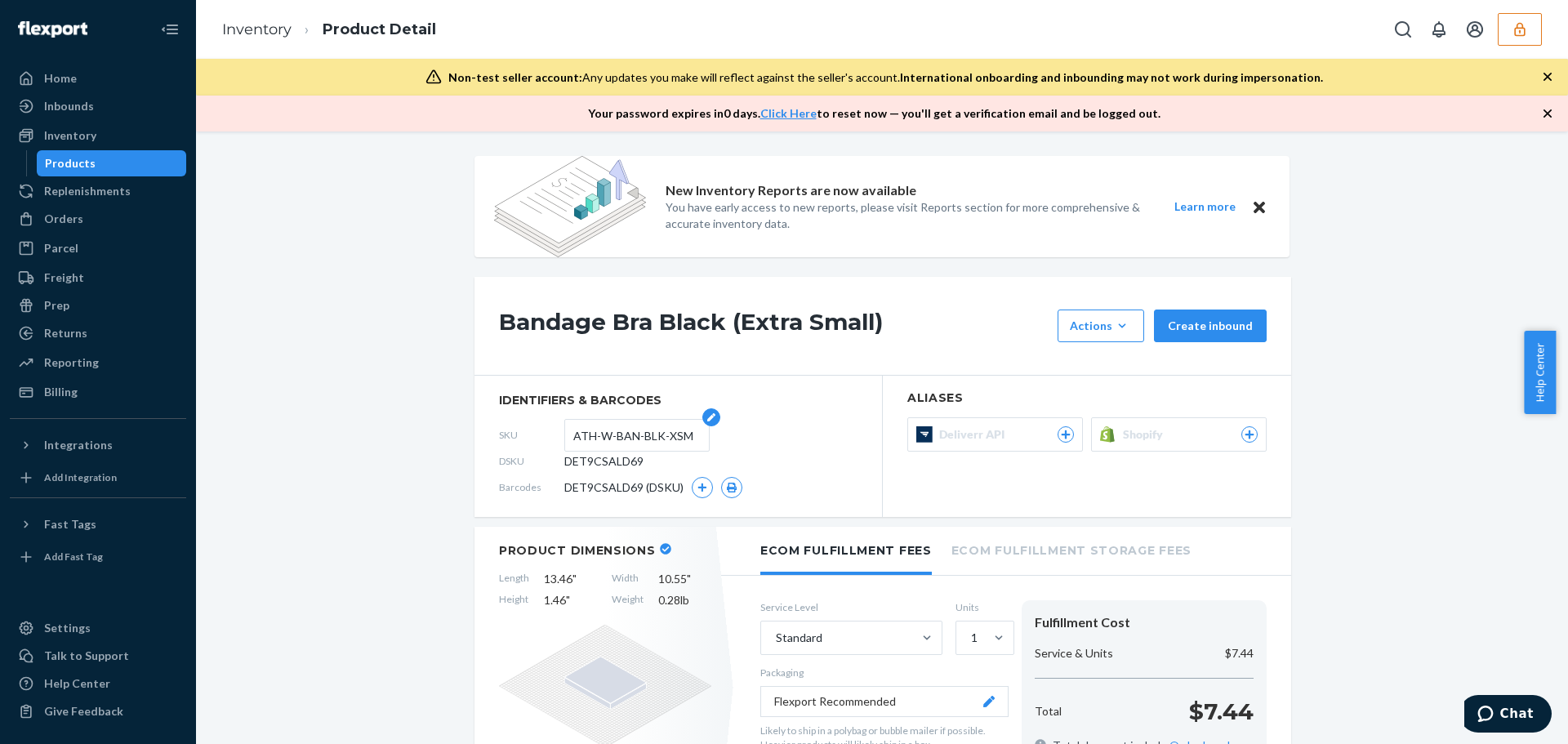
click at [607, 433] on input "ATH-W-BAN-BLK-XSM" at bounding box center [637, 435] width 128 height 31
click at [1146, 439] on span "Shopify" at bounding box center [1146, 434] width 46 height 17
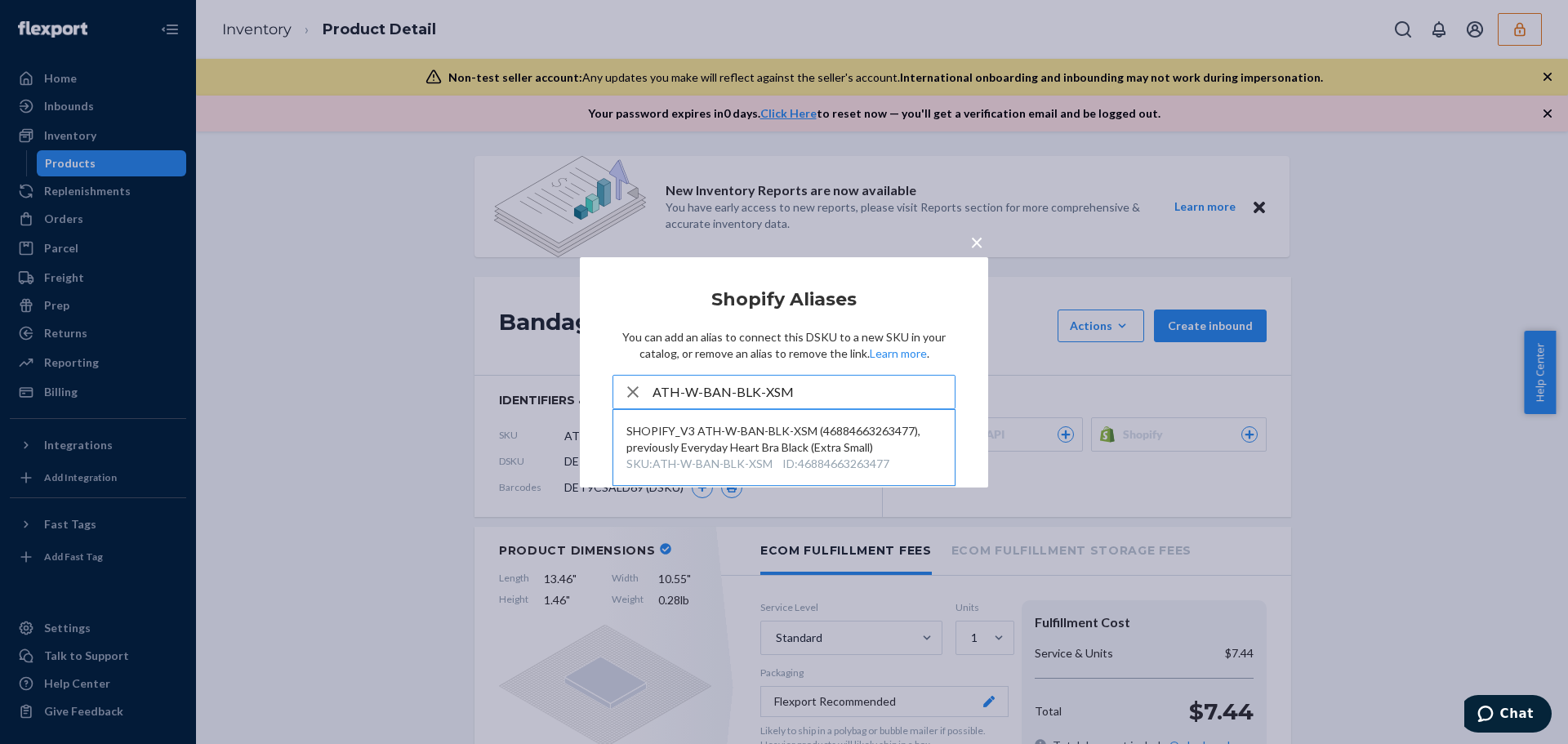
type input "ATH-W-BAN-BLK-XSM"
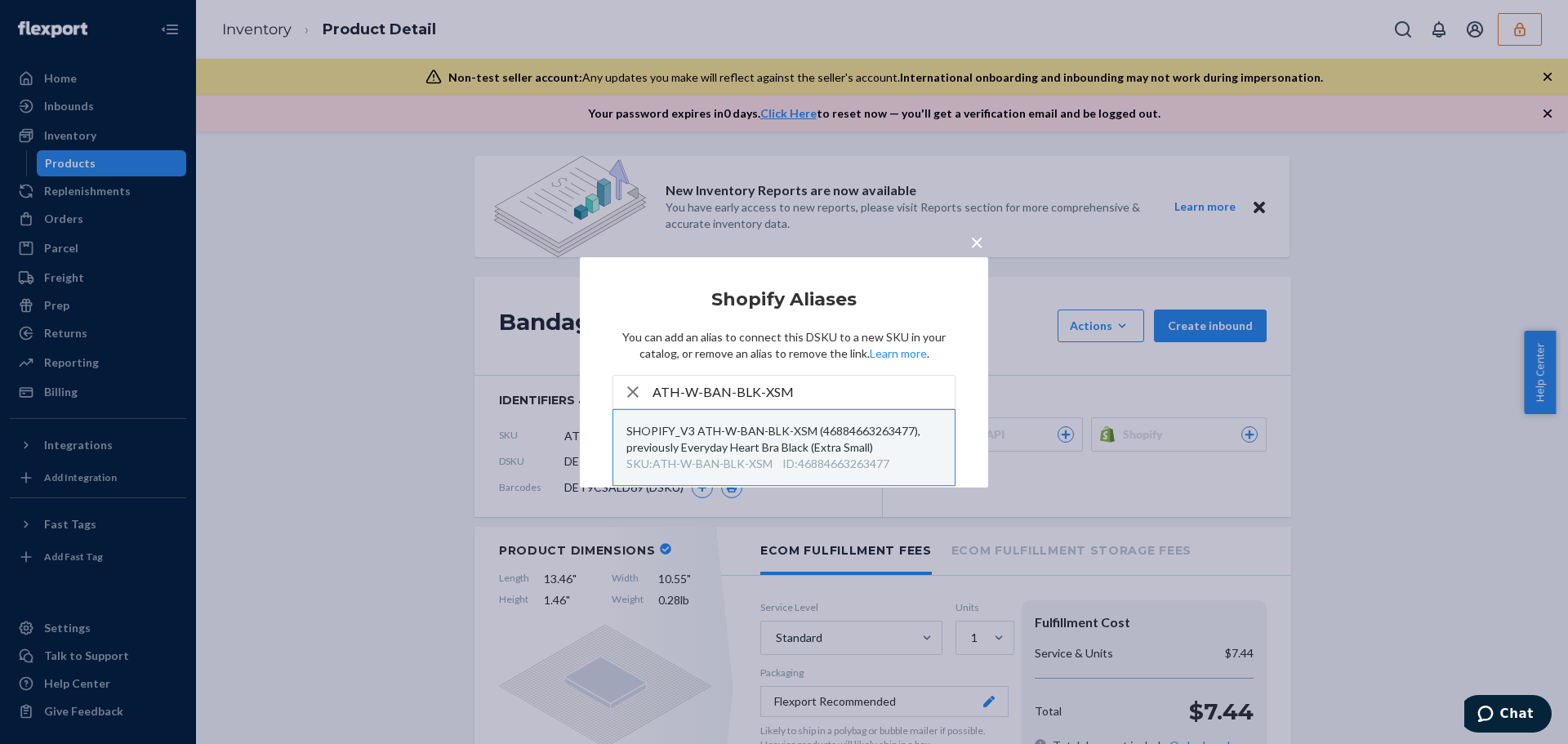
click at [815, 442] on div "SHOPIFY_V3 ATH-W-BAN-BLK-XSM (46884663263477), previously Everyday Heart Bra Bl…" at bounding box center [783, 439] width 315 height 32
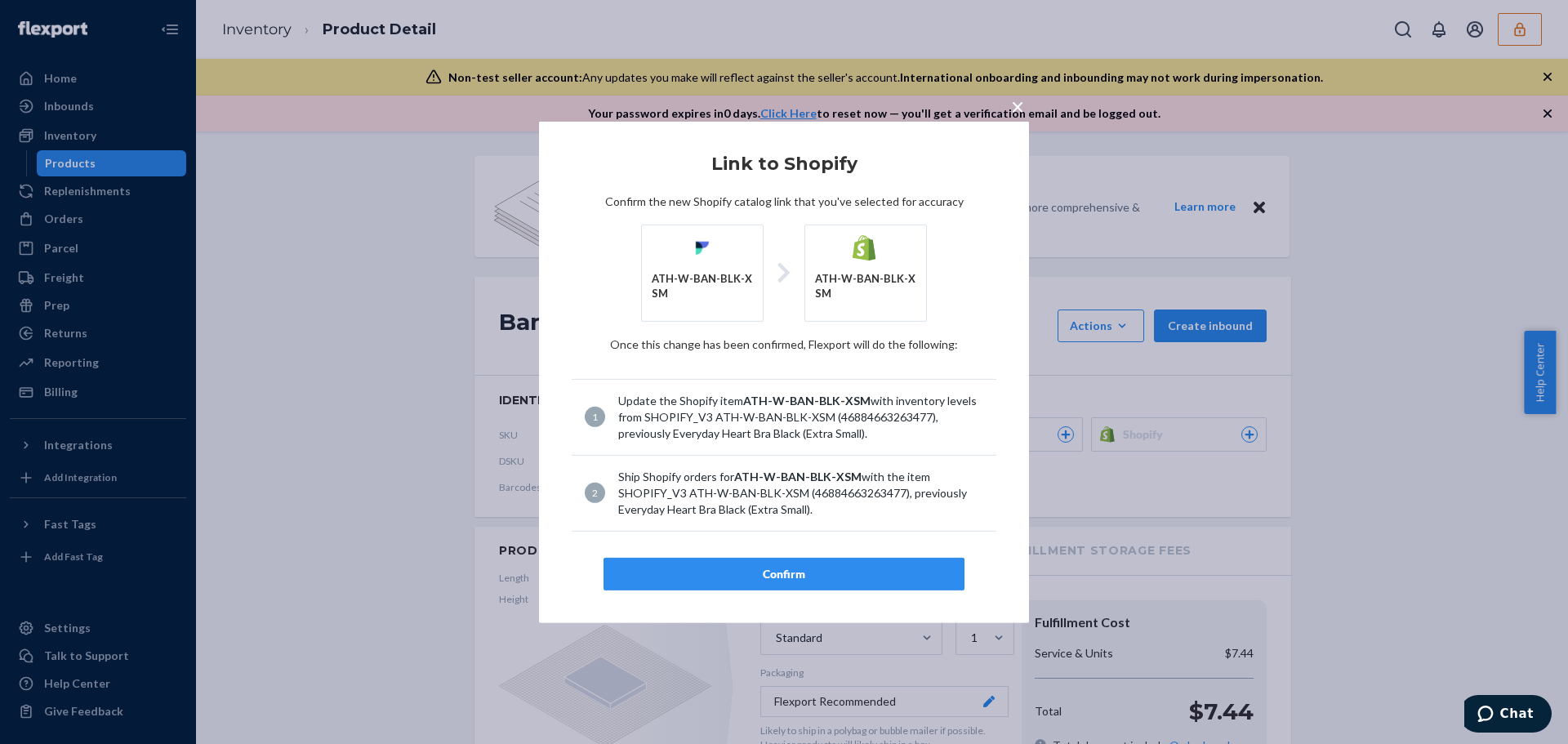
click at [860, 578] on div "Confirm" at bounding box center [783, 574] width 333 height 17
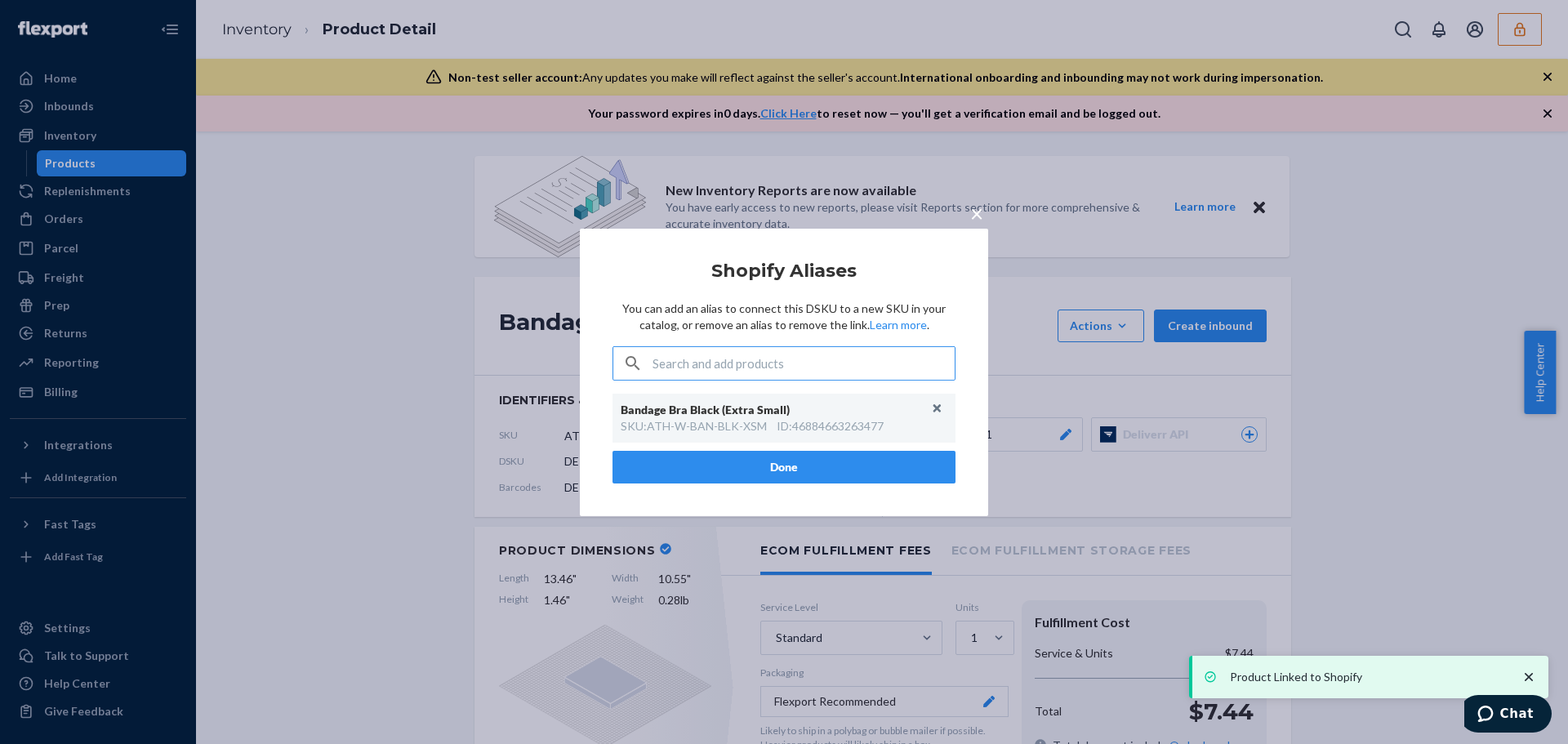
click at [880, 469] on button "Done" at bounding box center [783, 467] width 343 height 32
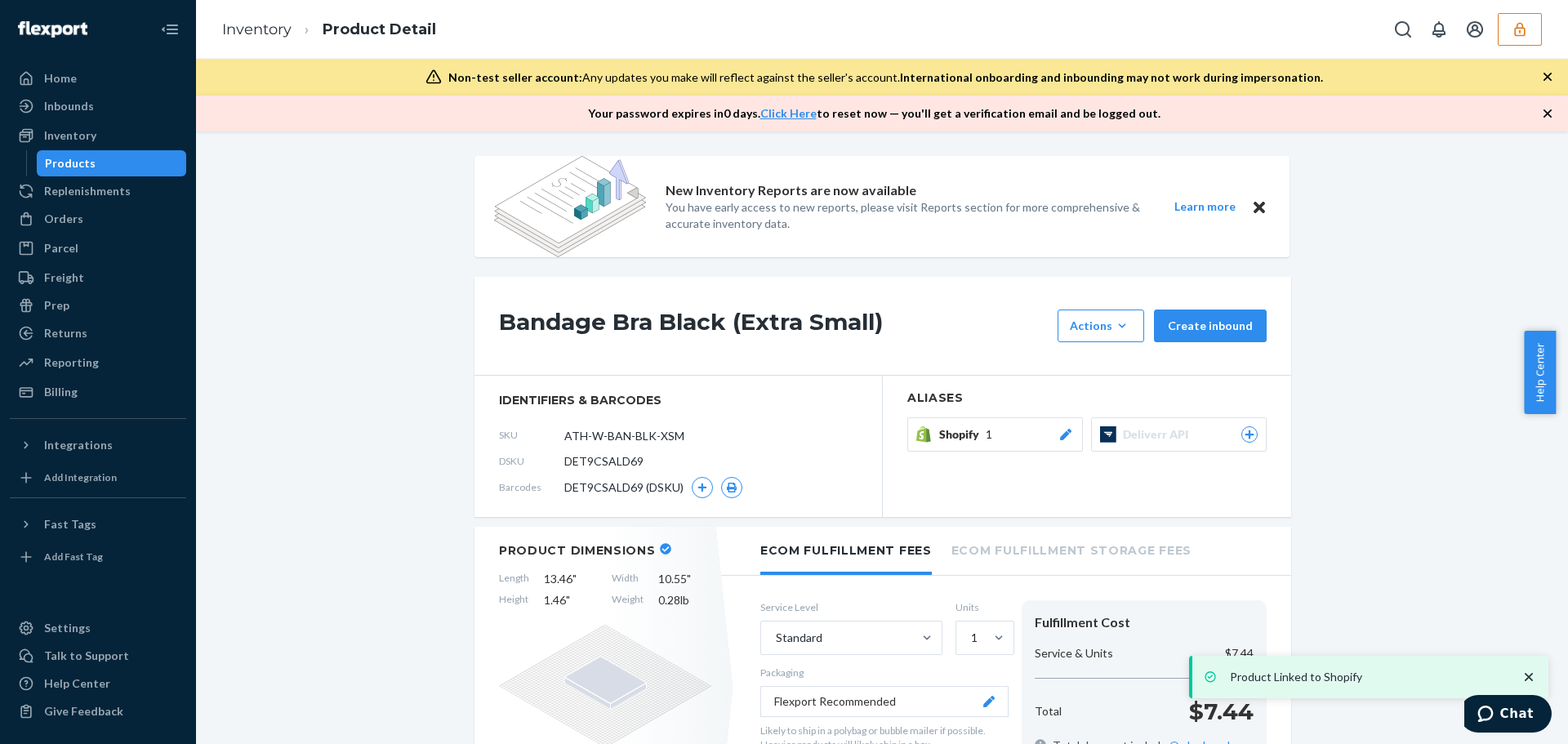
click at [958, 486] on section "Aliases Shopify 1 Deliverr API" at bounding box center [1087, 446] width 409 height 142
click at [968, 446] on button "Shopify 1" at bounding box center [994, 434] width 176 height 34
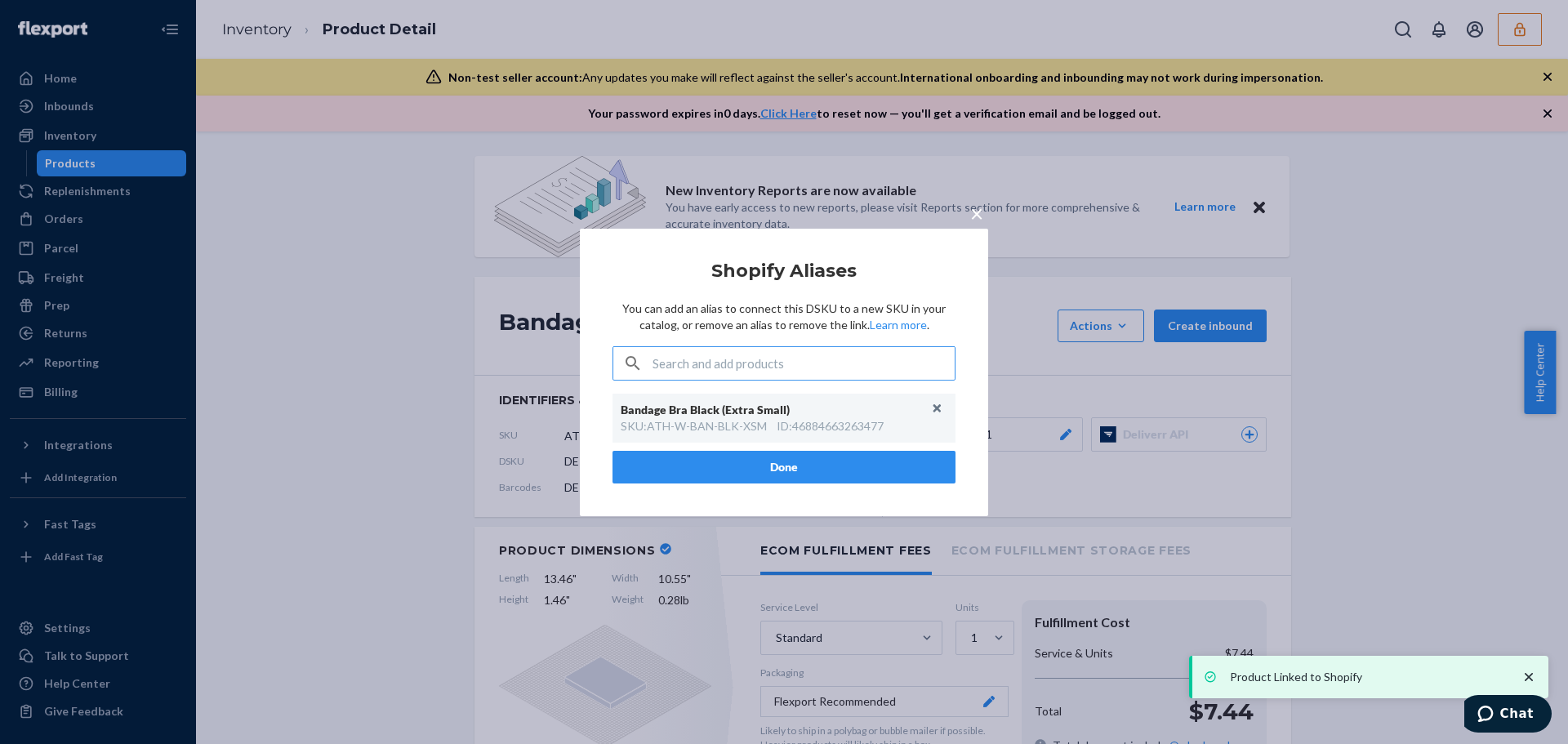
click at [798, 371] on input "text" at bounding box center [804, 363] width 303 height 32
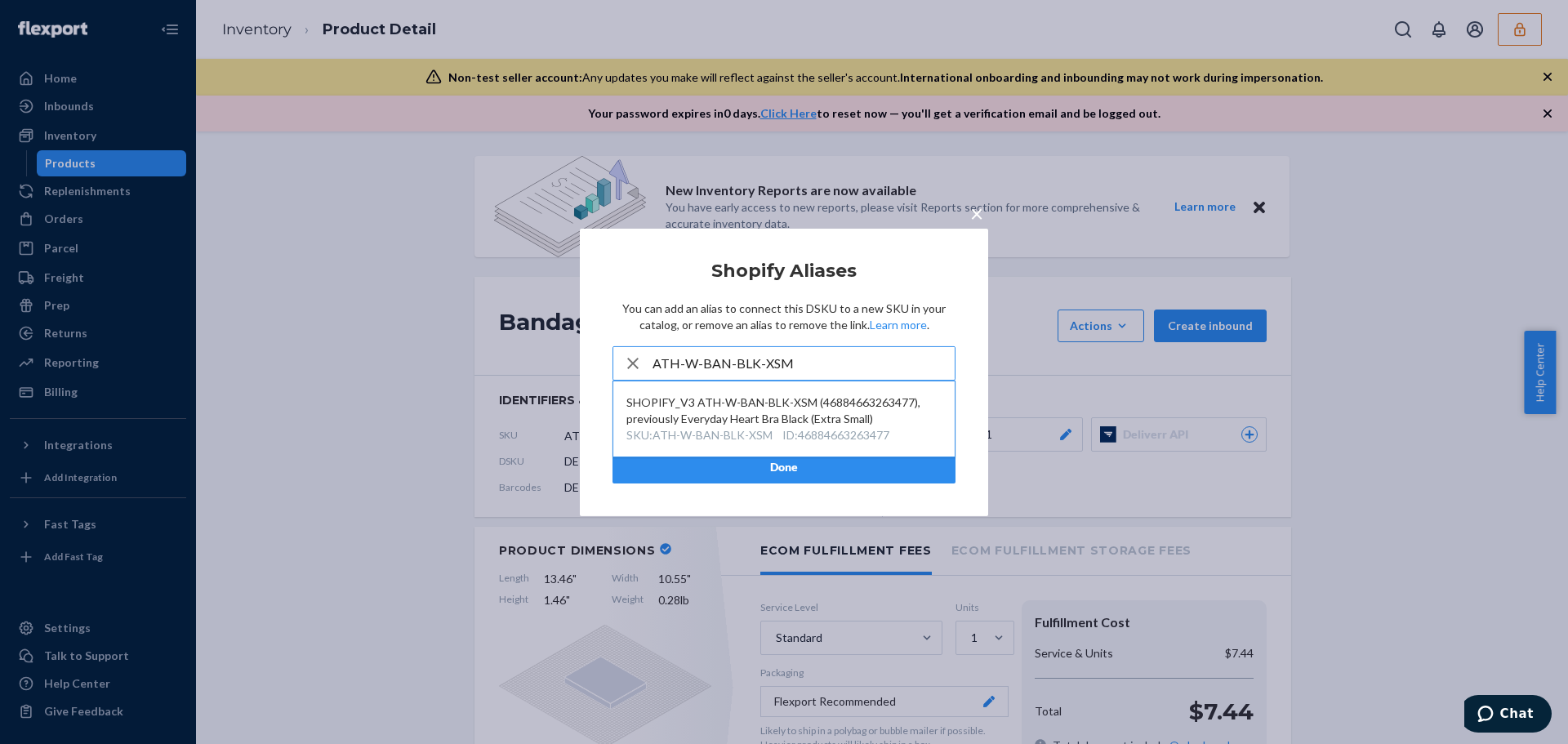
type input "ATH-W-BAN-BLK-XSM"
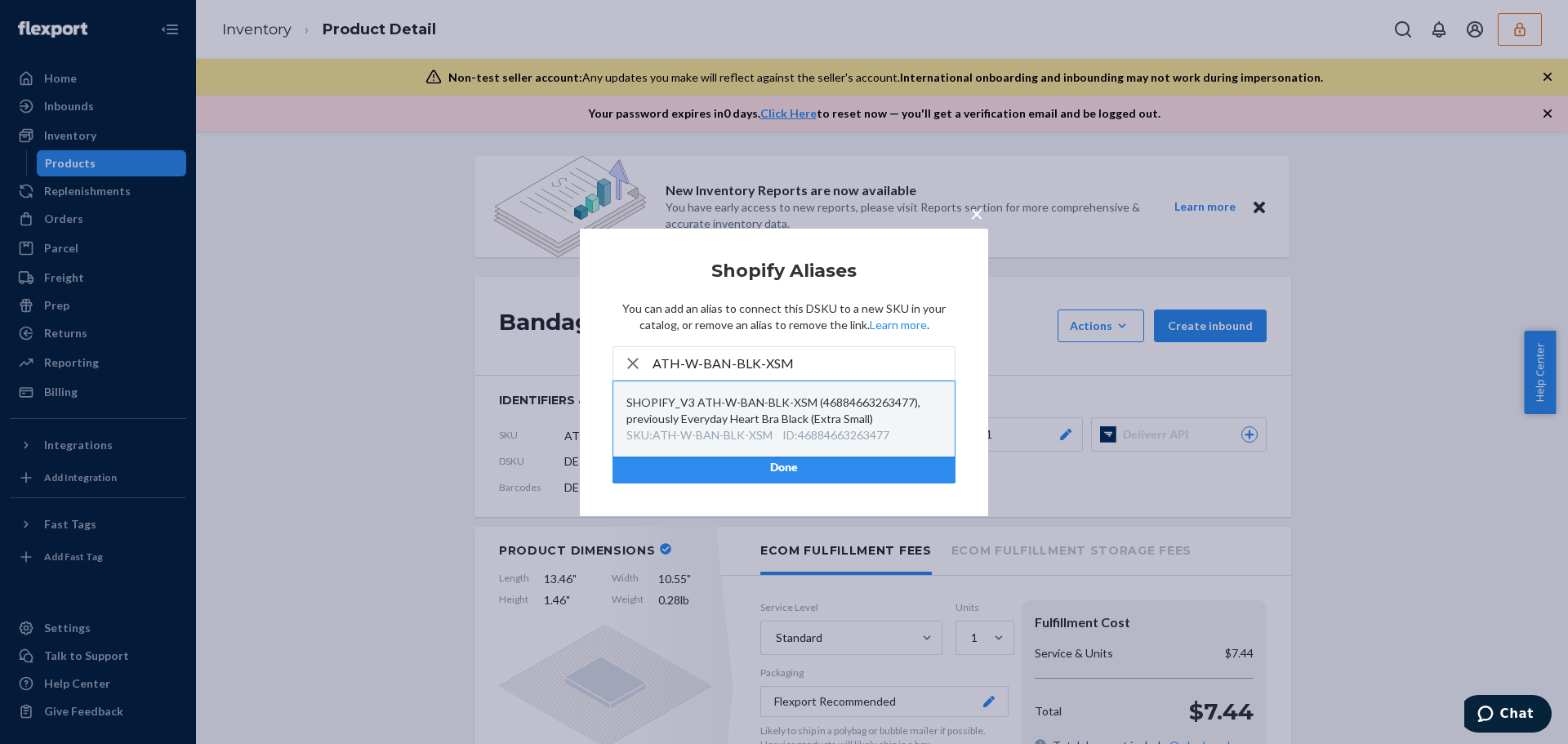
click at [814, 420] on div "SHOPIFY_V3 ATH-W-BAN-BLK-XSM (46884663263477), previously Everyday Heart Bra Bl…" at bounding box center [783, 410] width 315 height 32
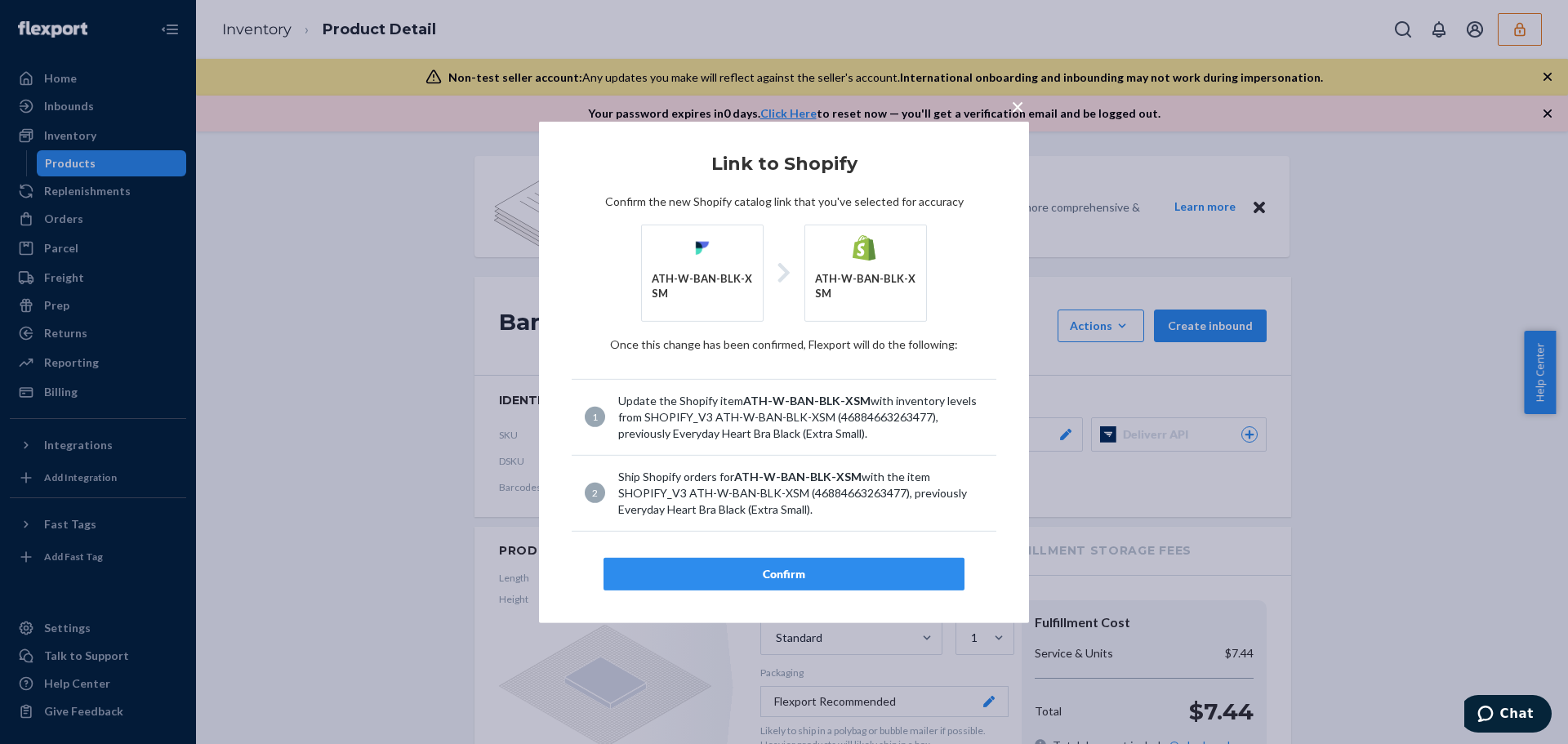
click at [883, 570] on div "Confirm" at bounding box center [783, 574] width 333 height 17
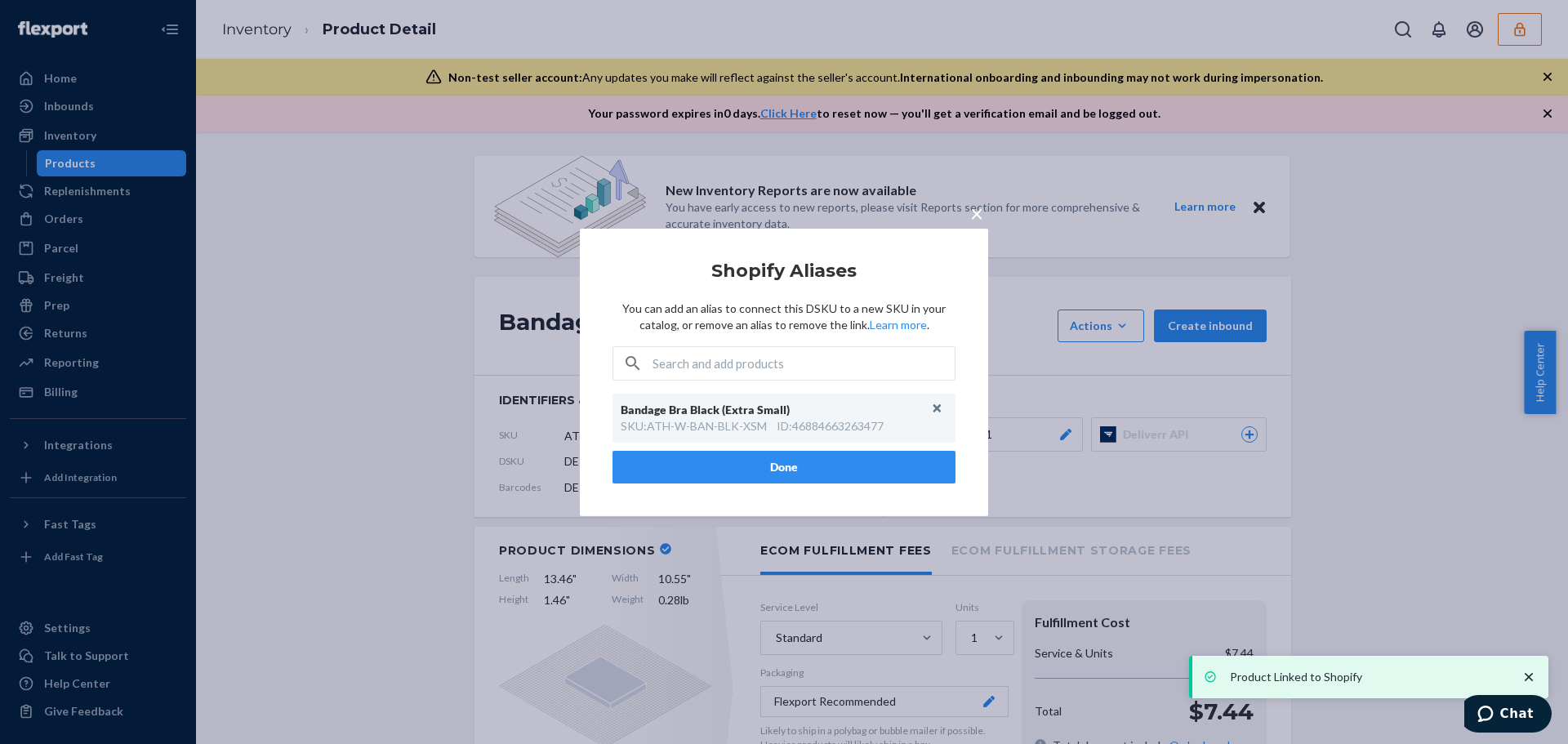
drag, startPoint x: 855, startPoint y: 465, endPoint x: 868, endPoint y: 467, distance: 13.2
click at [855, 466] on button "Done" at bounding box center [783, 467] width 343 height 32
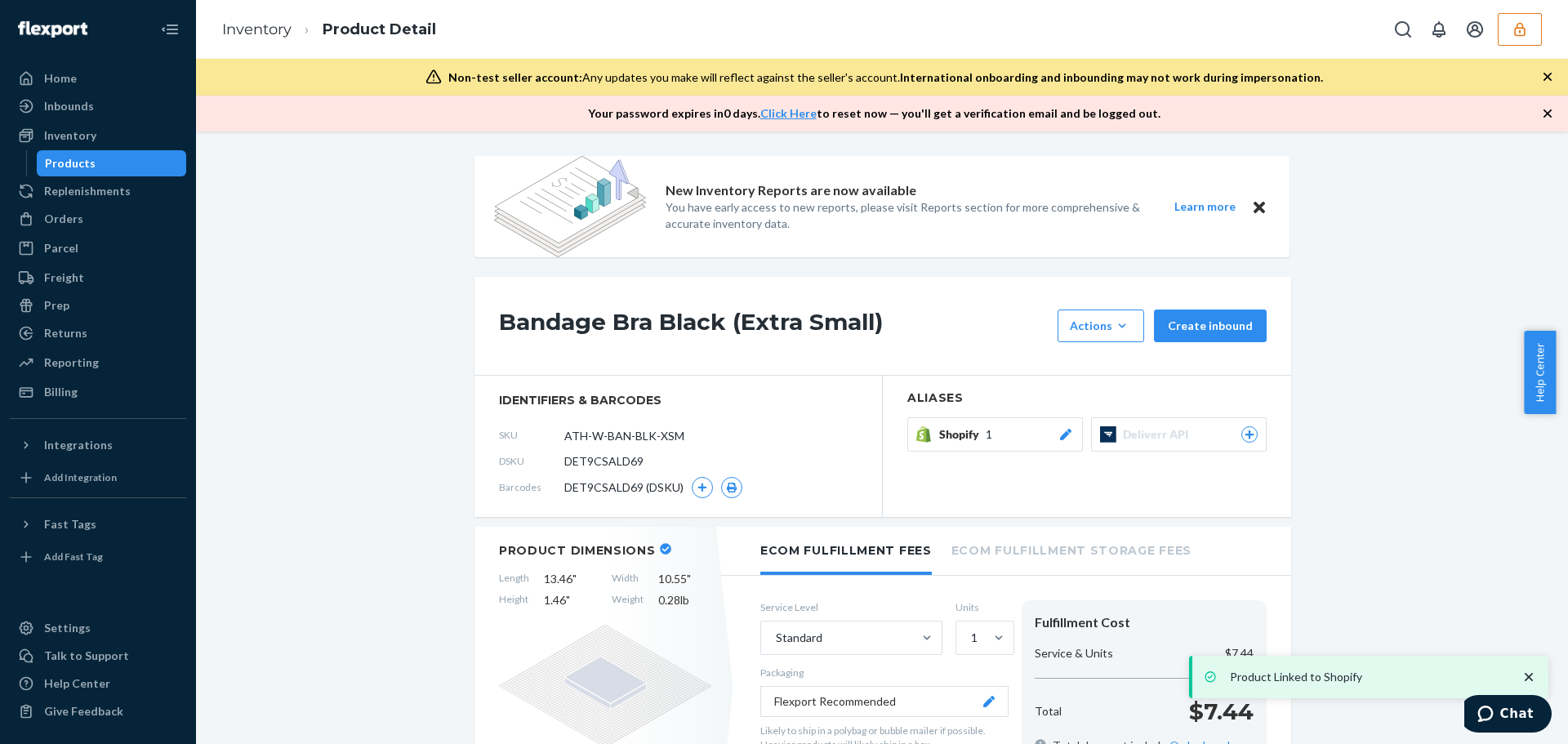
click at [1009, 489] on section "Aliases Shopify 1 Deliverr API" at bounding box center [1087, 446] width 409 height 142
click at [973, 440] on span "Shopify" at bounding box center [962, 434] width 46 height 17
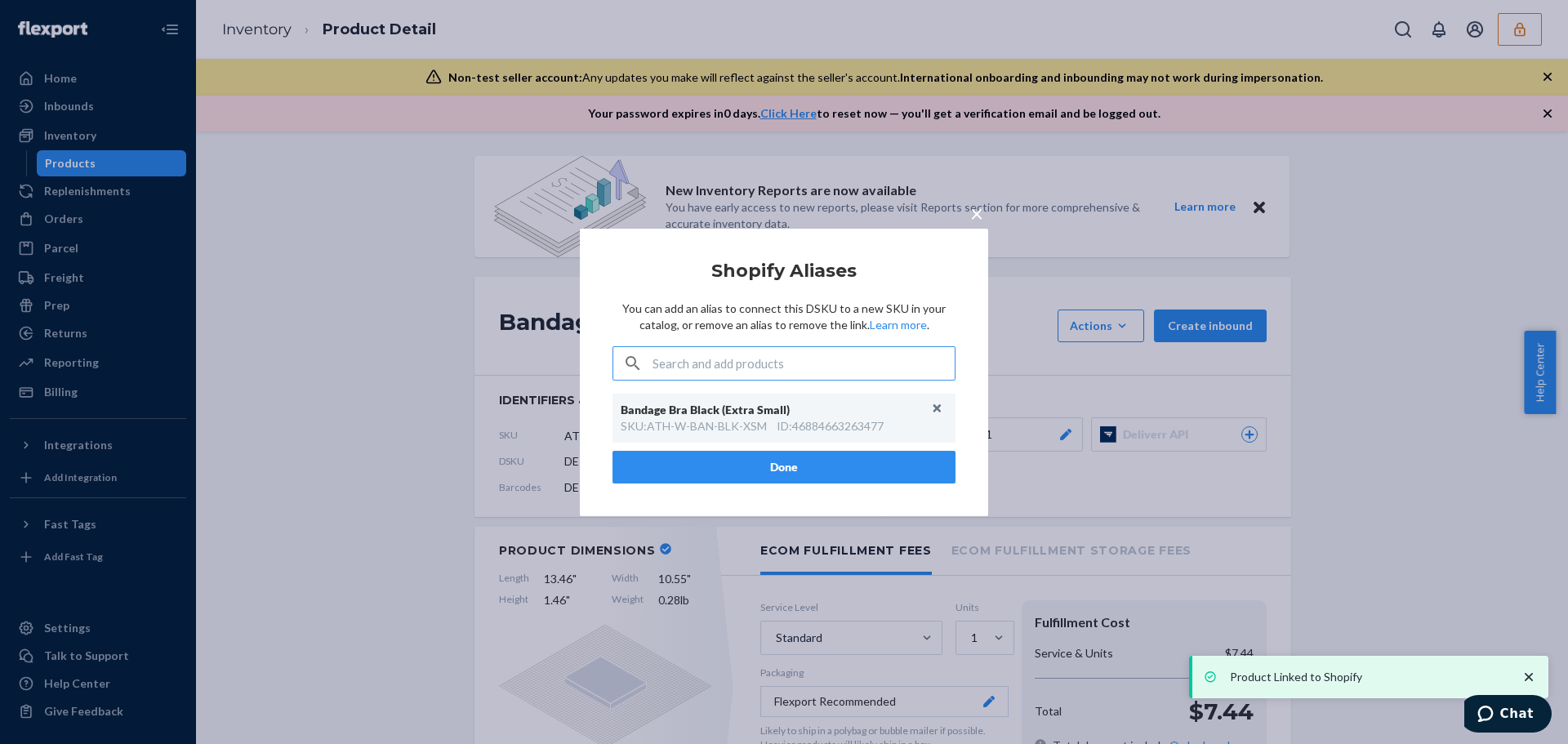
click at [780, 365] on input "text" at bounding box center [804, 363] width 303 height 32
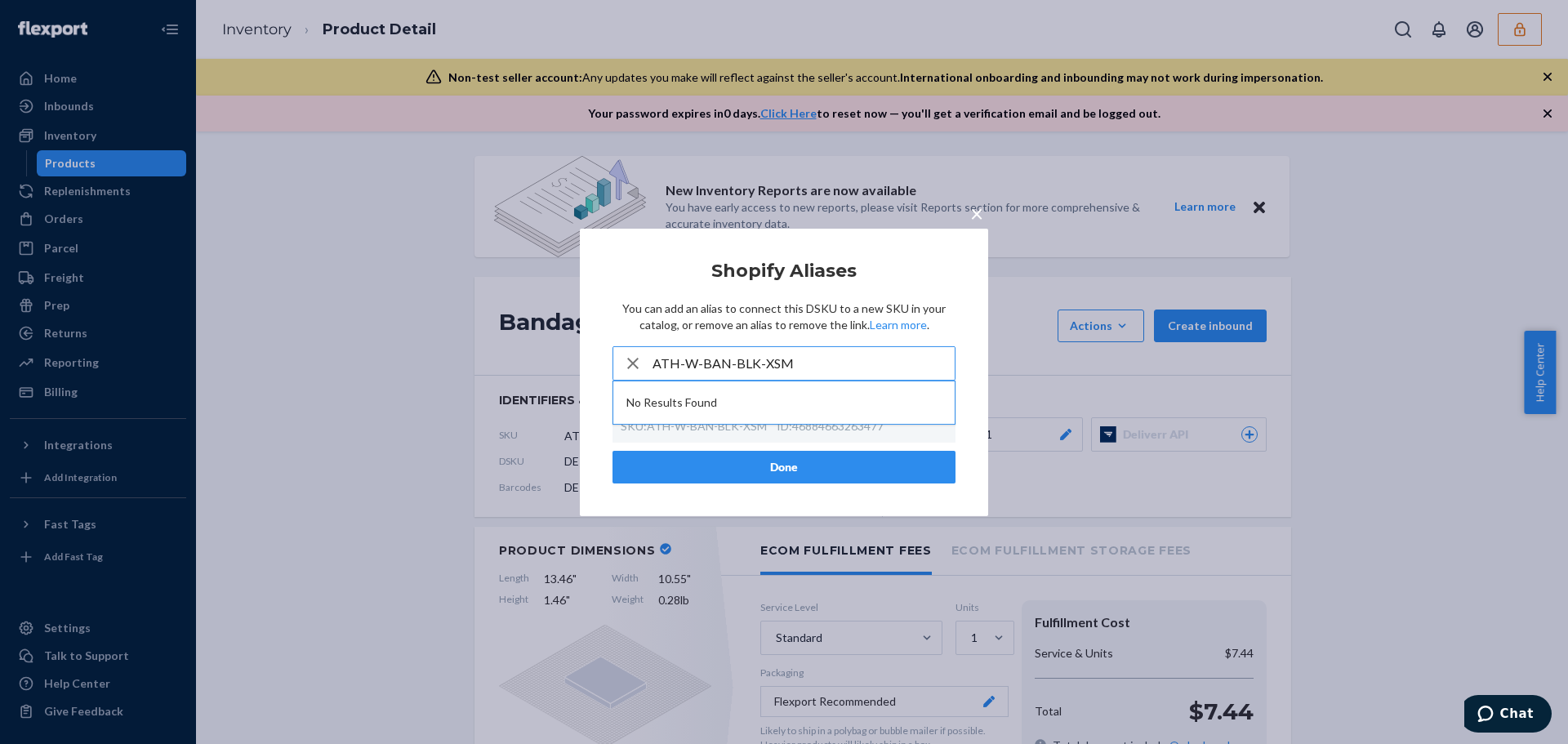
type input "ATH-W-BAN-BLK-XSM"
click at [776, 462] on button "Done" at bounding box center [783, 467] width 343 height 32
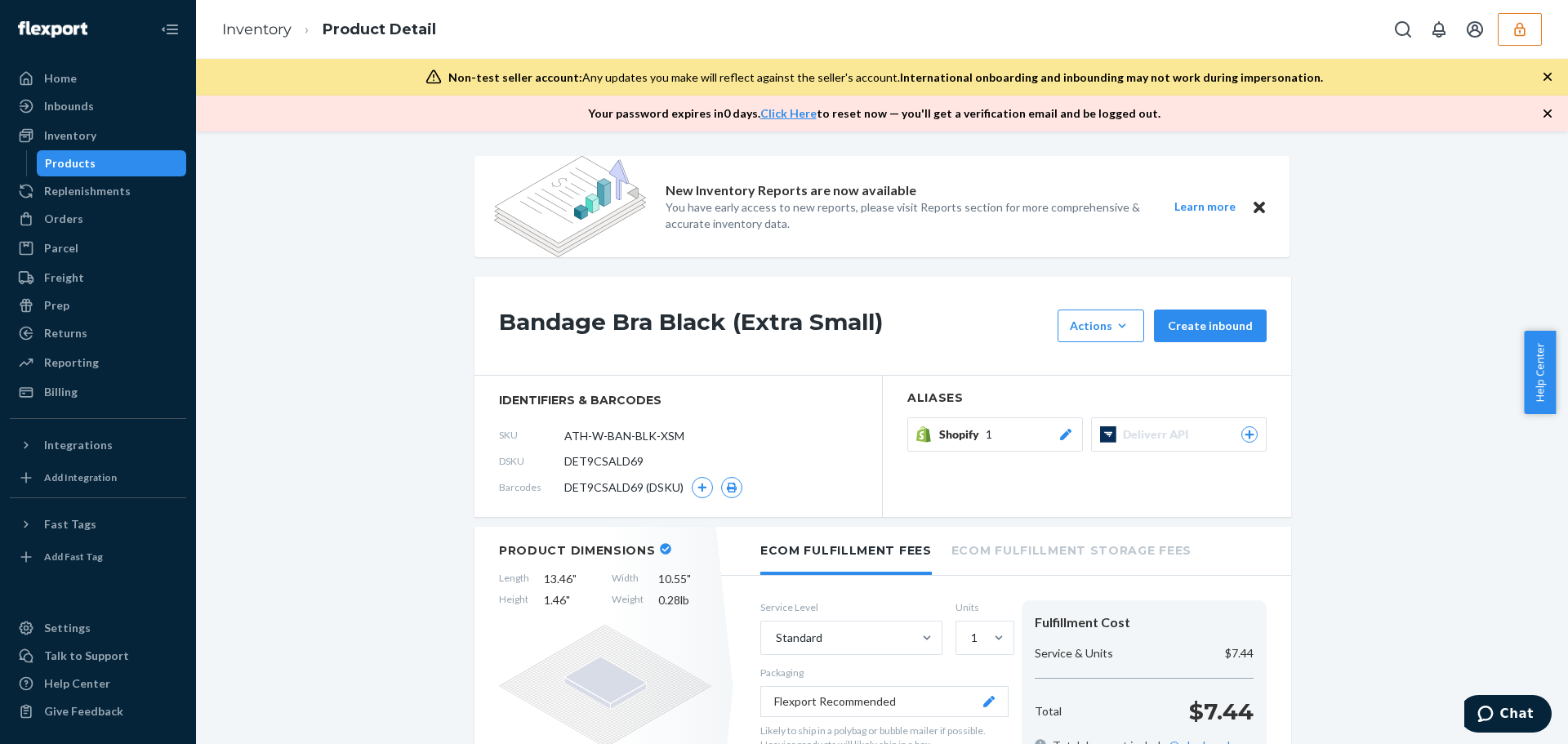
click at [1527, 41] on button "button" at bounding box center [1519, 29] width 44 height 32
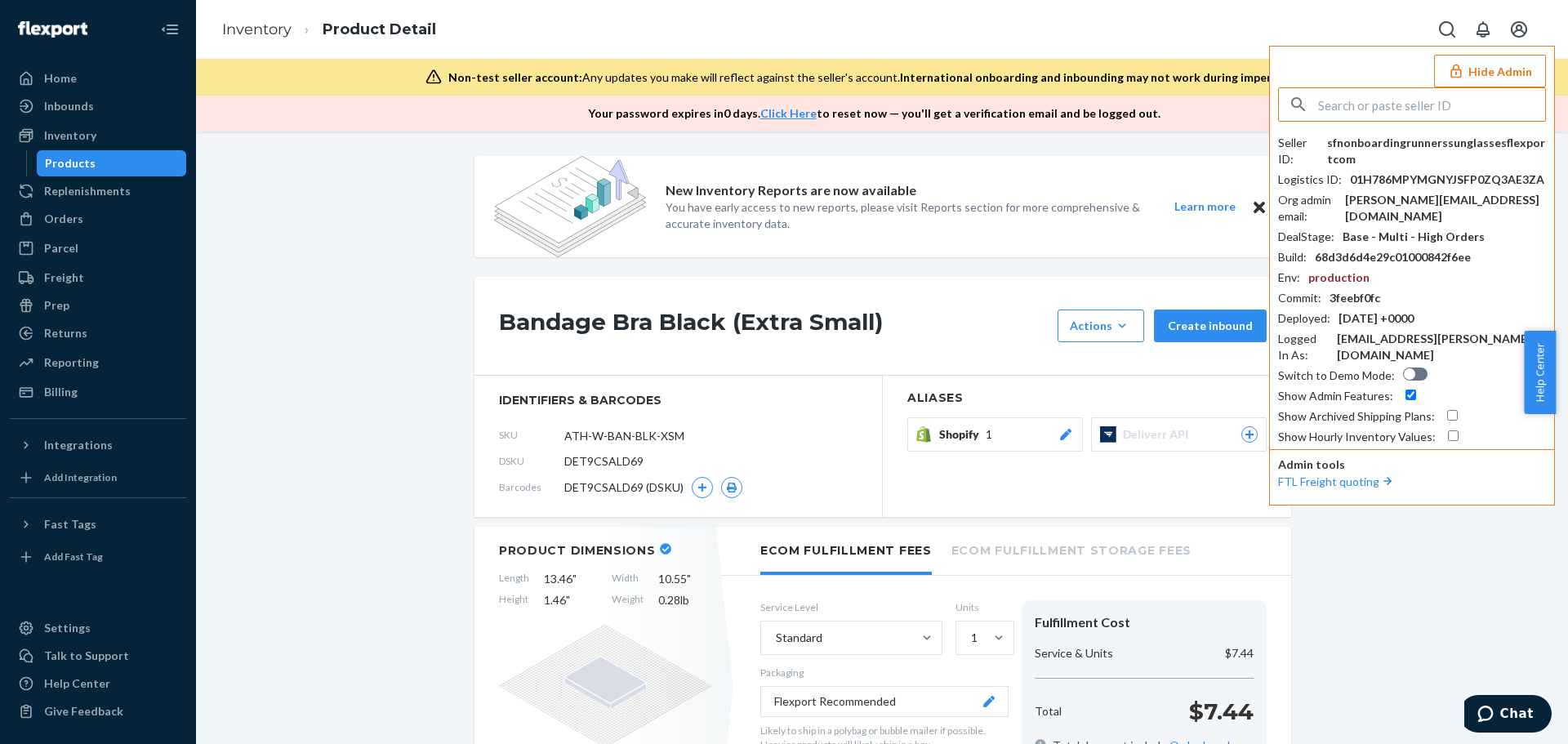
click at [1401, 89] on input "text" at bounding box center [1430, 104] width 227 height 32
click at [1397, 104] on input "text" at bounding box center [1430, 104] width 227 height 32
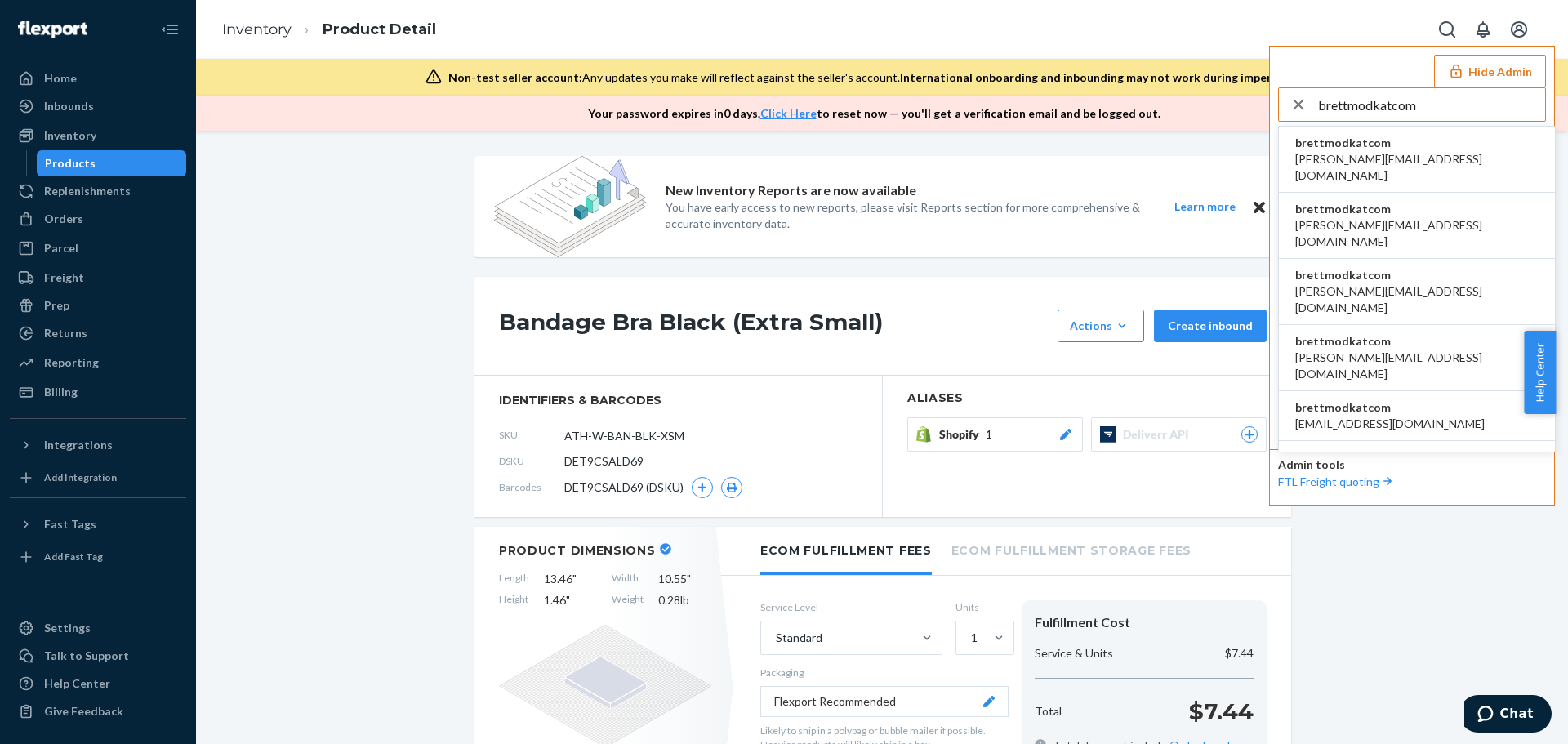
type input "brettmodkatcom"
click at [1385, 145] on span "brettmodkatcom" at bounding box center [1417, 143] width 244 height 17
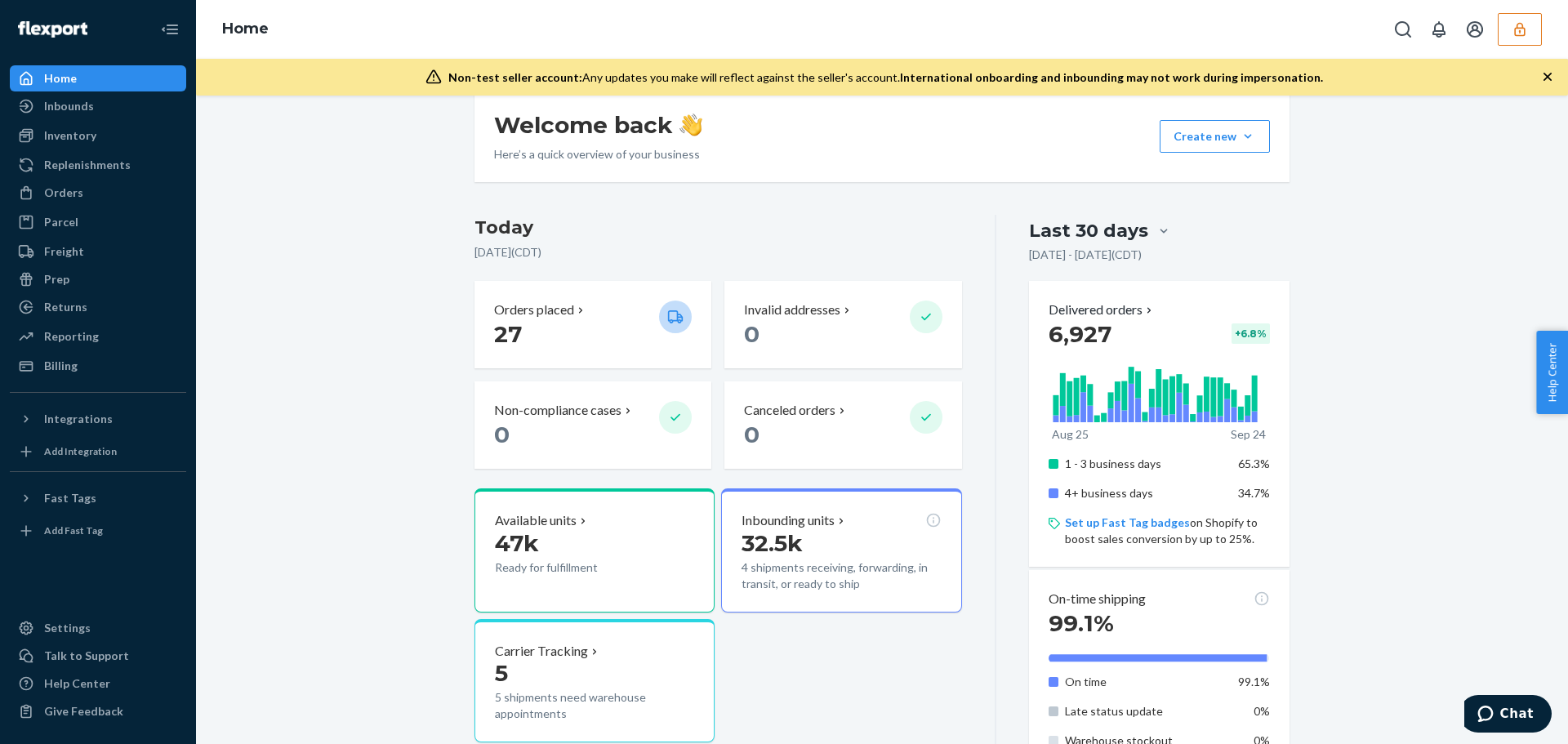
scroll to position [163, 0]
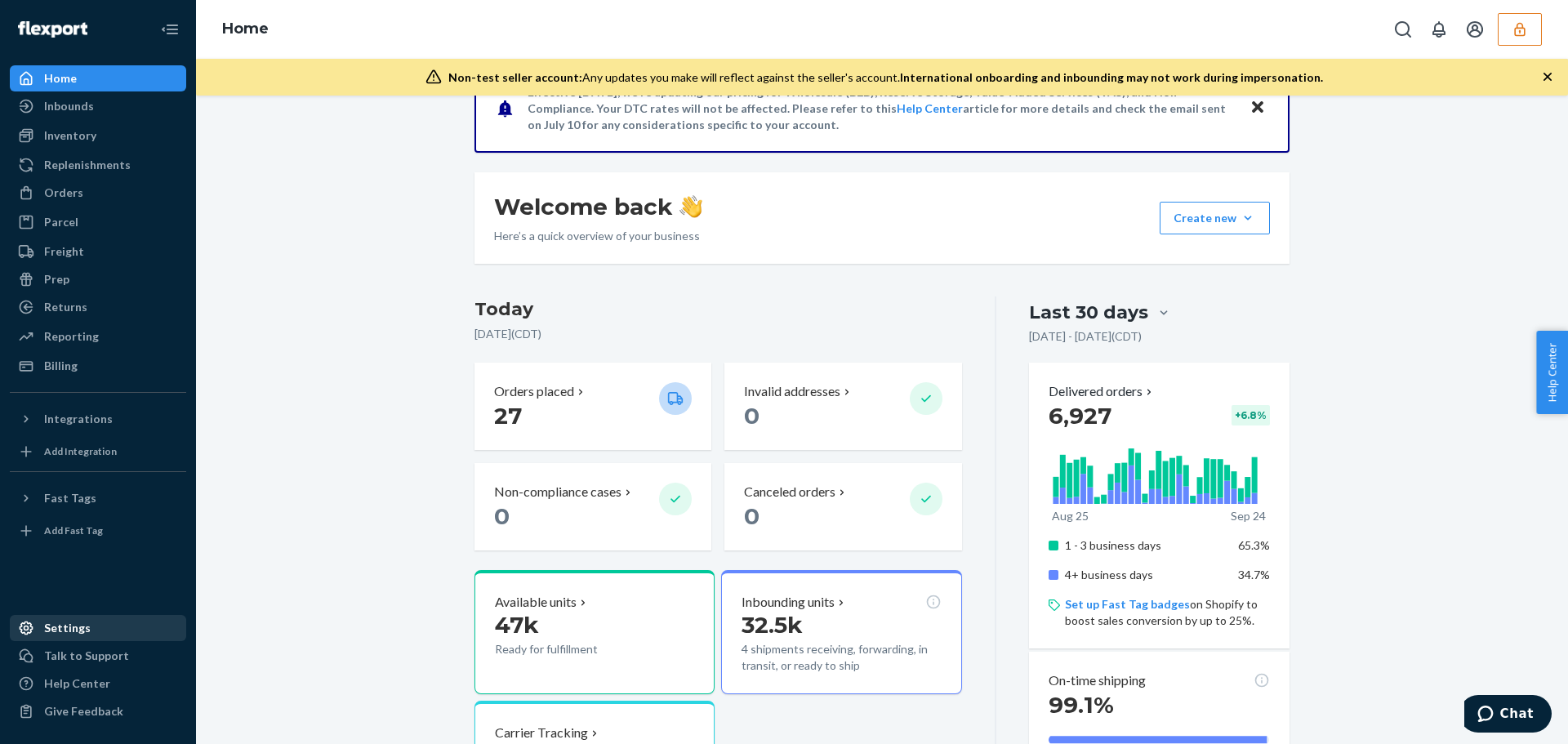
click at [77, 624] on div "Settings" at bounding box center [67, 628] width 46 height 17
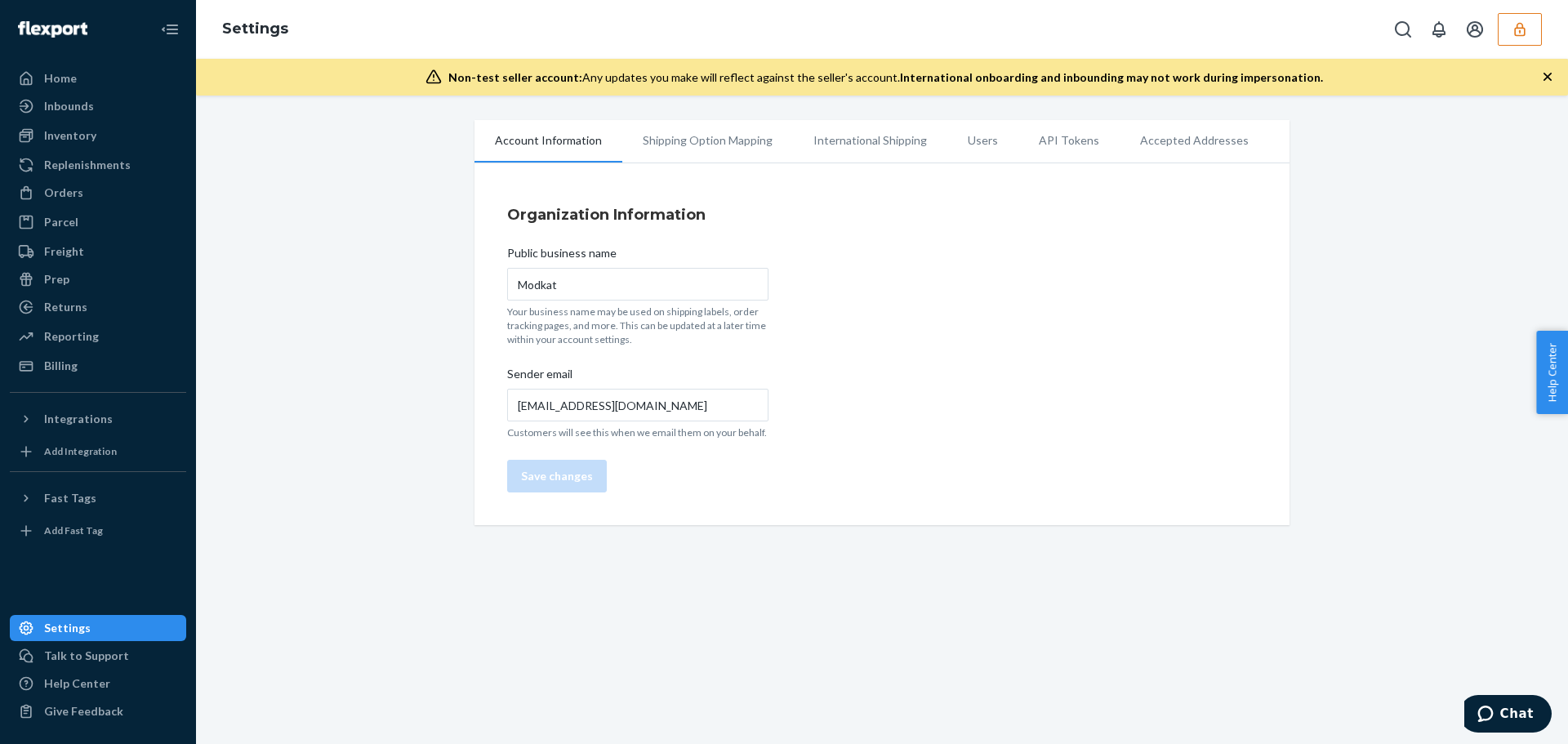
click at [960, 139] on li "Users" at bounding box center [982, 141] width 71 height 41
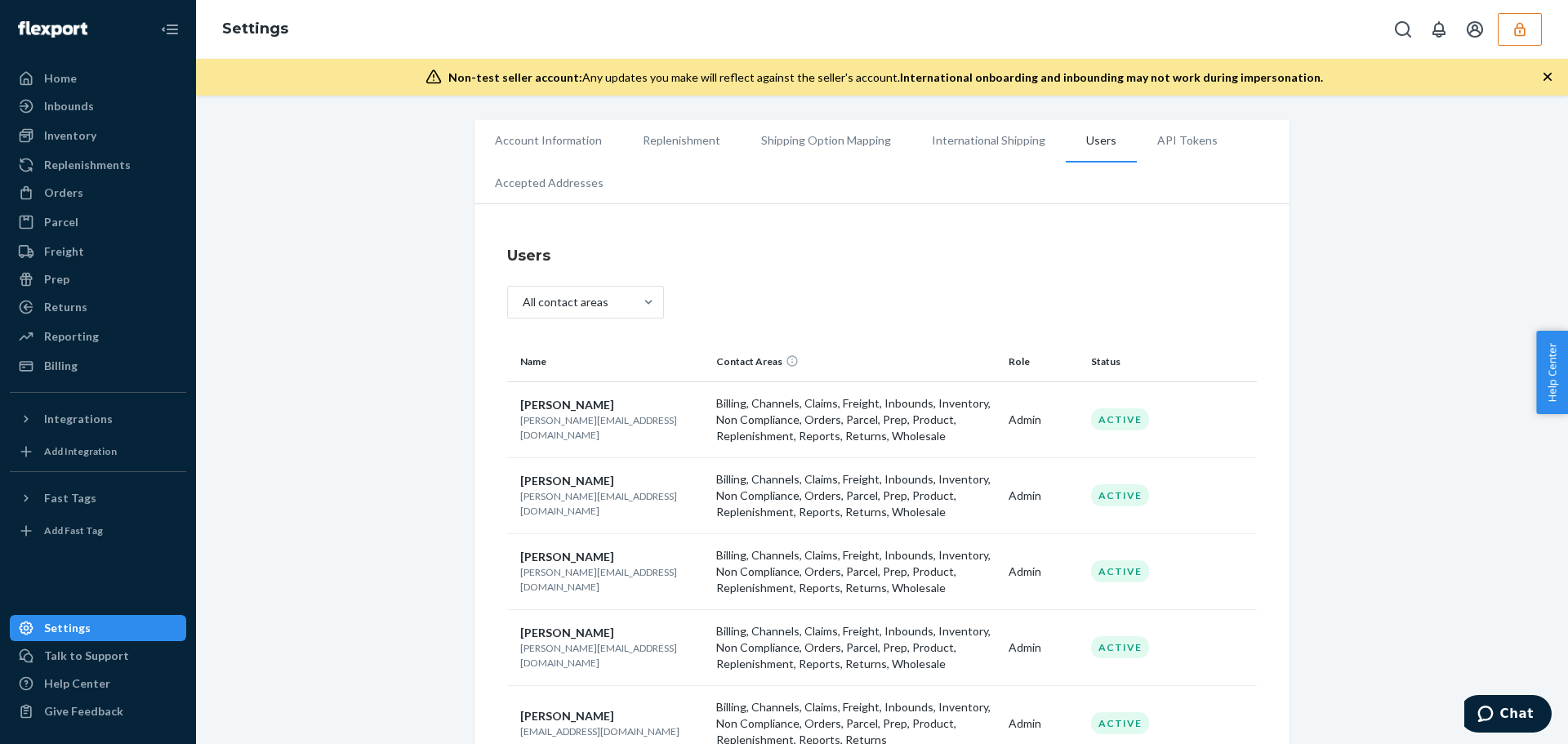
click at [397, 690] on div "Account Information Replenishment Shipping Option Mapping International Shippin…" at bounding box center [881, 571] width 1347 height 902
click at [308, 645] on div "Account Information Replenishment Shipping Option Mapping International Shippin…" at bounding box center [881, 571] width 1347 height 902
click at [346, 639] on div "Account Information Replenishment Shipping Option Mapping International Shippin…" at bounding box center [881, 571] width 1347 height 902
click at [1513, 40] on button "button" at bounding box center [1519, 29] width 44 height 32
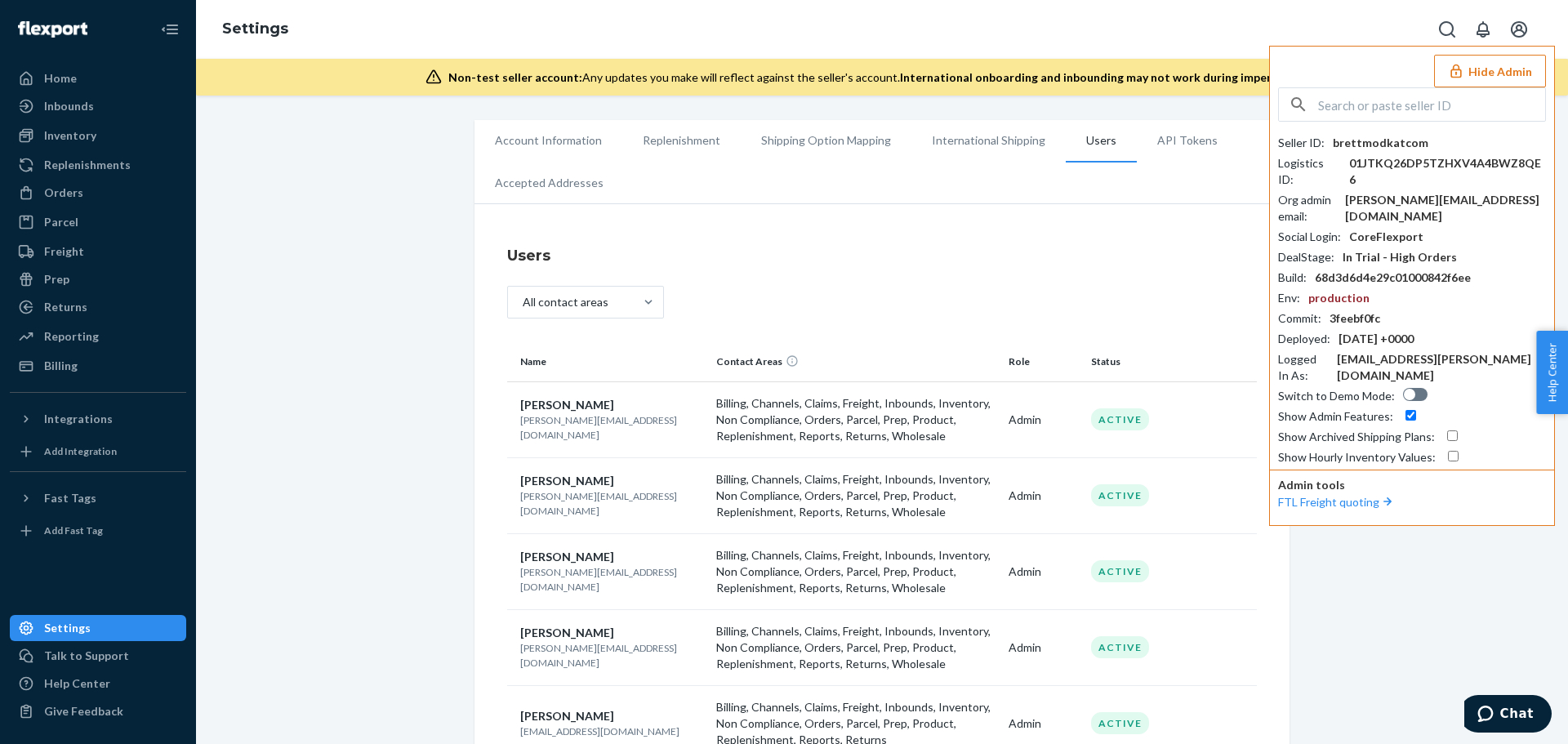
click at [1513, 40] on button "Open account menu" at bounding box center [1518, 29] width 32 height 32
click at [1387, 139] on div "brettmodkatcom" at bounding box center [1379, 143] width 95 height 17
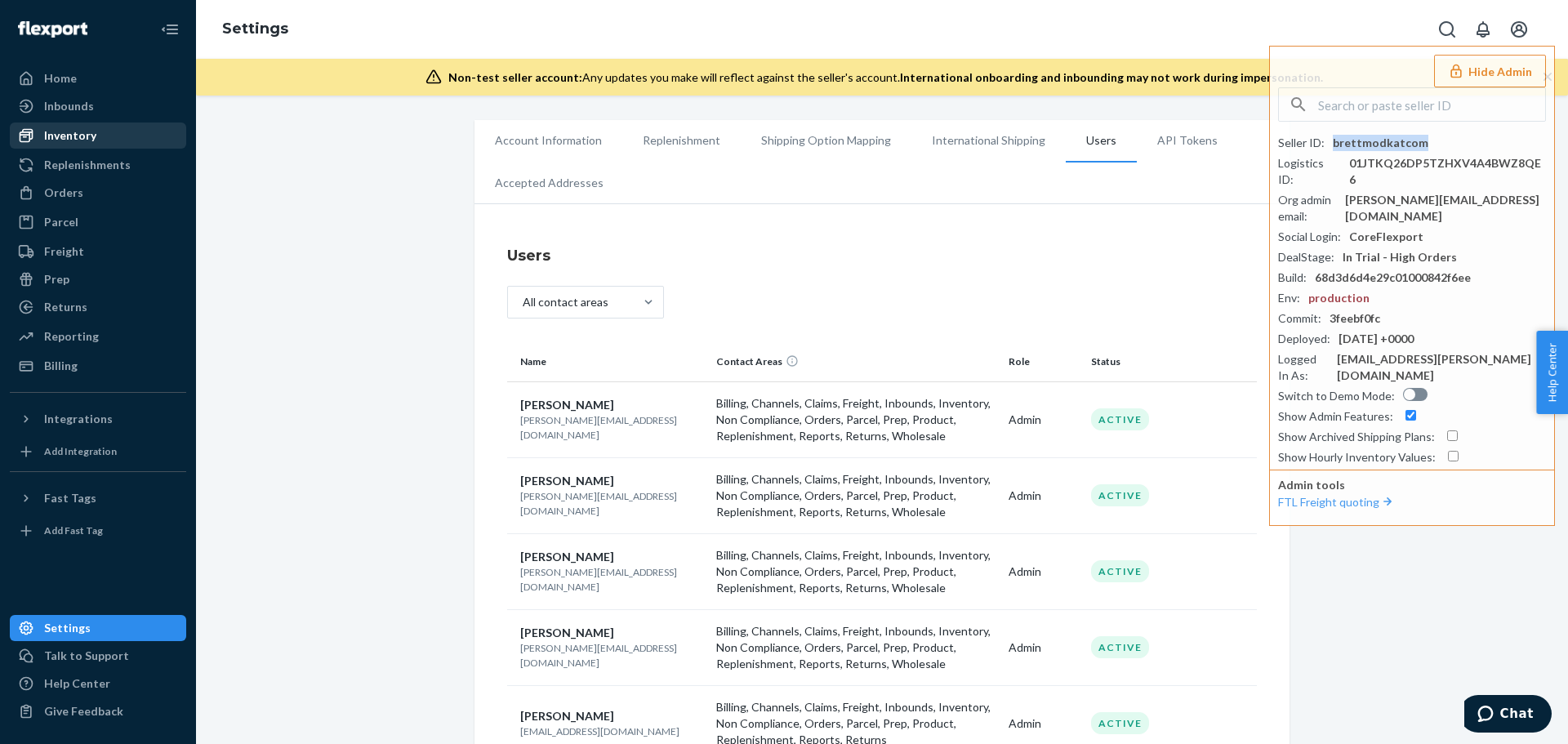
click at [75, 133] on div "Inventory" at bounding box center [70, 136] width 52 height 17
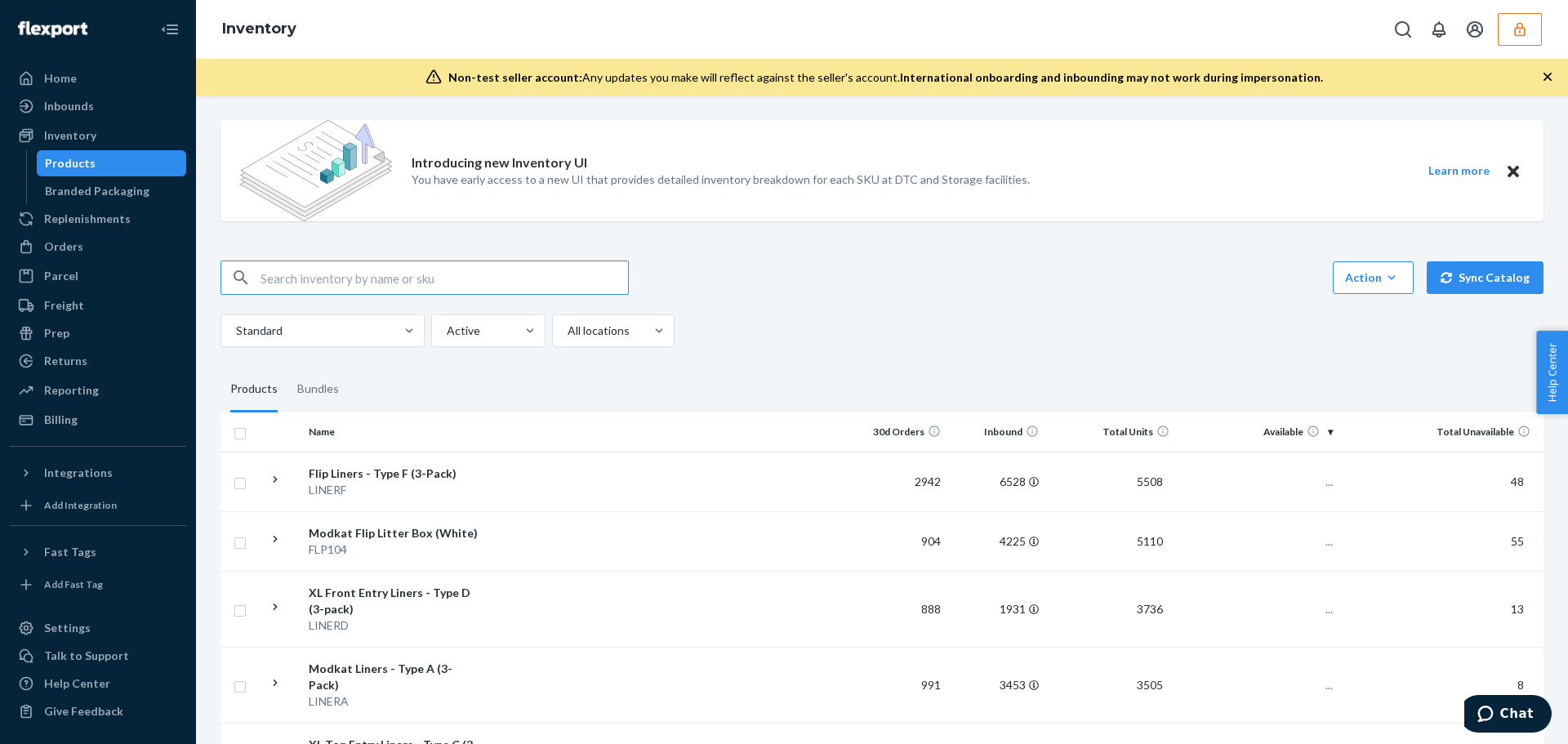
click at [345, 279] on input "text" at bounding box center [444, 277] width 367 height 32
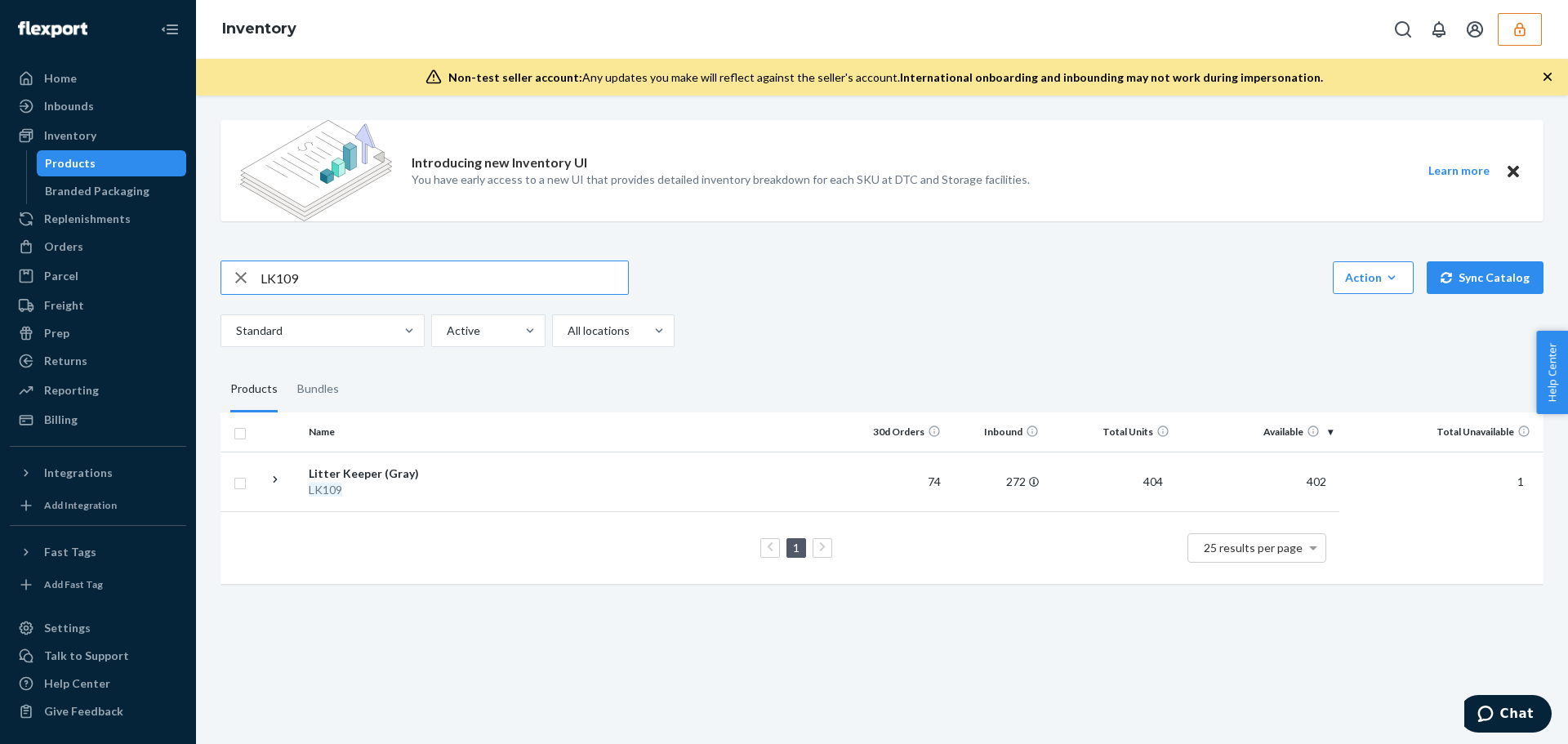
drag, startPoint x: 345, startPoint y: 279, endPoint x: 196, endPoint y: 273, distance: 149.1
click at [196, 273] on div "Introducing new Inventory UI You have early access to a new UI that provides de…" at bounding box center [881, 420] width 1372 height 649
type input "T"
type input "k"
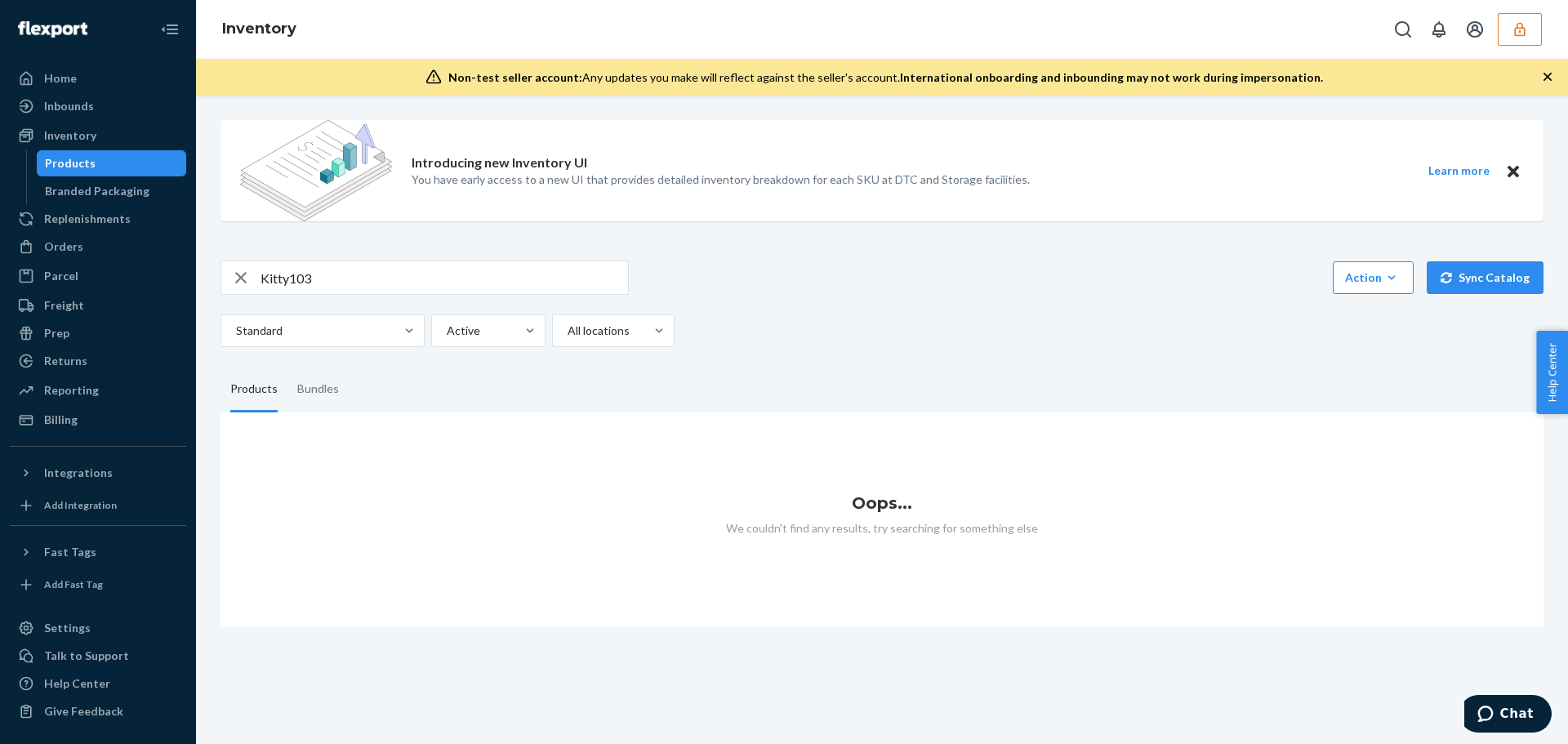
click at [408, 279] on input "Kitty103" at bounding box center [444, 277] width 367 height 32
click at [288, 383] on div "Bundles" at bounding box center [318, 389] width 61 height 46
click at [288, 367] on input "Bundles" at bounding box center [288, 367] width 0 height 0
click at [272, 278] on input "Kitty103-DSTPN-BRSH" at bounding box center [444, 277] width 367 height 32
type input "Ktty103-DSTPN-BRSH"
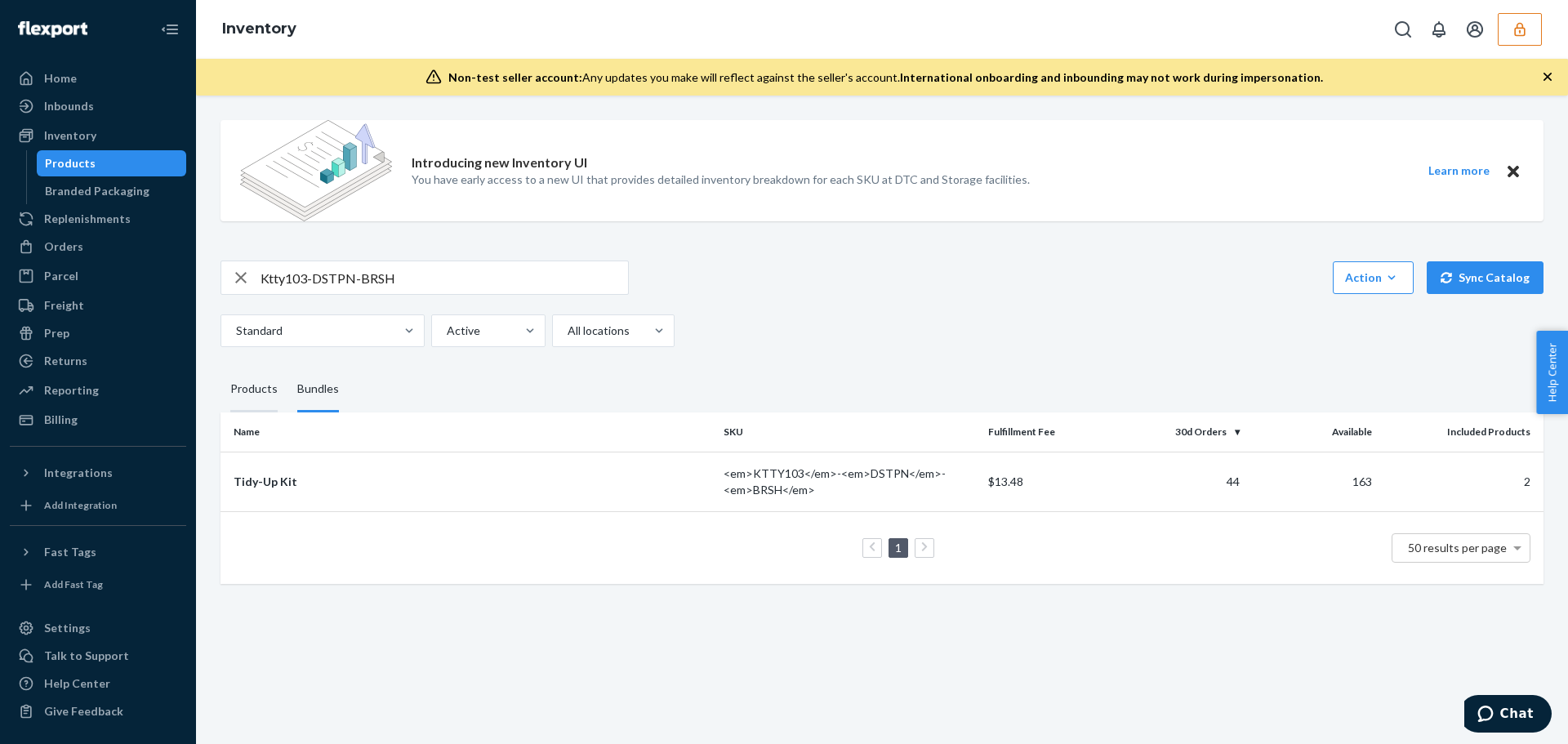
click at [252, 392] on div "Products" at bounding box center [253, 389] width 47 height 46
click at [220, 367] on input "Products" at bounding box center [220, 367] width 0 height 0
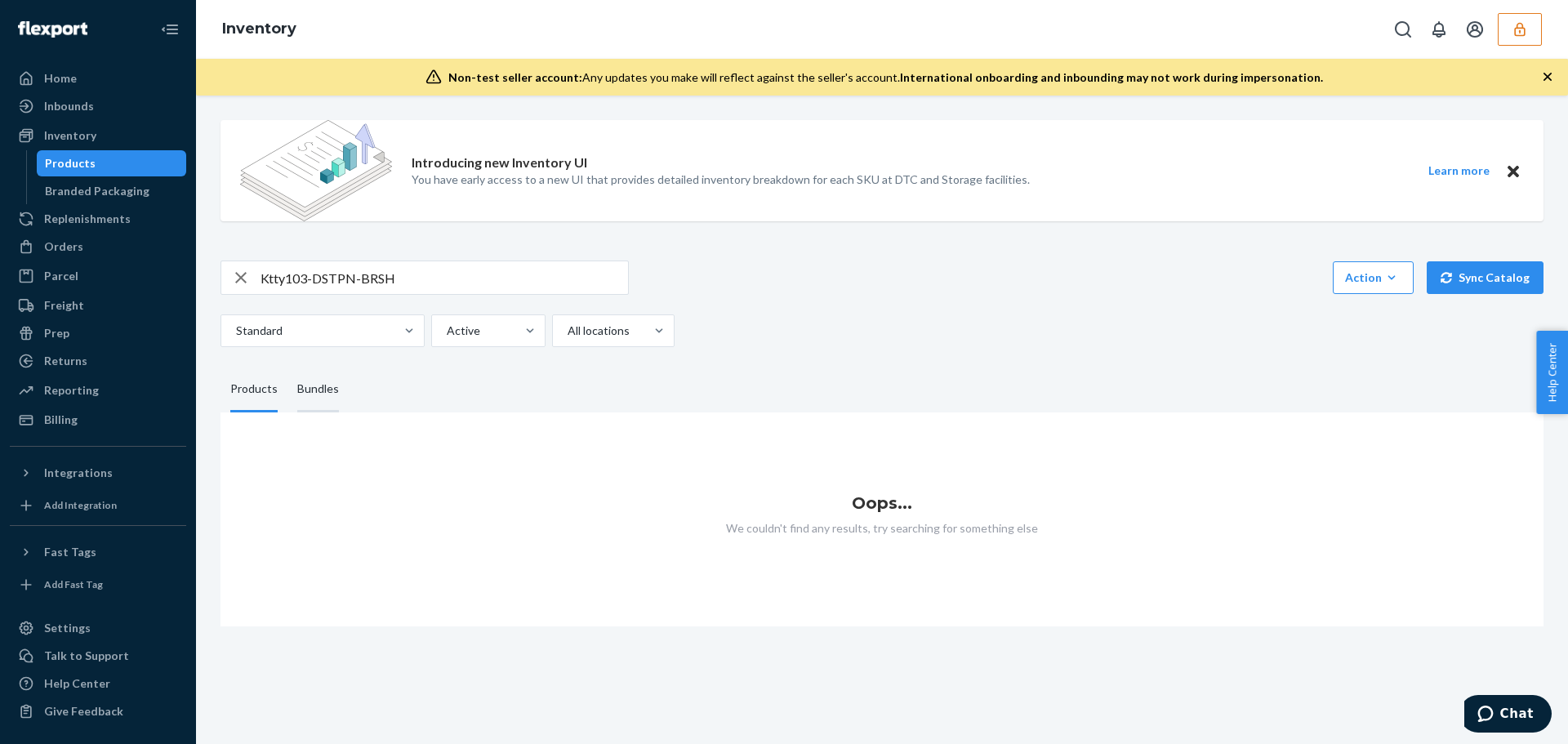
click at [326, 390] on div "Bundles" at bounding box center [318, 389] width 41 height 46
click at [288, 367] on input "Bundles" at bounding box center [288, 367] width 0 height 0
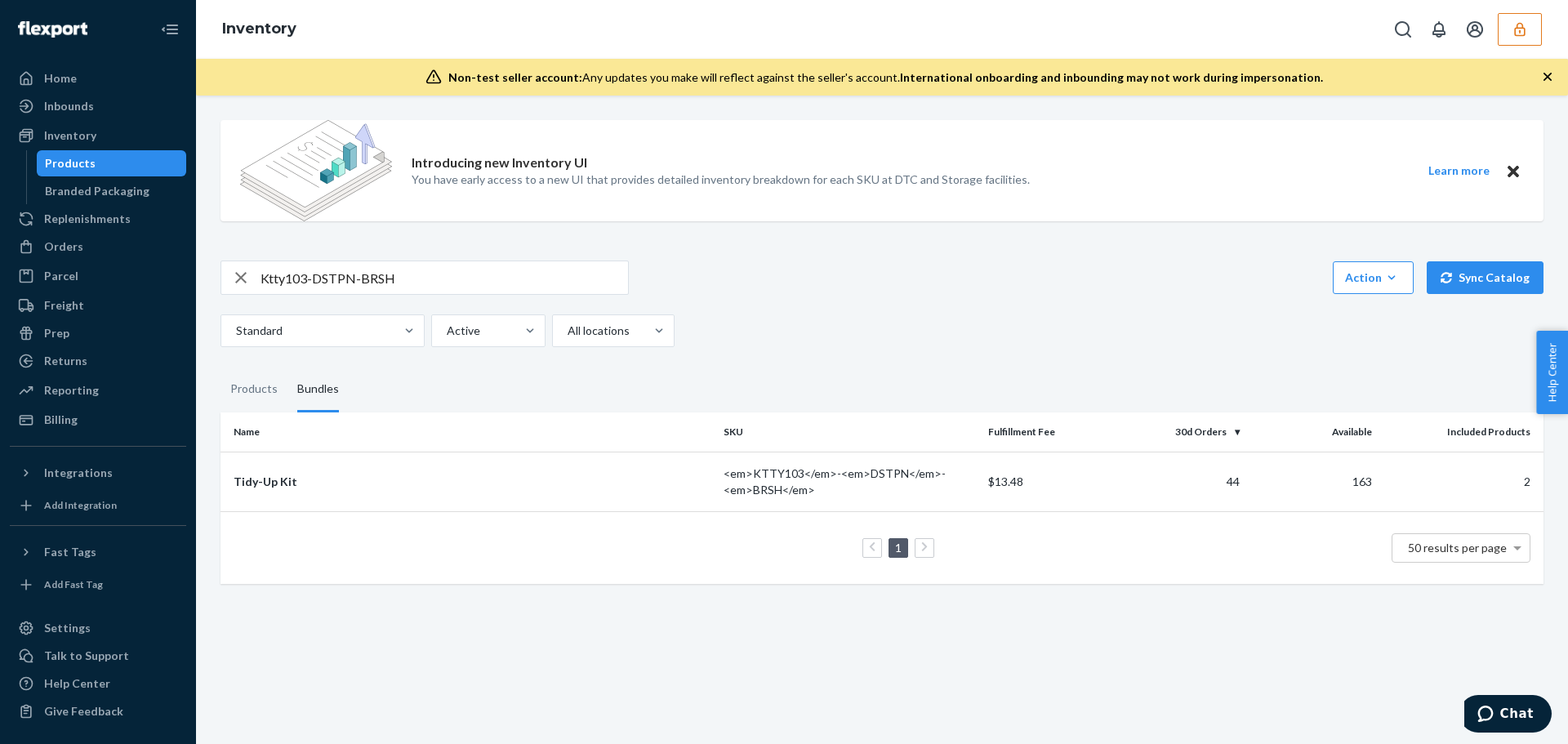
click at [346, 690] on div "Introducing new Inventory UI You have early access to a new UI that provides de…" at bounding box center [881, 420] width 1372 height 649
